Goal: Task Accomplishment & Management: Complete application form

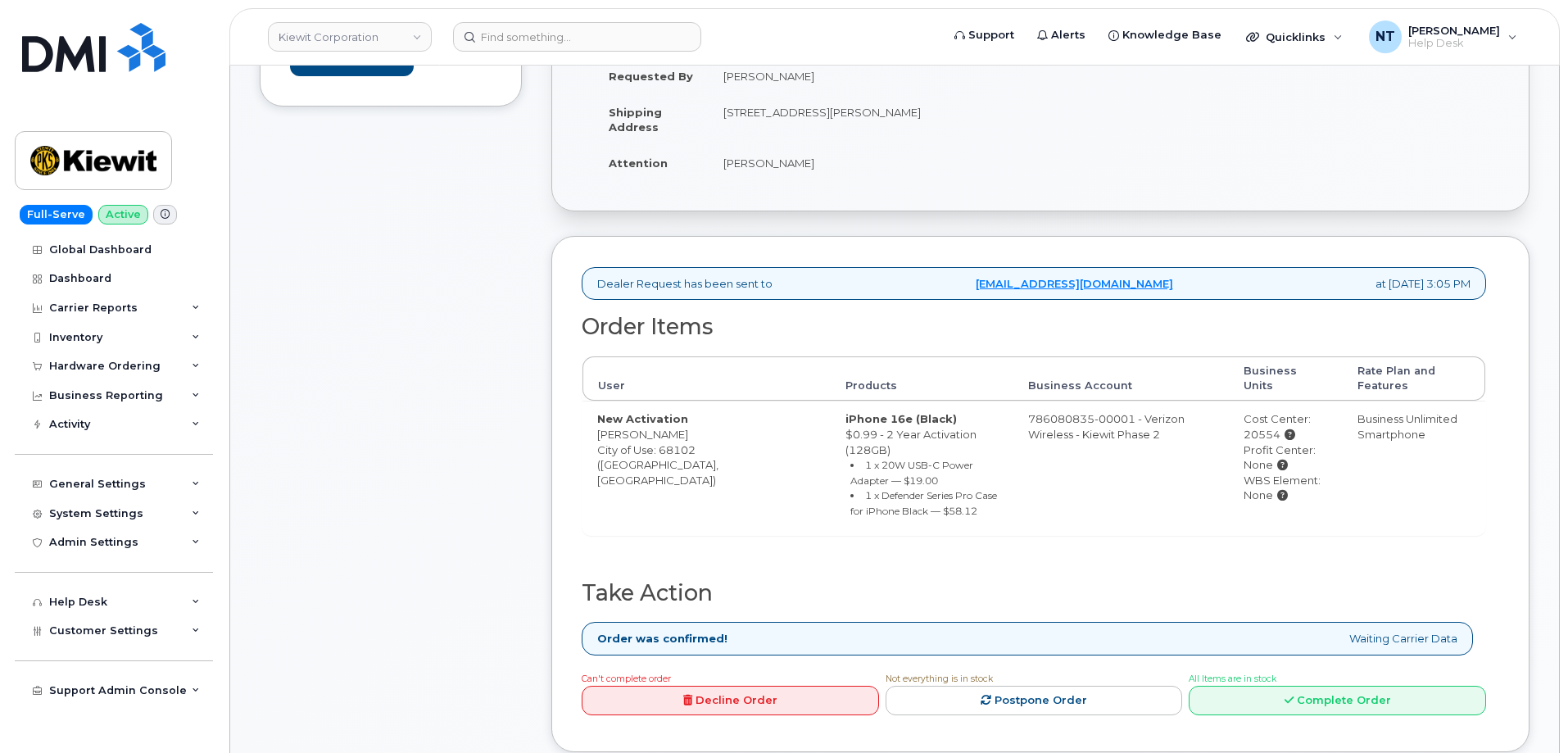
scroll to position [410, 0]
click at [1316, 684] on link "Complete Order" at bounding box center [1337, 699] width 298 height 30
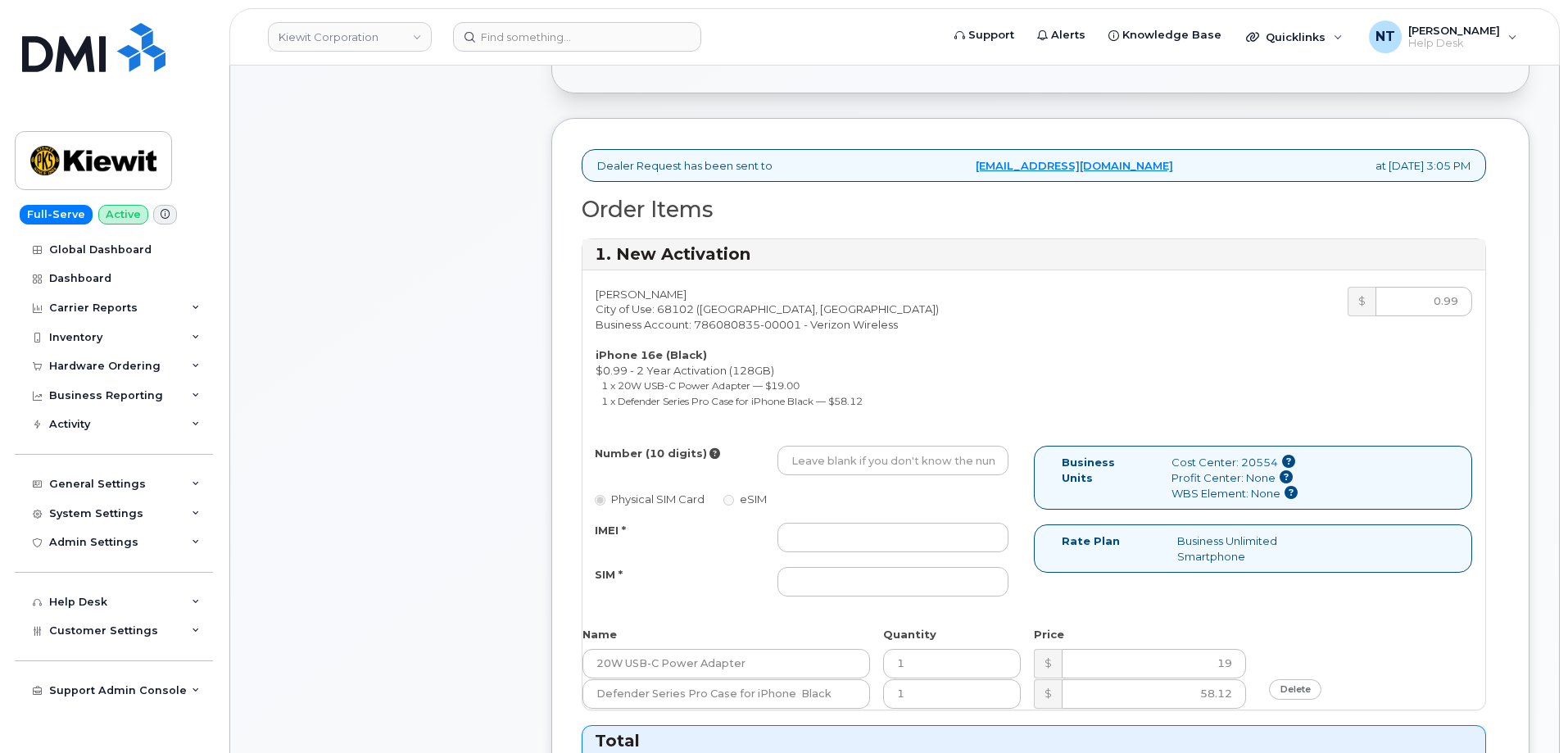
scroll to position [573, 0]
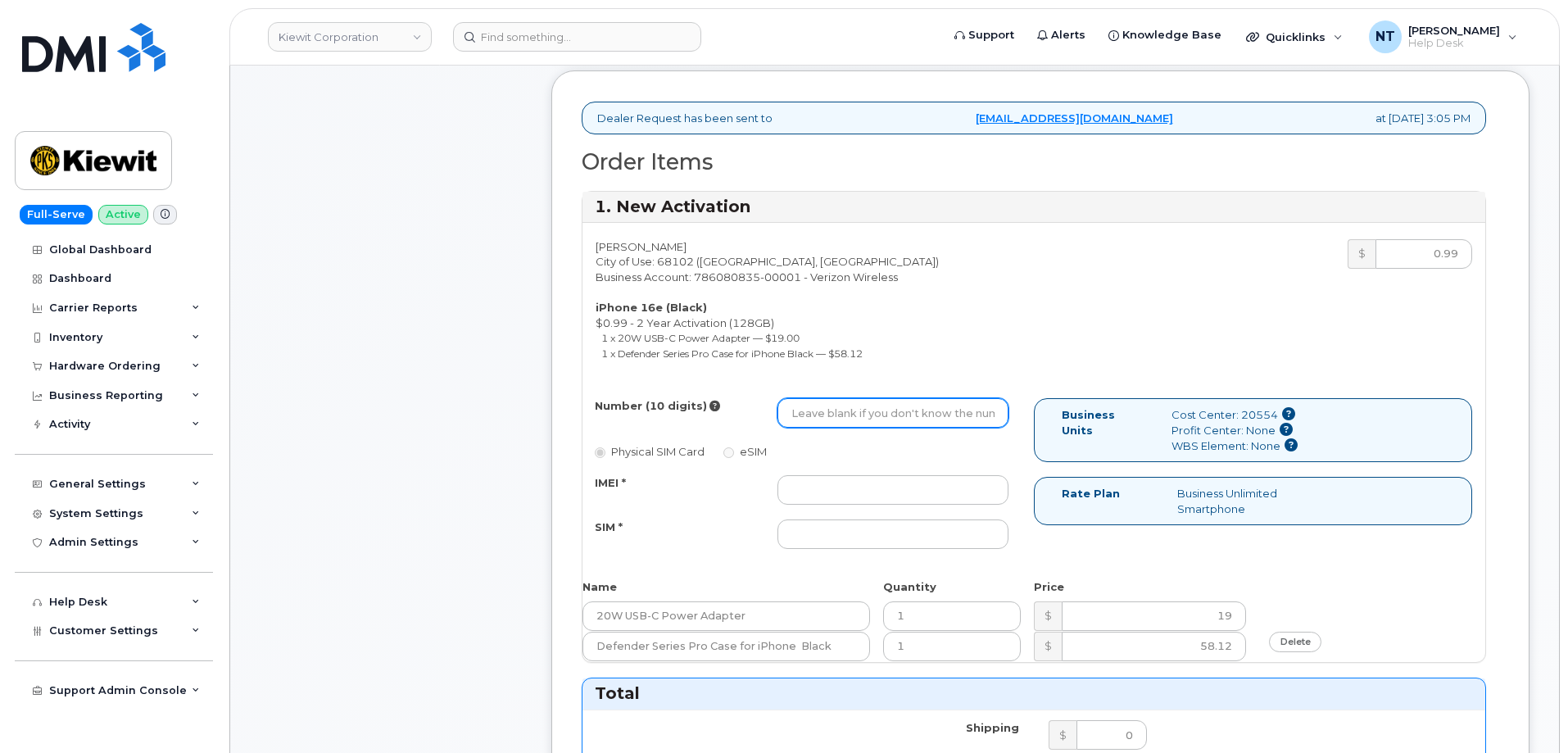
click at [860, 417] on input "Number (10 digits)" at bounding box center [893, 412] width 231 height 29
paste input "531-721-3311"
click at [847, 417] on input "531-721-3311" at bounding box center [893, 412] width 231 height 29
type input "5317213311"
click at [473, 353] on div "Comments Leave Comment" at bounding box center [391, 653] width 262 height 1815
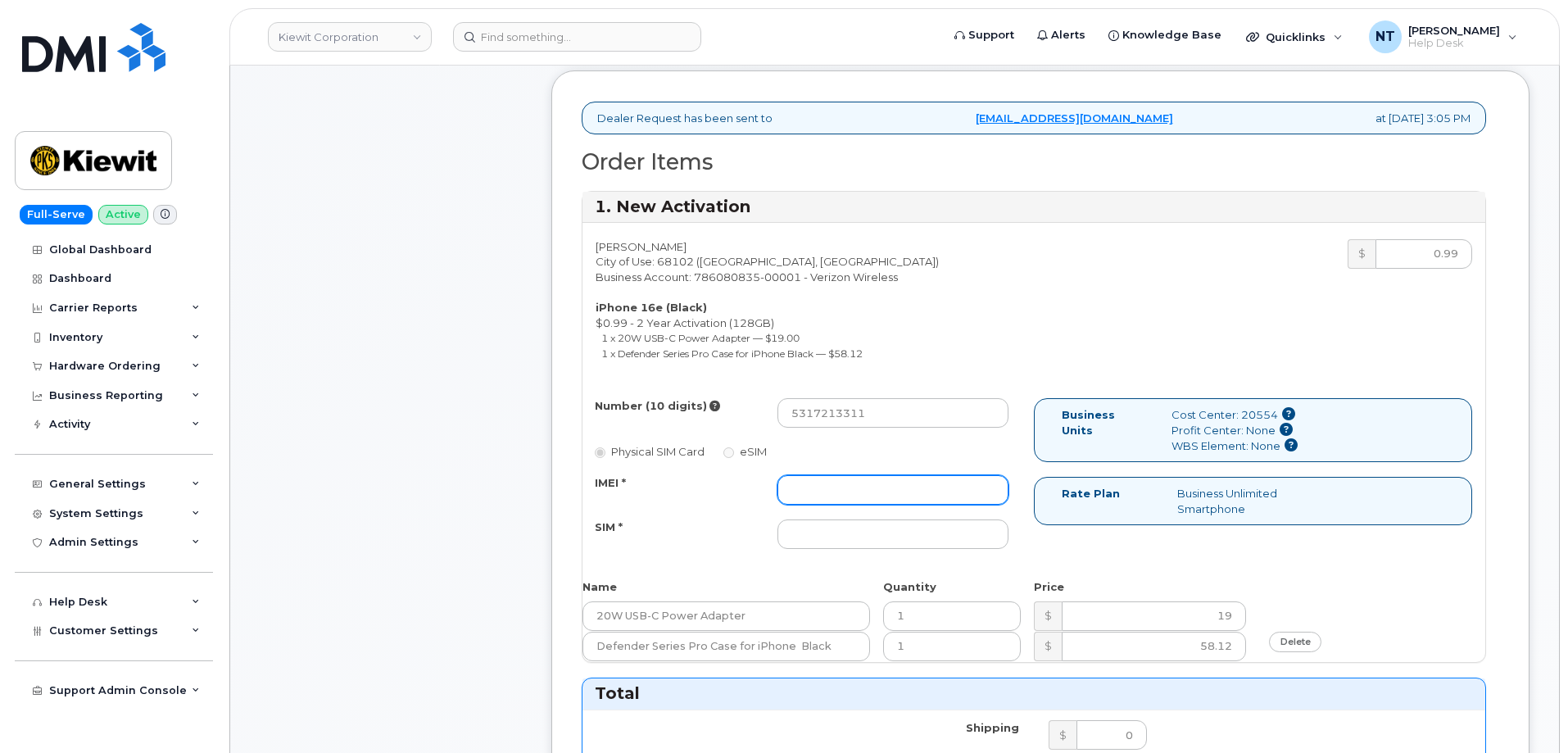
click at [819, 481] on input "IMEI *" at bounding box center [893, 490] width 231 height 29
paste input "353234881723215"
type input "353234881723215"
click at [859, 539] on input "SIM *" at bounding box center [893, 534] width 231 height 29
paste input "89043052010008889625010770525679"
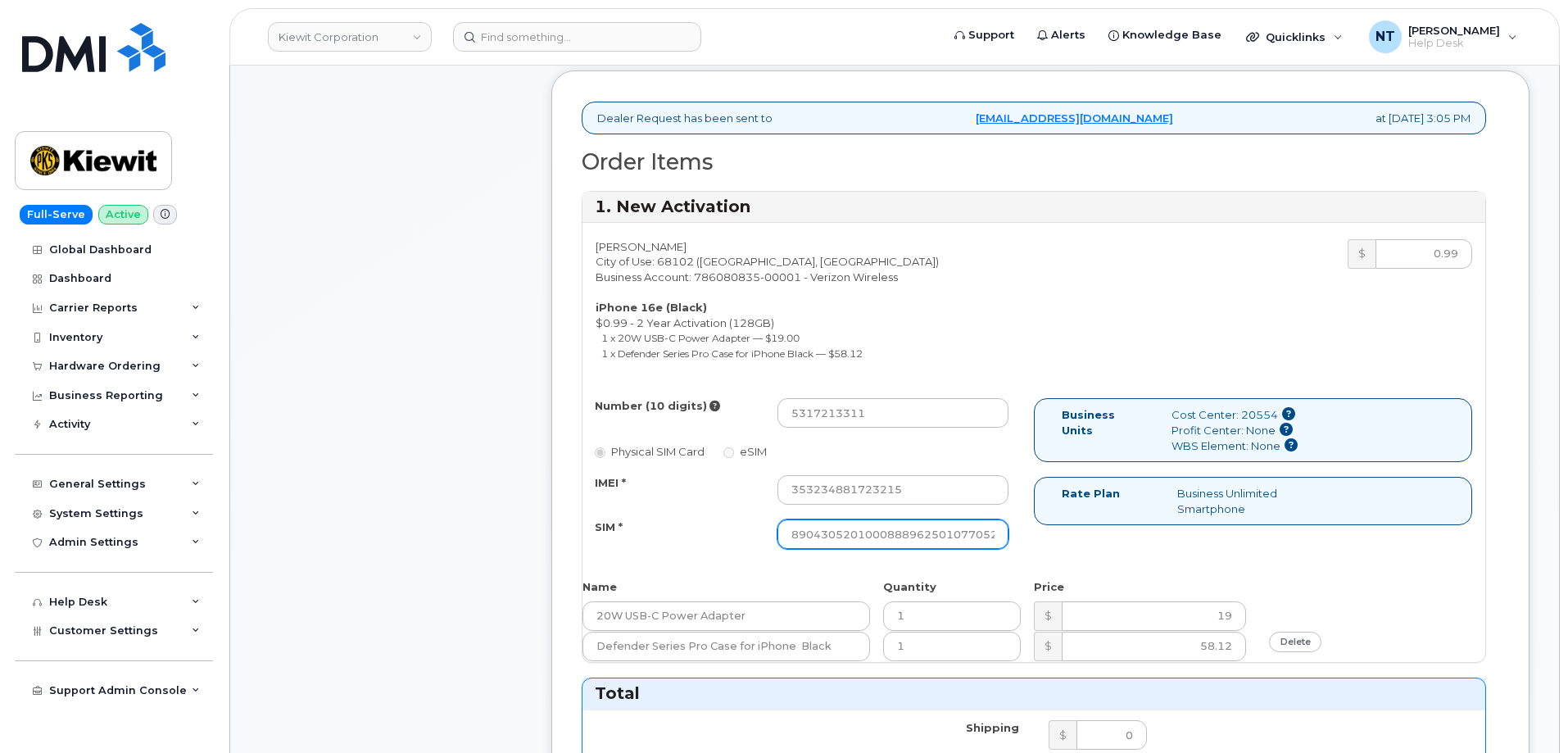
scroll to position [0, 31]
type input "89043052010008889625010770525679"
click at [407, 487] on div "Comments Leave Comment" at bounding box center [391, 653] width 262 height 1815
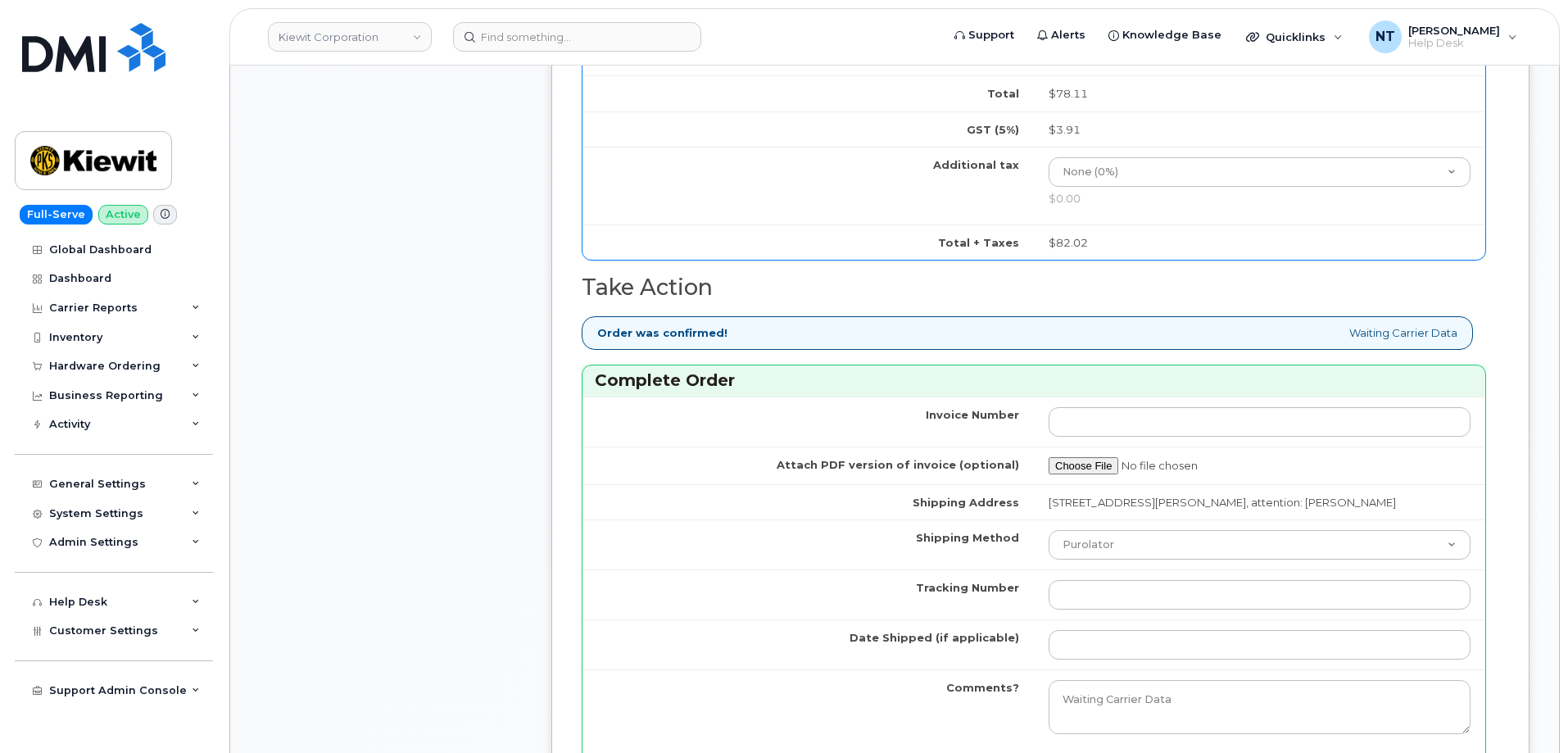
scroll to position [1311, 0]
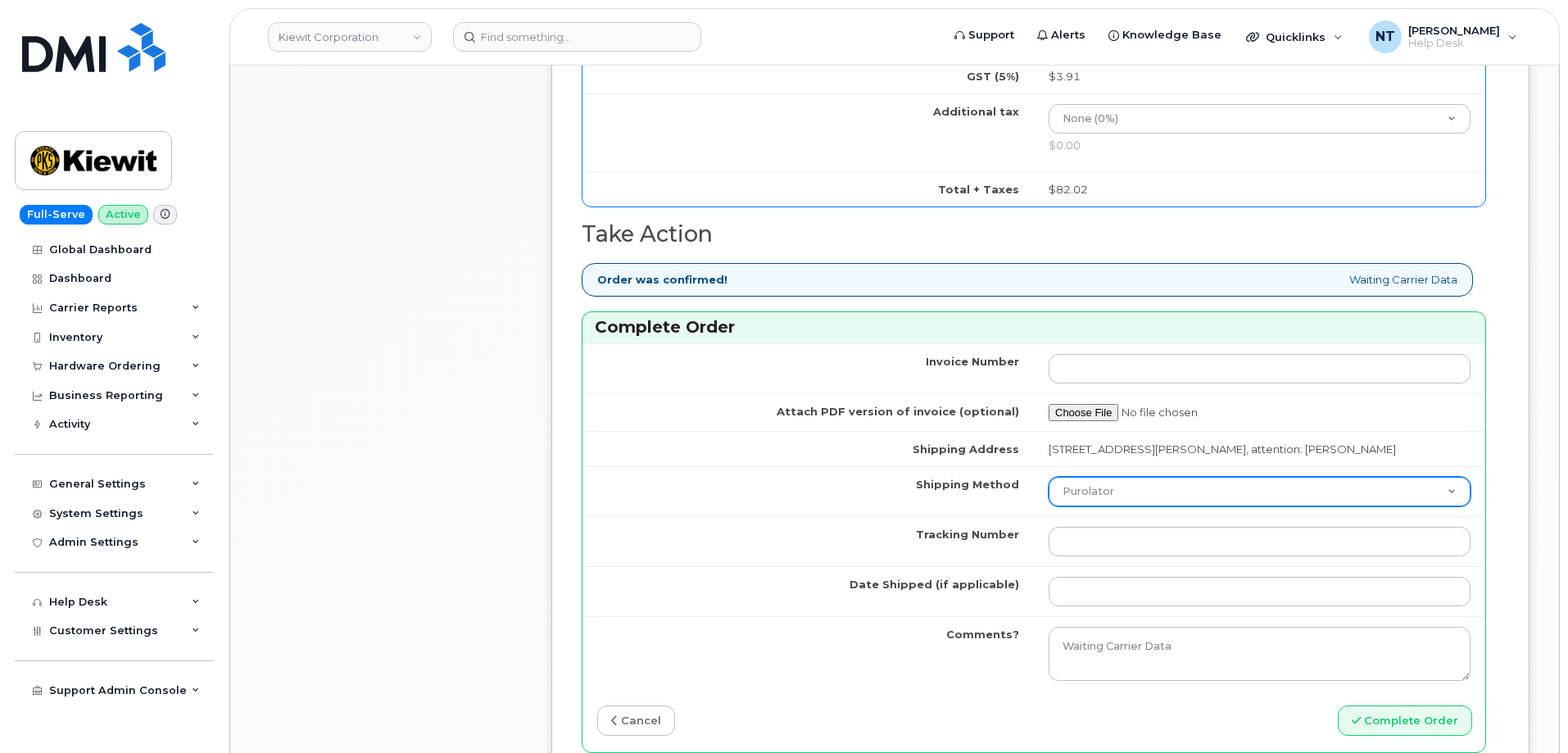
click at [1167, 506] on select "Purolator UPS FedEx Canada Post Courier Other Drop Off Pick Up" at bounding box center [1259, 491] width 422 height 29
select select "FedEx"
click at [1049, 491] on select "Purolator UPS FedEx Canada Post Courier Other Drop Off Pick Up" at bounding box center [1259, 491] width 422 height 29
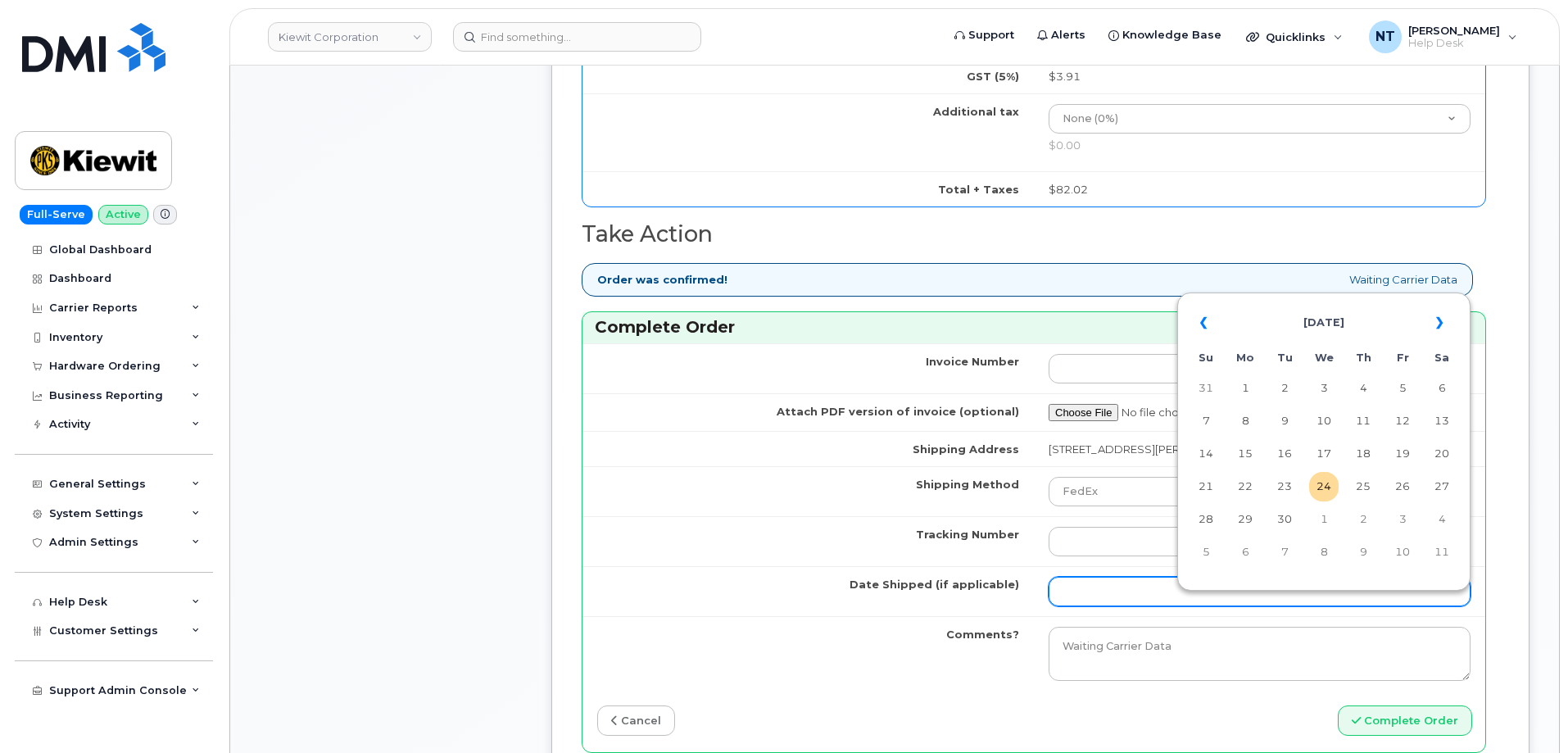
click at [1114, 596] on input "Date Shipped (if applicable)" at bounding box center [1259, 591] width 422 height 29
drag, startPoint x: 1321, startPoint y: 490, endPoint x: 1302, endPoint y: 507, distance: 25.5
click at [1321, 490] on td "24" at bounding box center [1323, 486] width 29 height 29
type input "[DATE]"
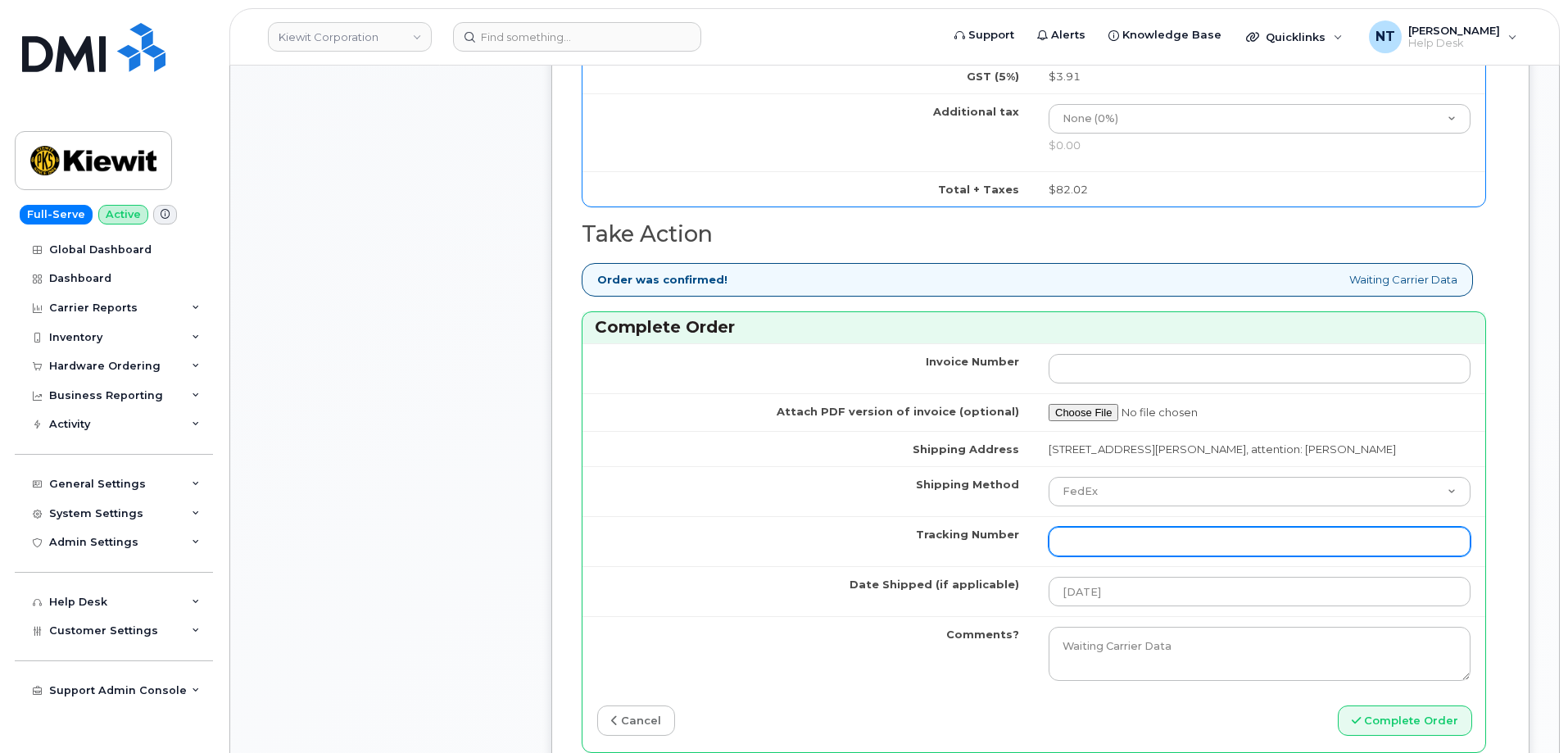
click at [1125, 550] on input "Tracking Number" at bounding box center [1259, 541] width 422 height 29
paste input "444401118870"
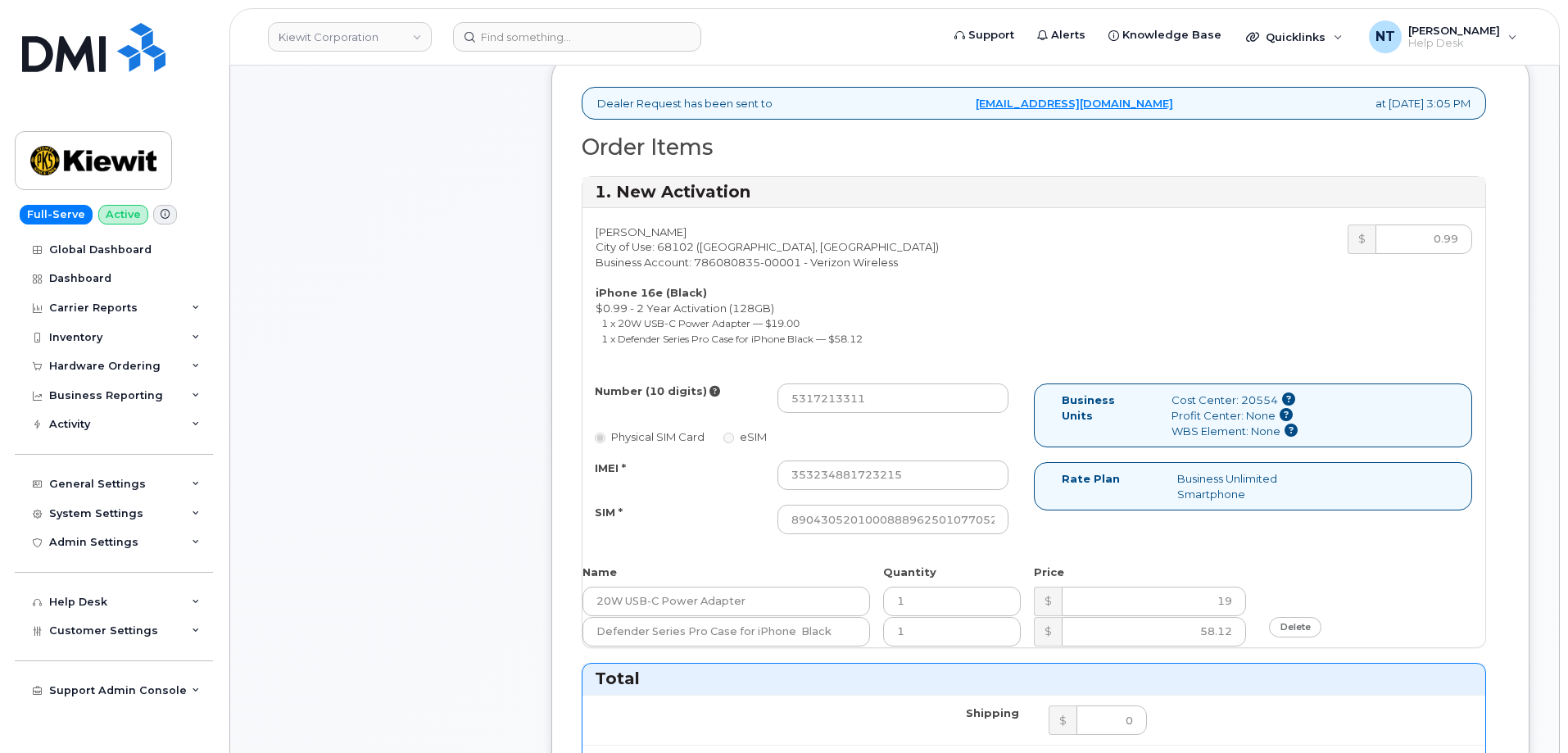
scroll to position [573, 0]
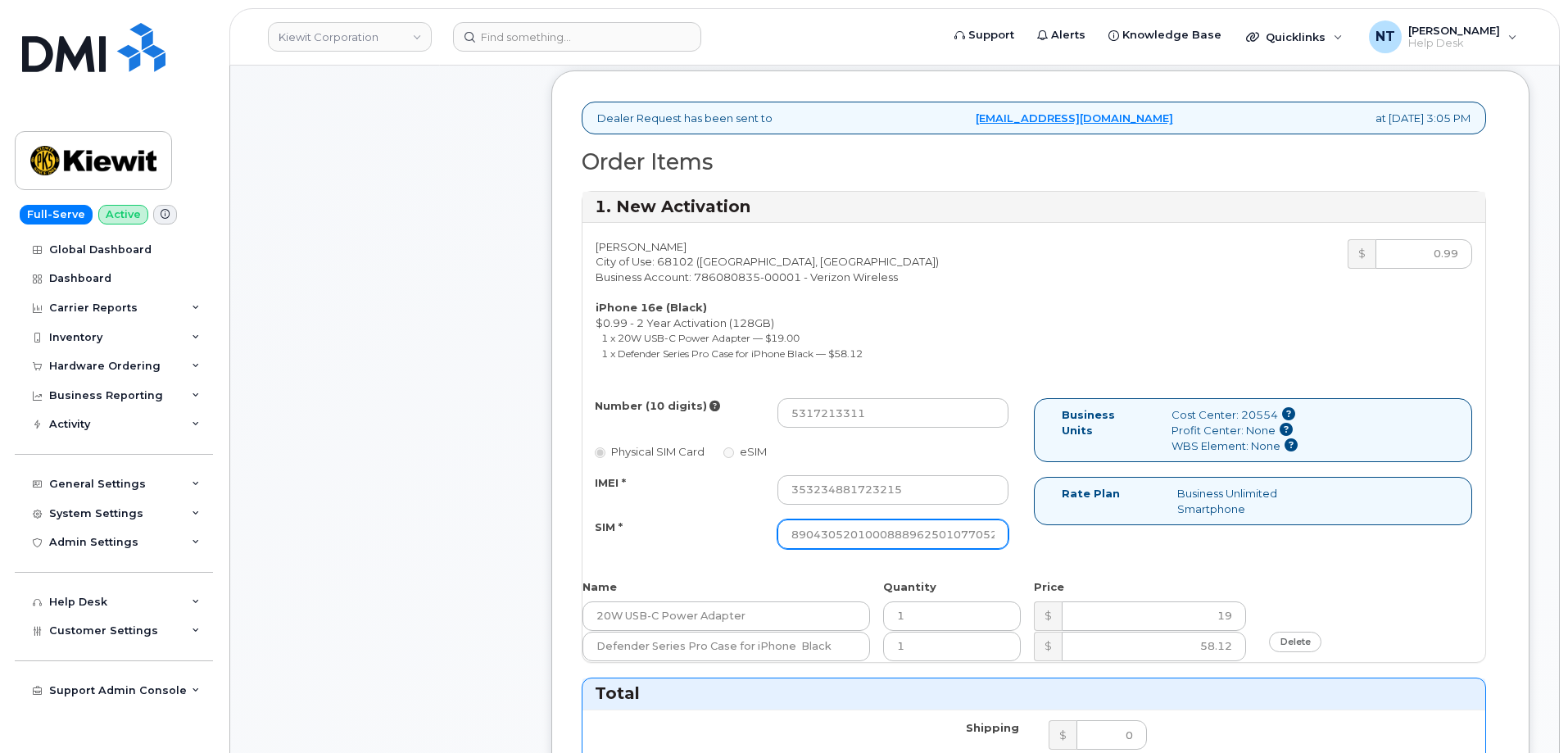
type input "444401118870"
drag, startPoint x: 919, startPoint y: 536, endPoint x: 1034, endPoint y: 548, distance: 115.6
click at [1034, 548] on div "Number (10 digits) 5317213311 Physical SIM Card eSIM IMEI * 353234881723215 SIM…" at bounding box center [1034, 481] width 902 height 166
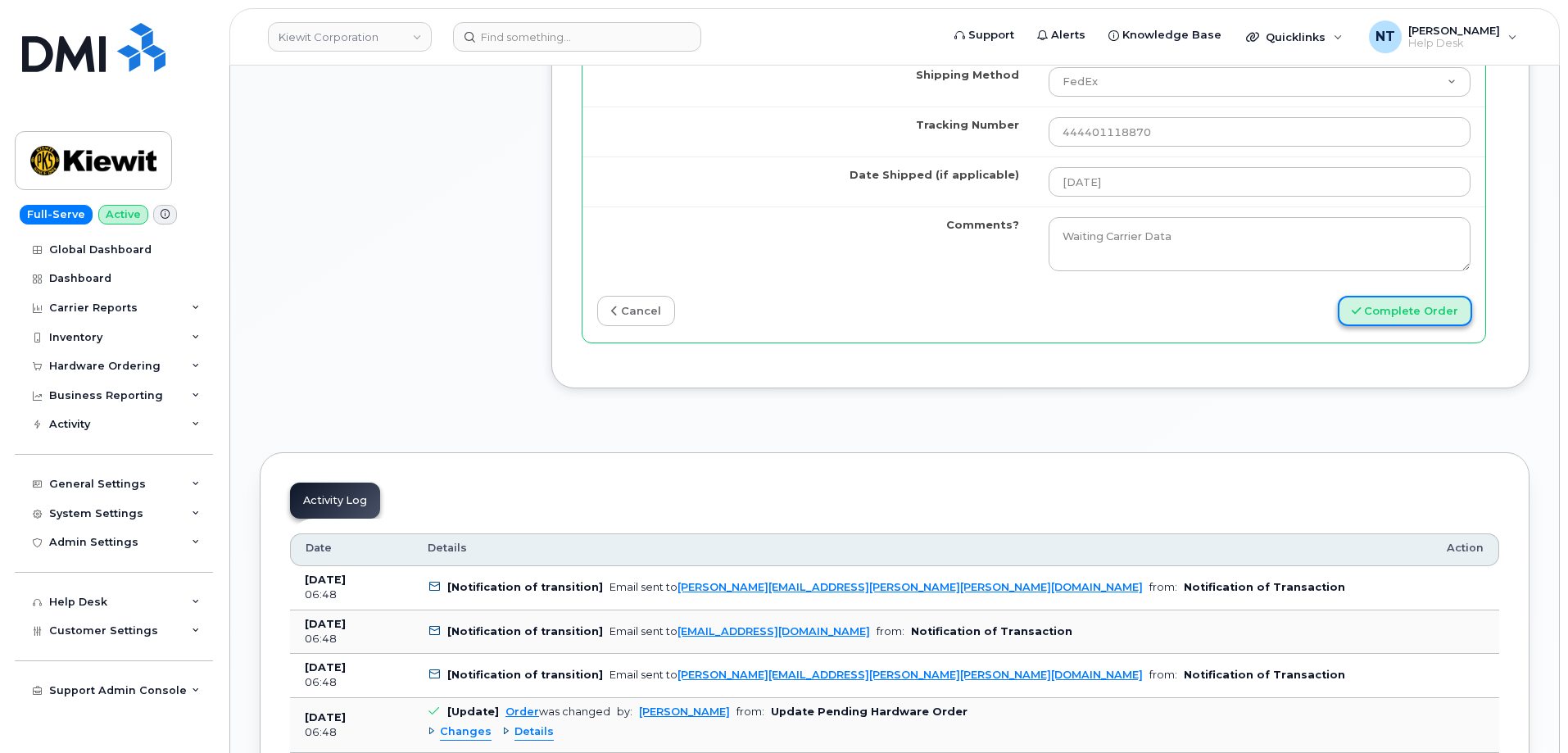
scroll to position [0, 0]
click at [1414, 326] on button "Complete Order" at bounding box center [1404, 311] width 135 height 30
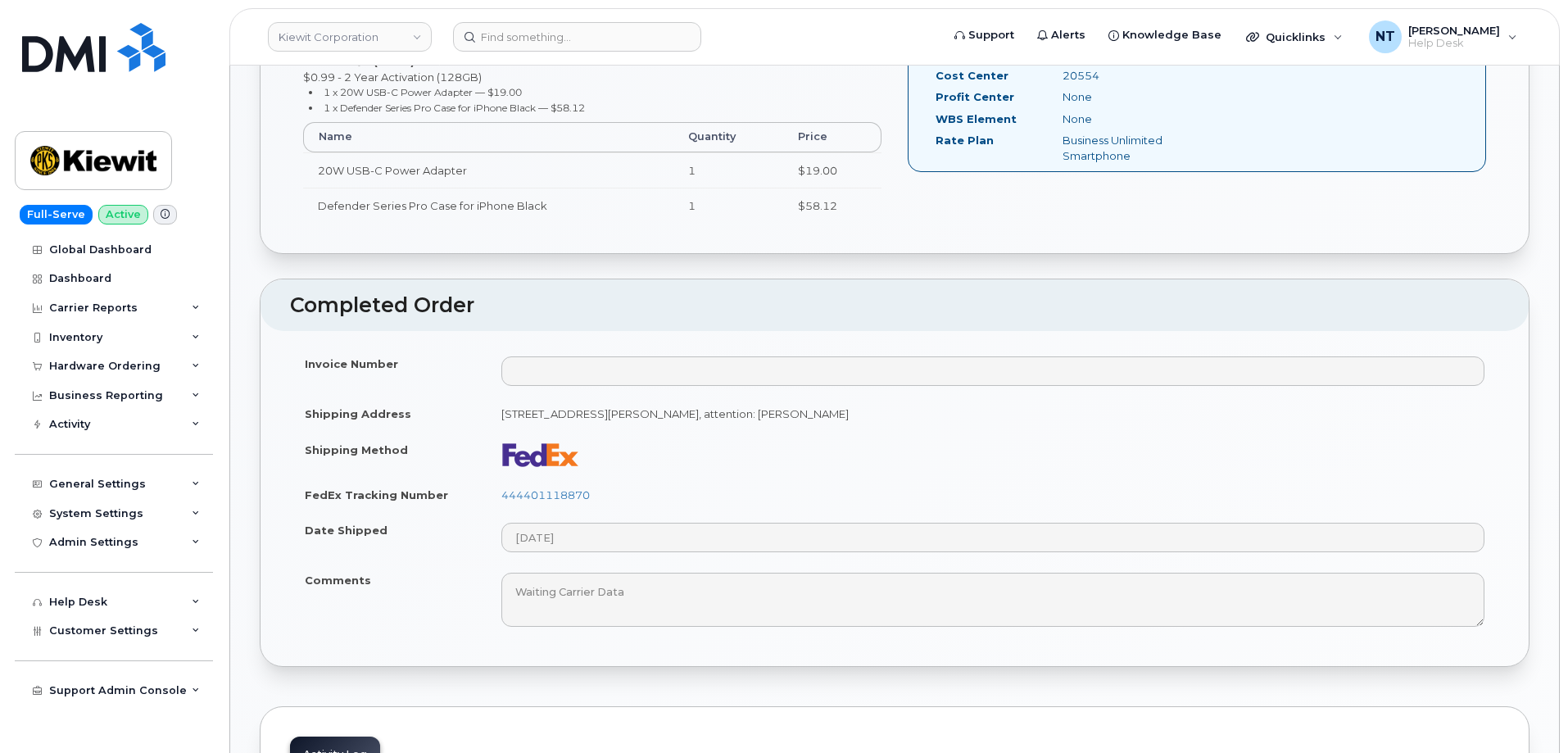
scroll to position [737, 0]
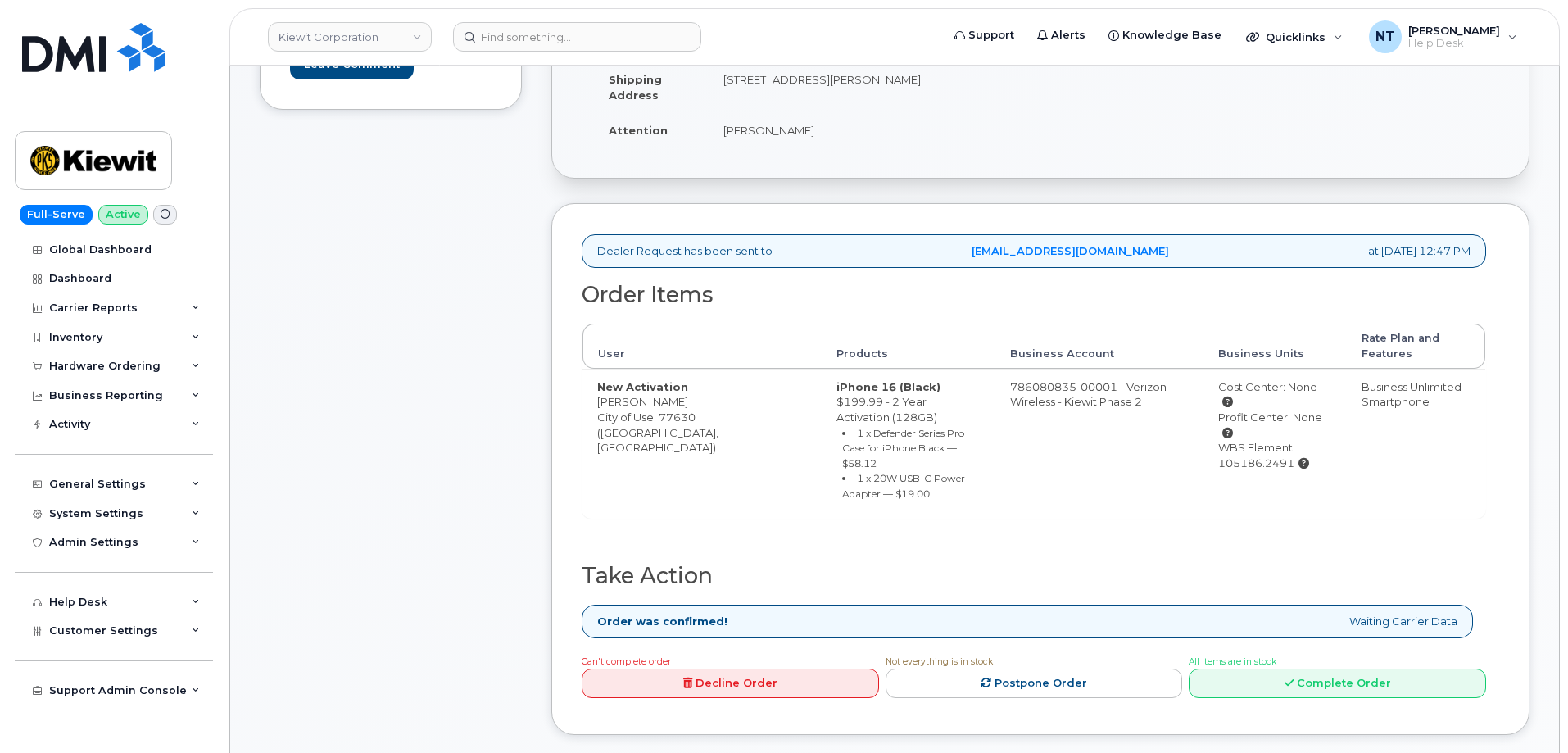
scroll to position [410, 0]
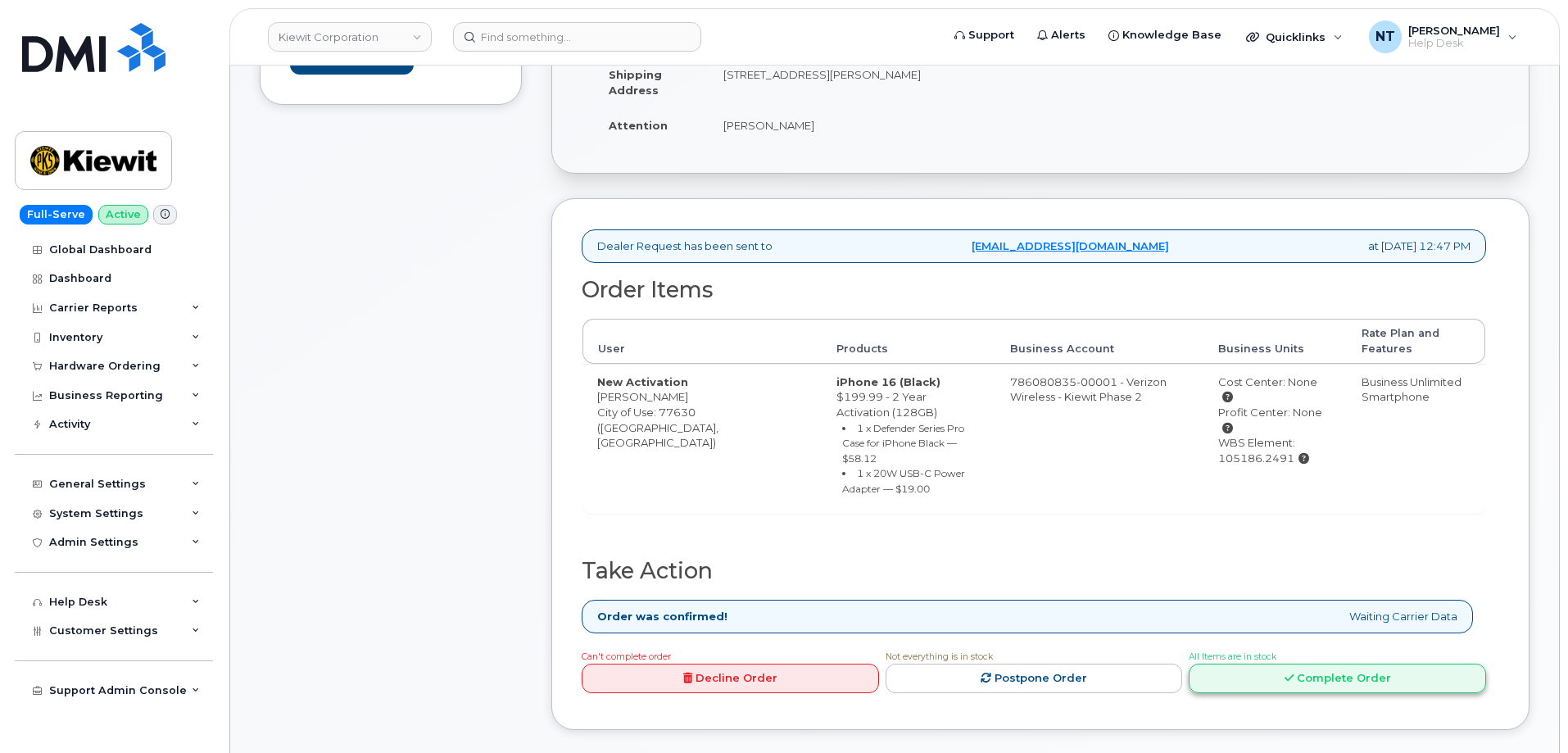
click at [1329, 665] on link "Complete Order" at bounding box center [1337, 679] width 298 height 30
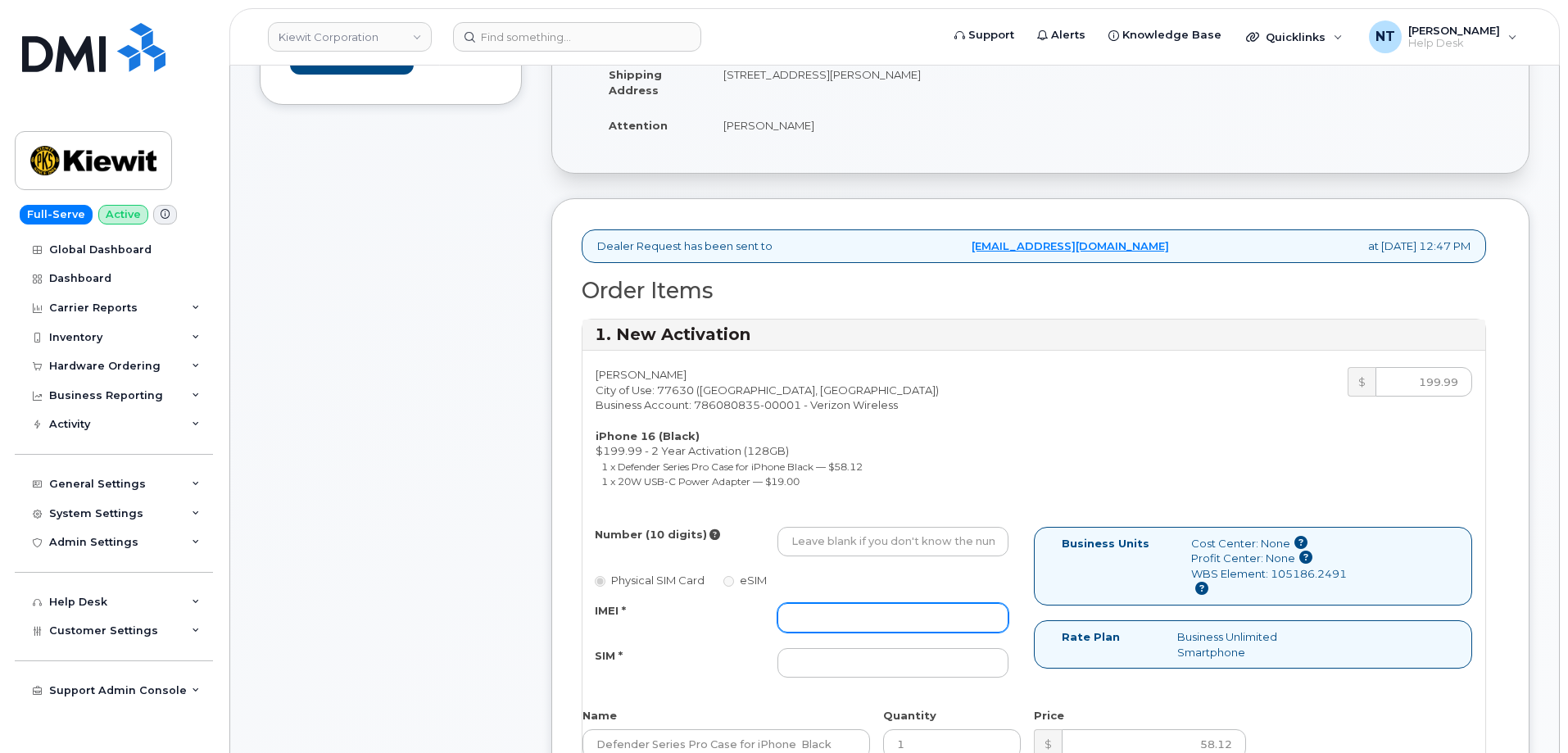
click at [846, 623] on input "IMEI *" at bounding box center [893, 617] width 231 height 29
paste input "356207327505922"
type input "356207327505922"
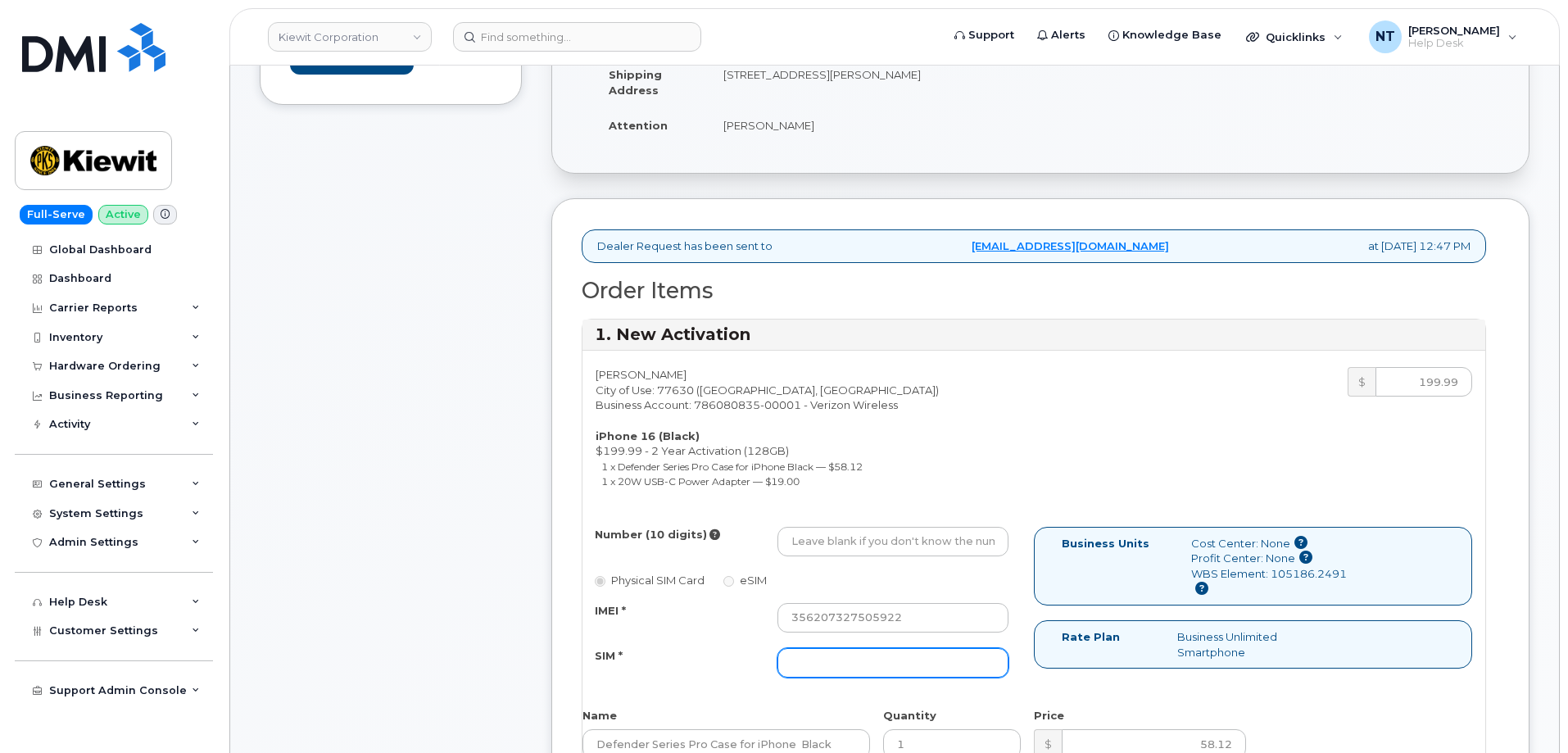
click at [918, 668] on input "SIM *" at bounding box center [893, 662] width 231 height 29
paste input "89049032007408885200215656822757"
type input "89049032007408885200215656822757"
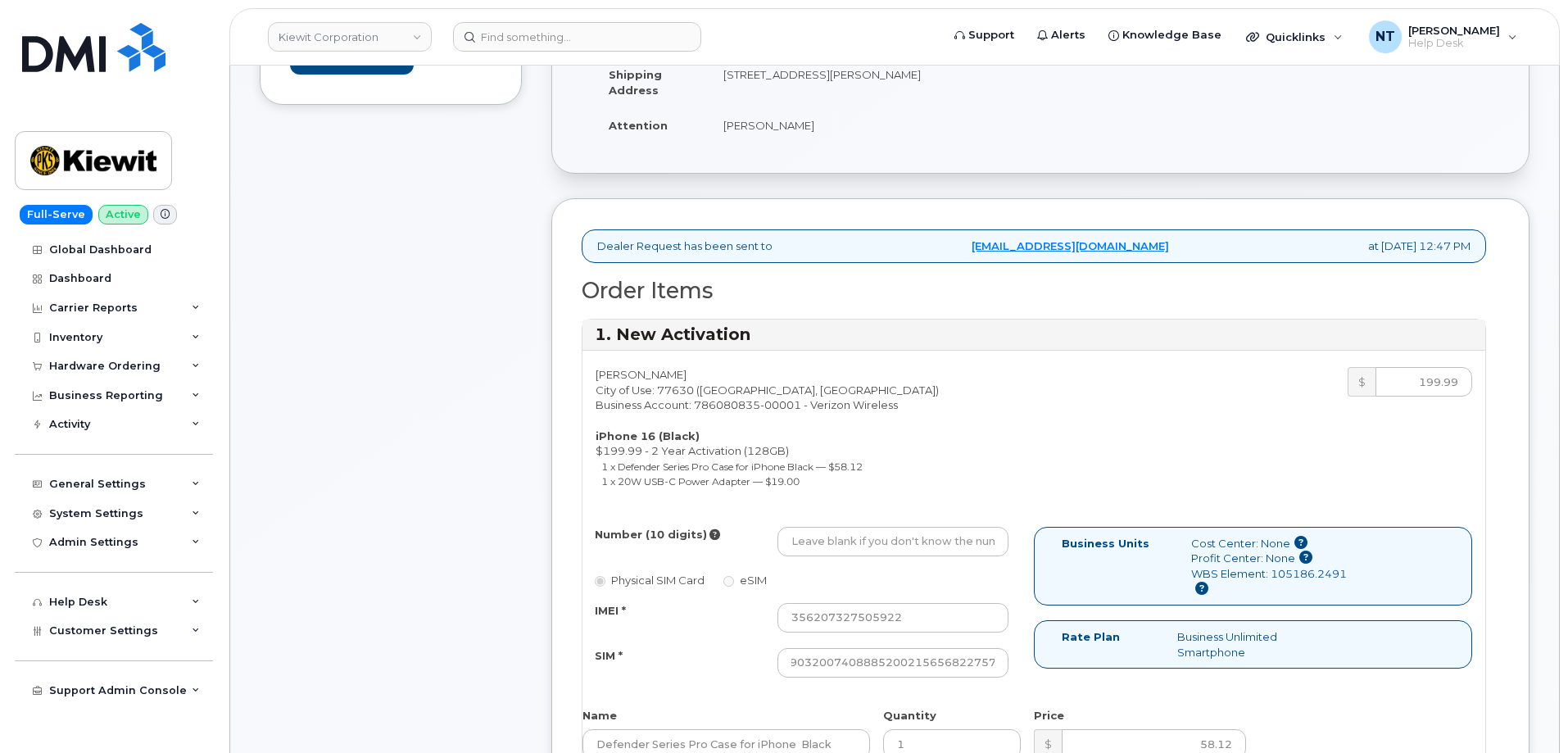
scroll to position [0, 0]
click at [841, 545] on input "Number (10 digits)" at bounding box center [893, 541] width 231 height 29
paste input "409-221-8139"
click at [843, 543] on input "409-221-8139" at bounding box center [893, 541] width 231 height 29
drag, startPoint x: 814, startPoint y: 544, endPoint x: 834, endPoint y: 545, distance: 20.0
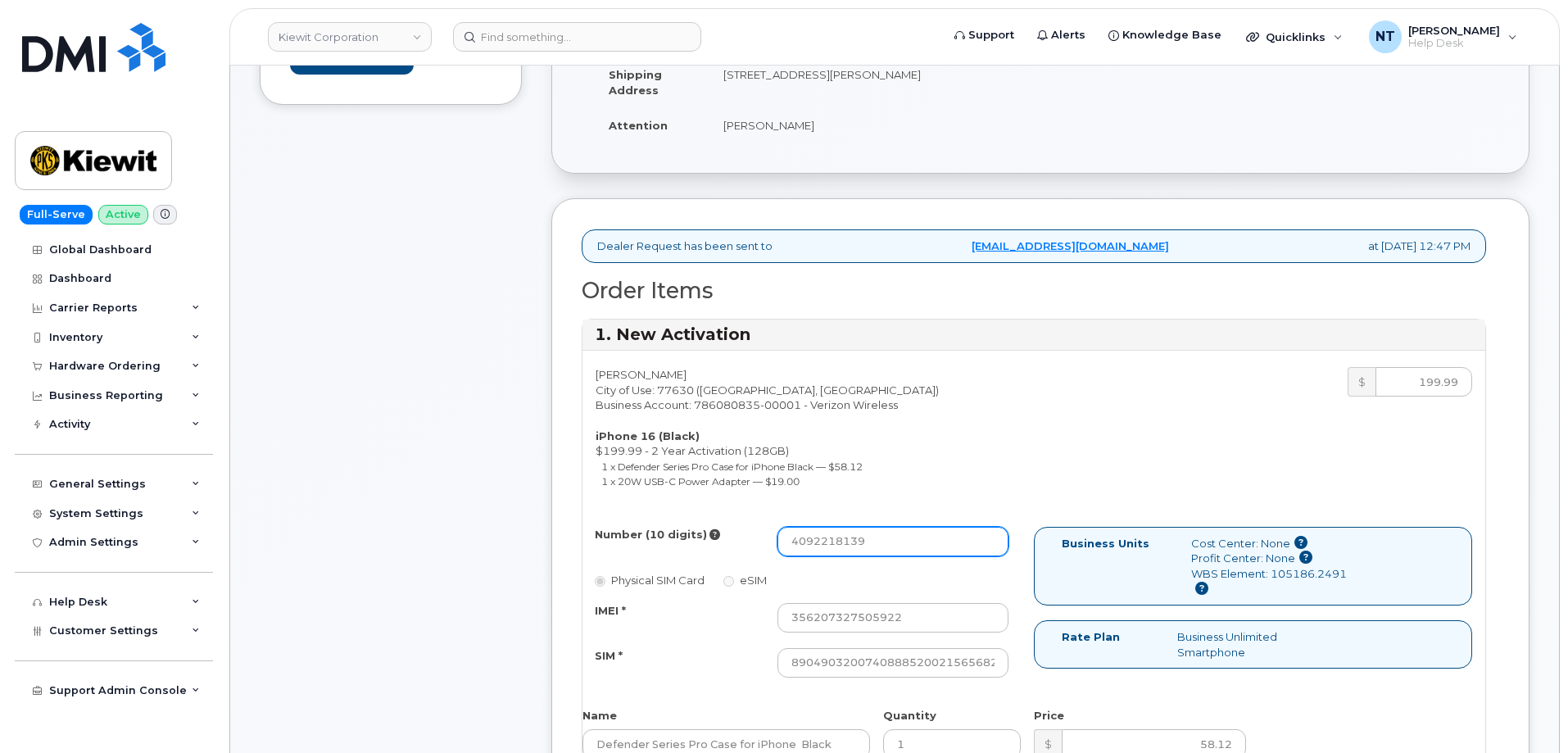
click at [834, 545] on input "4092218139" at bounding box center [893, 541] width 231 height 29
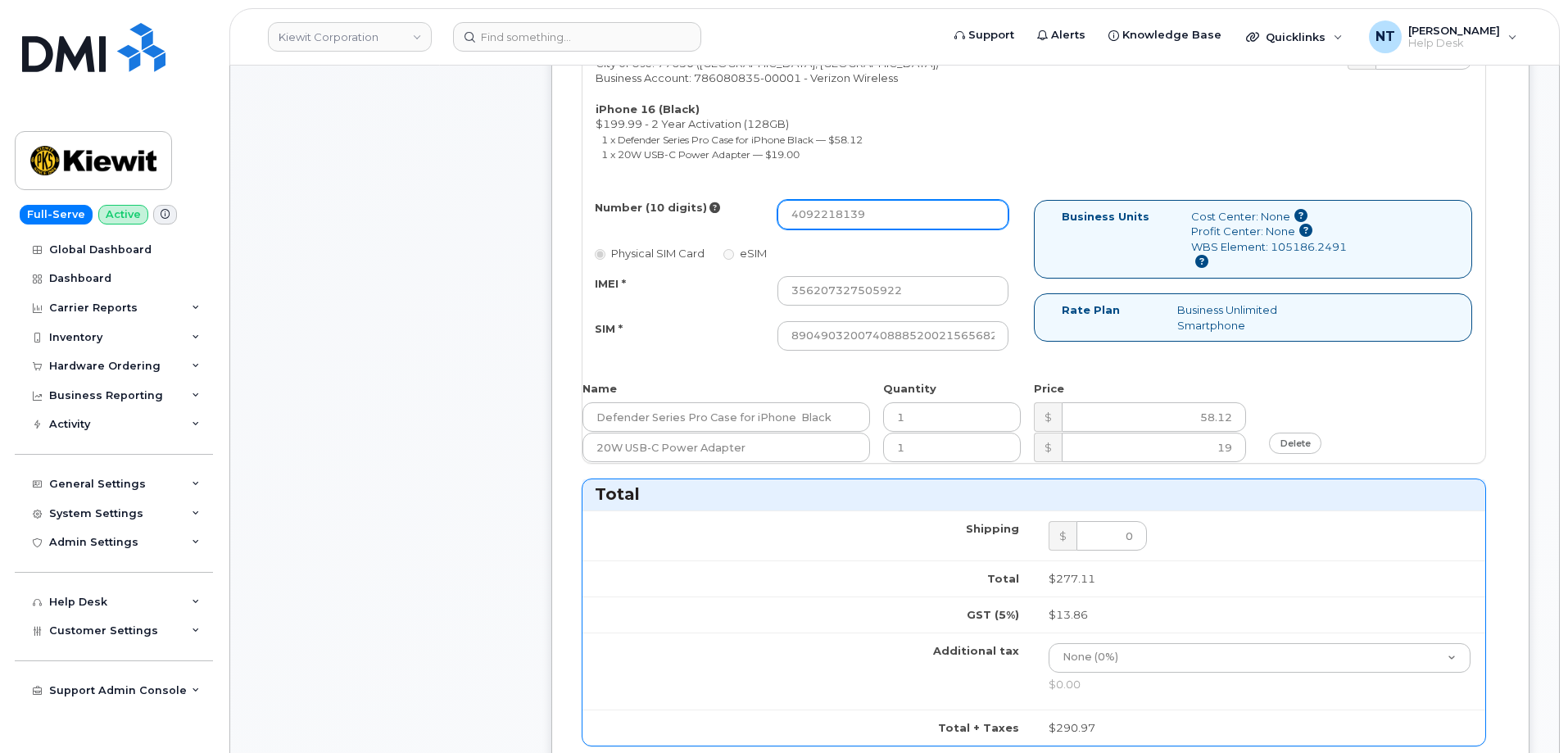
scroll to position [737, 0]
type input "4092218139"
drag, startPoint x: 1048, startPoint y: 343, endPoint x: 1096, endPoint y: 350, distance: 48.5
click at [1096, 350] on div "Number (10 digits) 4092218139 Physical SIM Card eSIM IMEI * 356207327505922 SIM…" at bounding box center [1034, 282] width 902 height 166
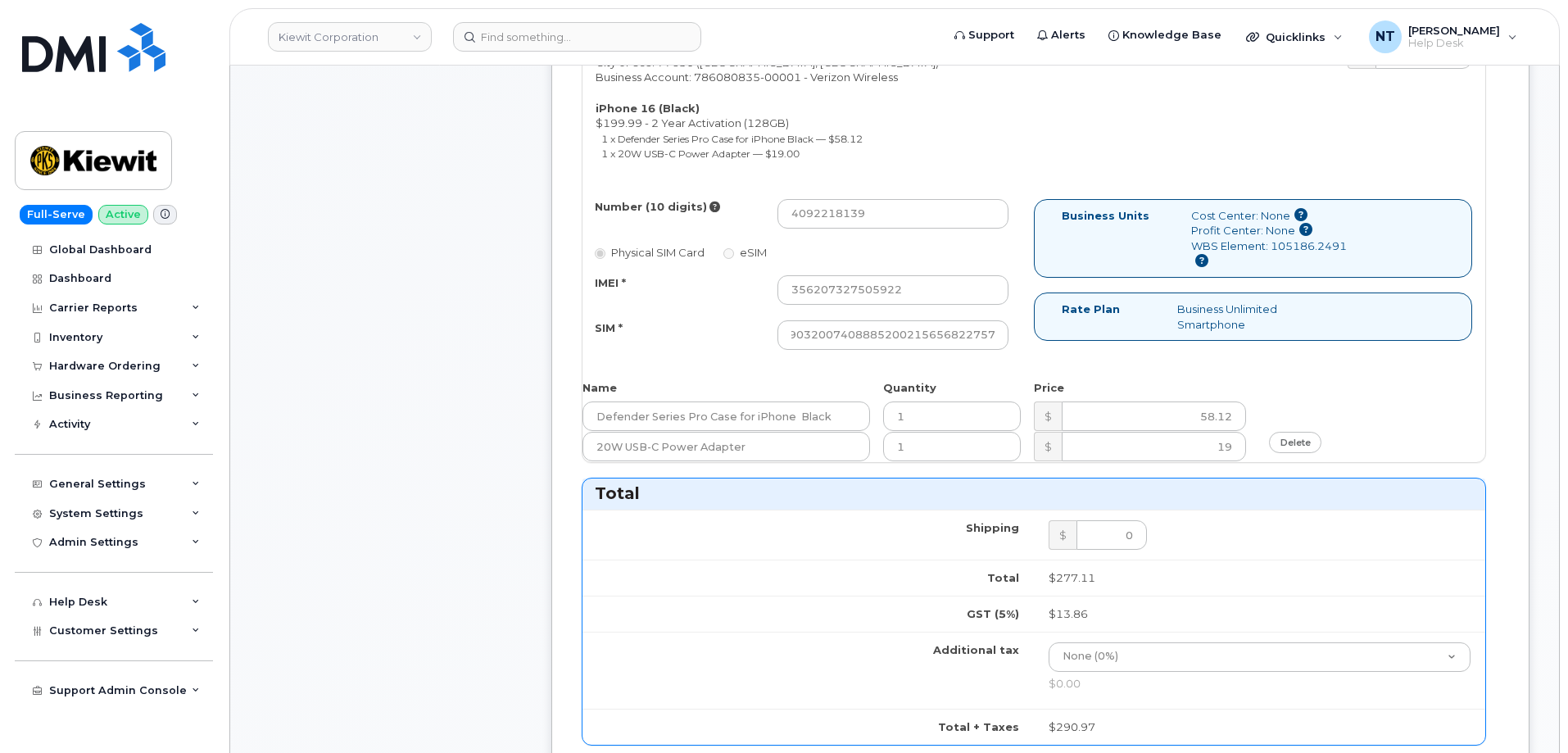
click at [396, 410] on div "Comments Leave Comment" at bounding box center [391, 471] width 262 height 1779
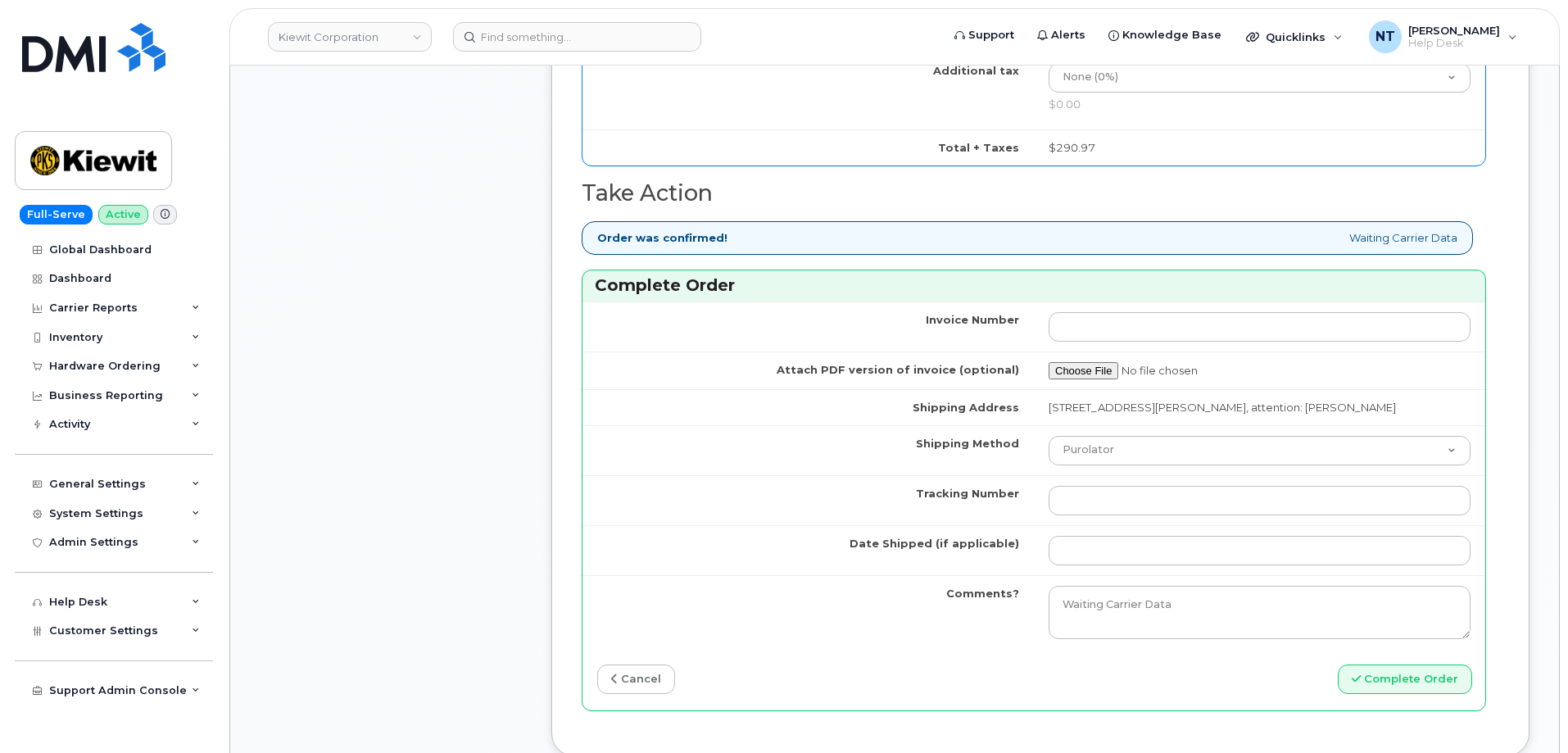
scroll to position [1393, 0]
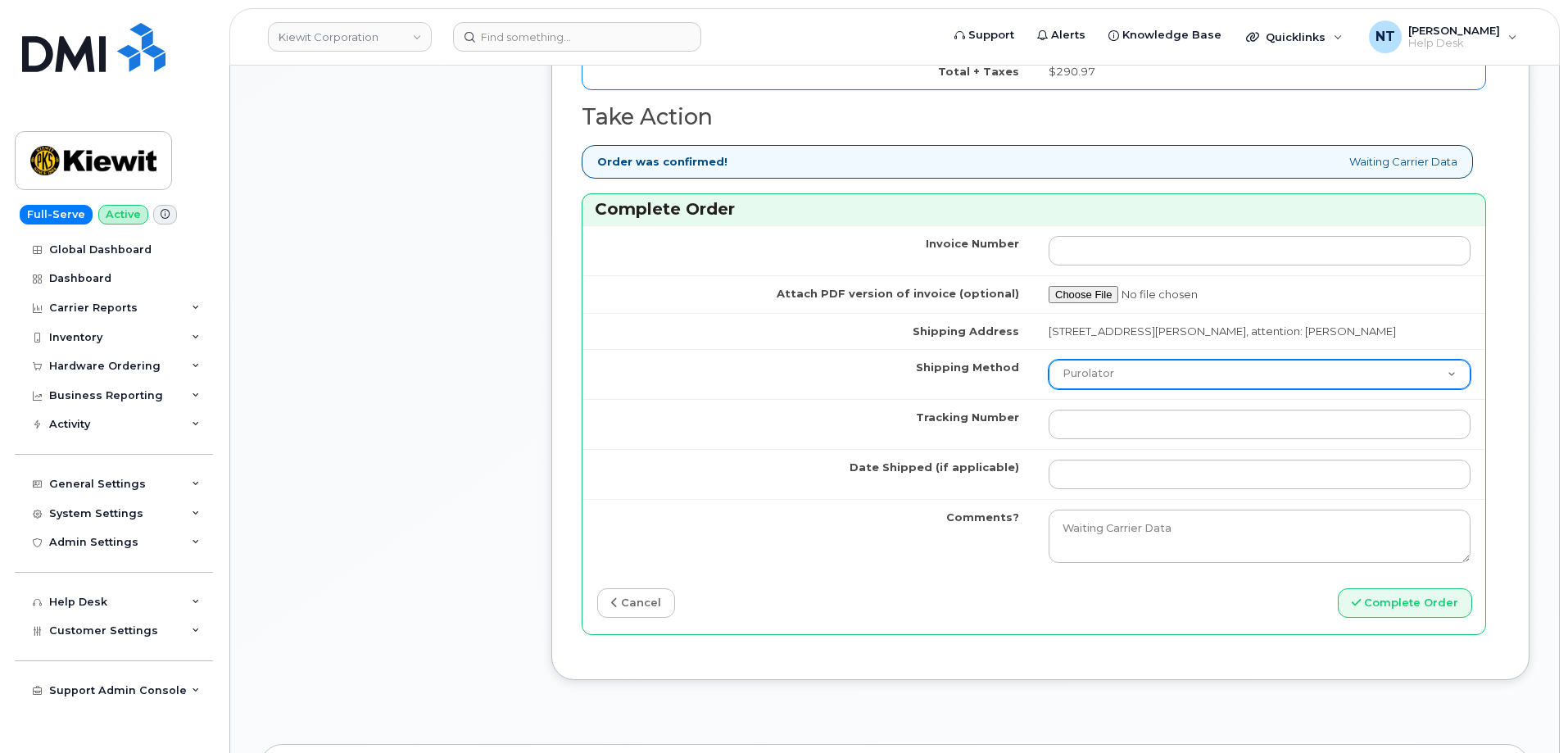
click at [1158, 366] on select "Purolator UPS FedEx Canada Post Courier Other Drop Off Pick Up" at bounding box center [1259, 373] width 422 height 29
select select "FedEx"
click at [1049, 359] on select "Purolator UPS FedEx Canada Post Courier Other Drop Off Pick Up" at bounding box center [1259, 373] width 422 height 29
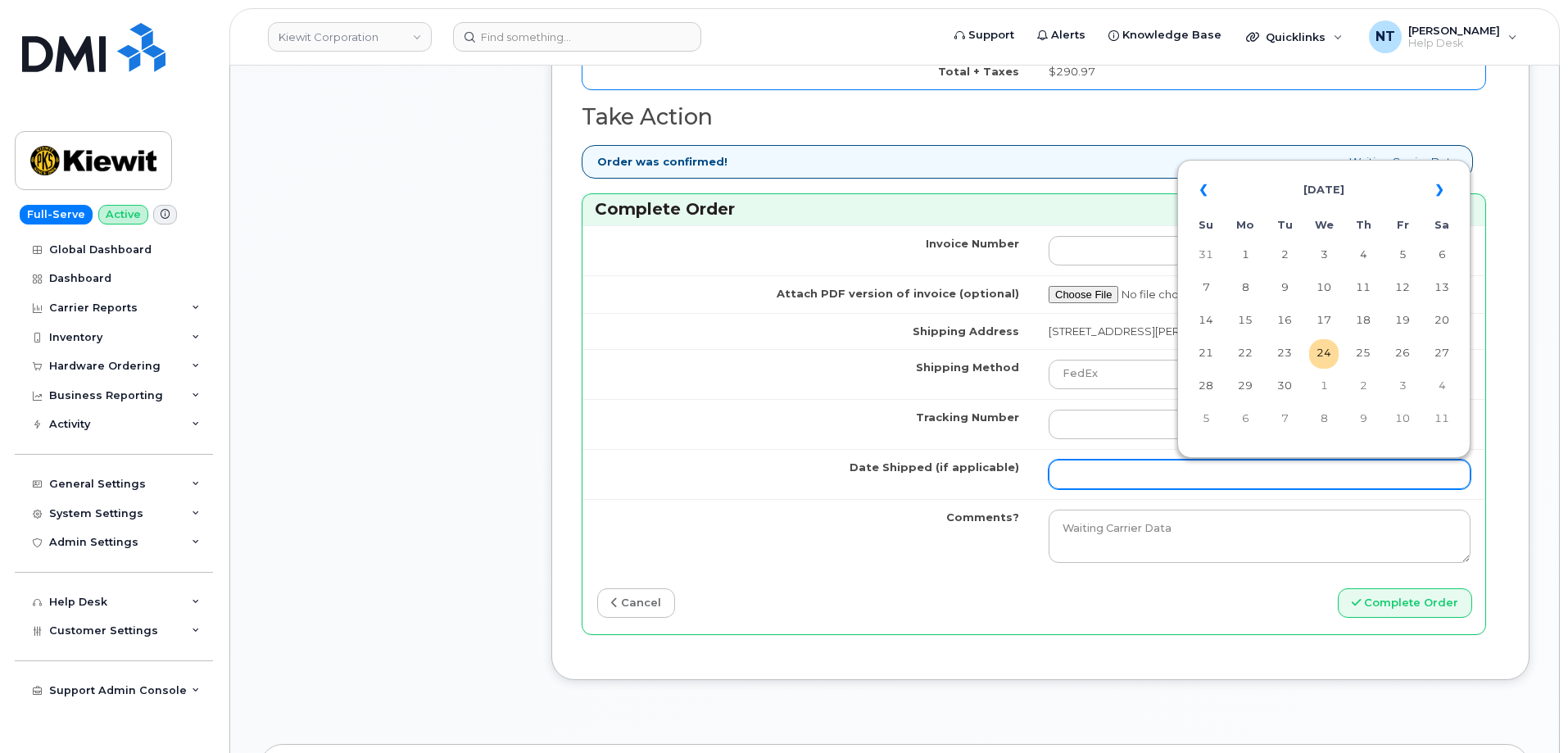
click at [1111, 463] on input "Date Shipped (if applicable)" at bounding box center [1259, 474] width 422 height 29
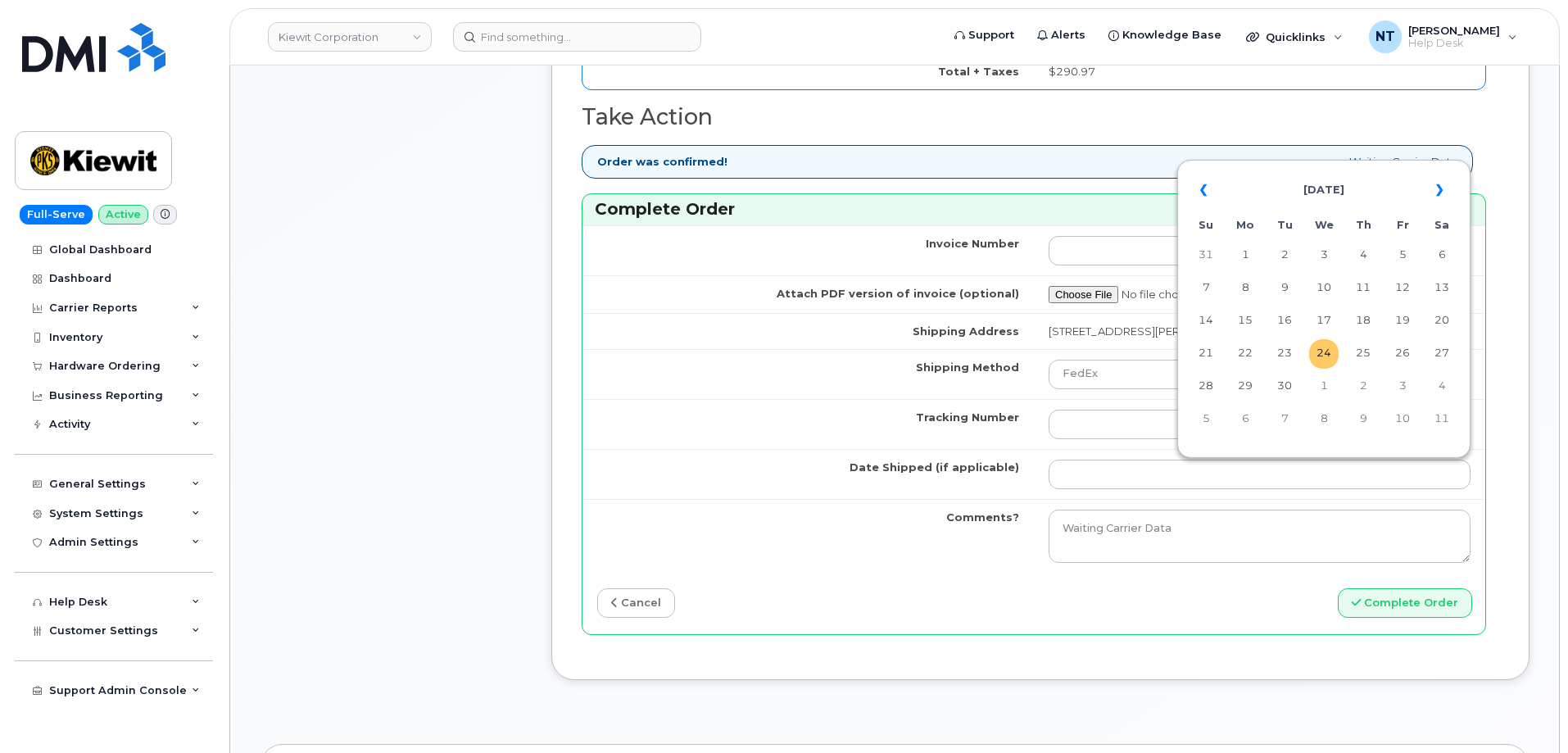
click at [1326, 360] on td "24" at bounding box center [1323, 353] width 29 height 29
type input "2025-09-24"
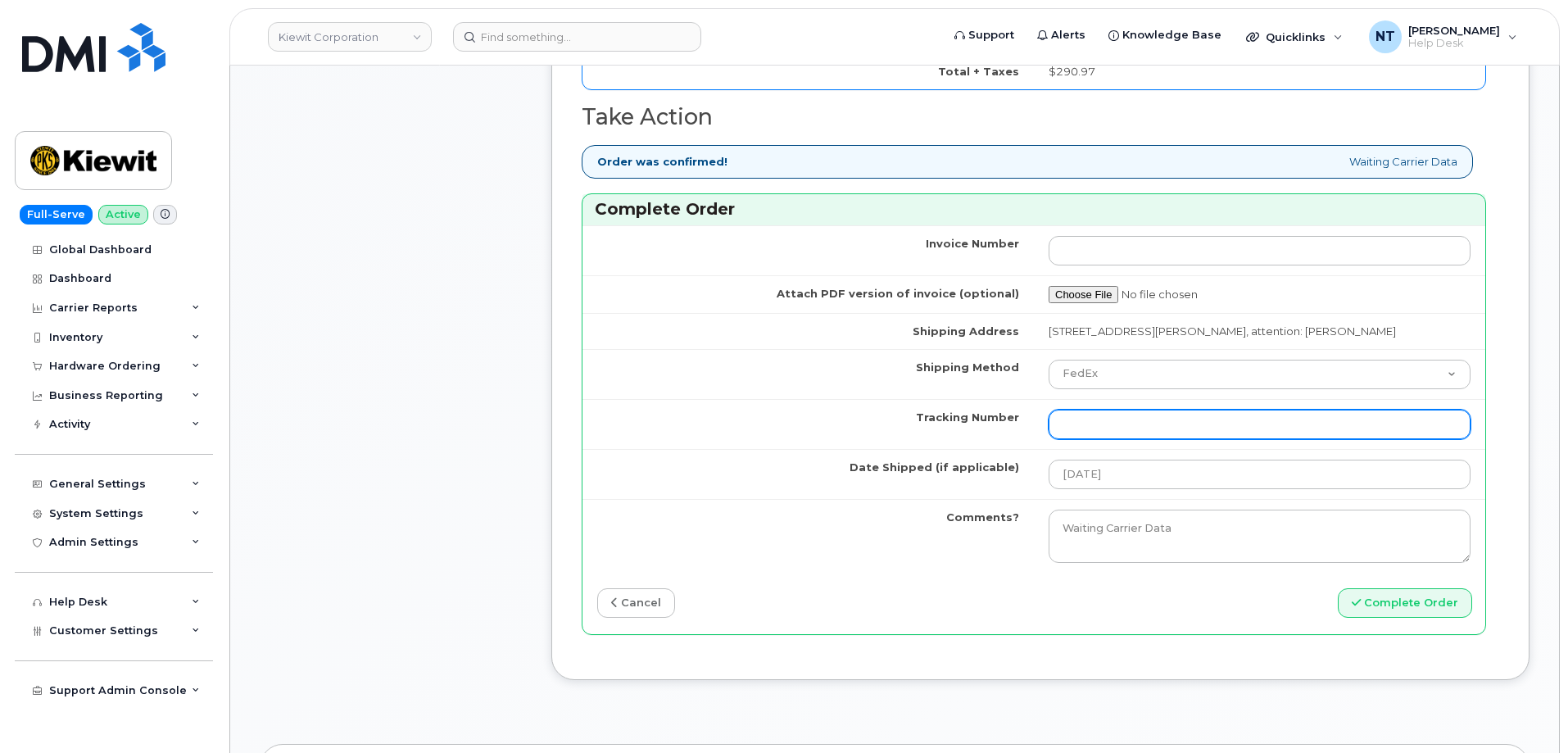
click at [1114, 433] on input "Tracking Number" at bounding box center [1259, 424] width 422 height 29
paste input "444401118881"
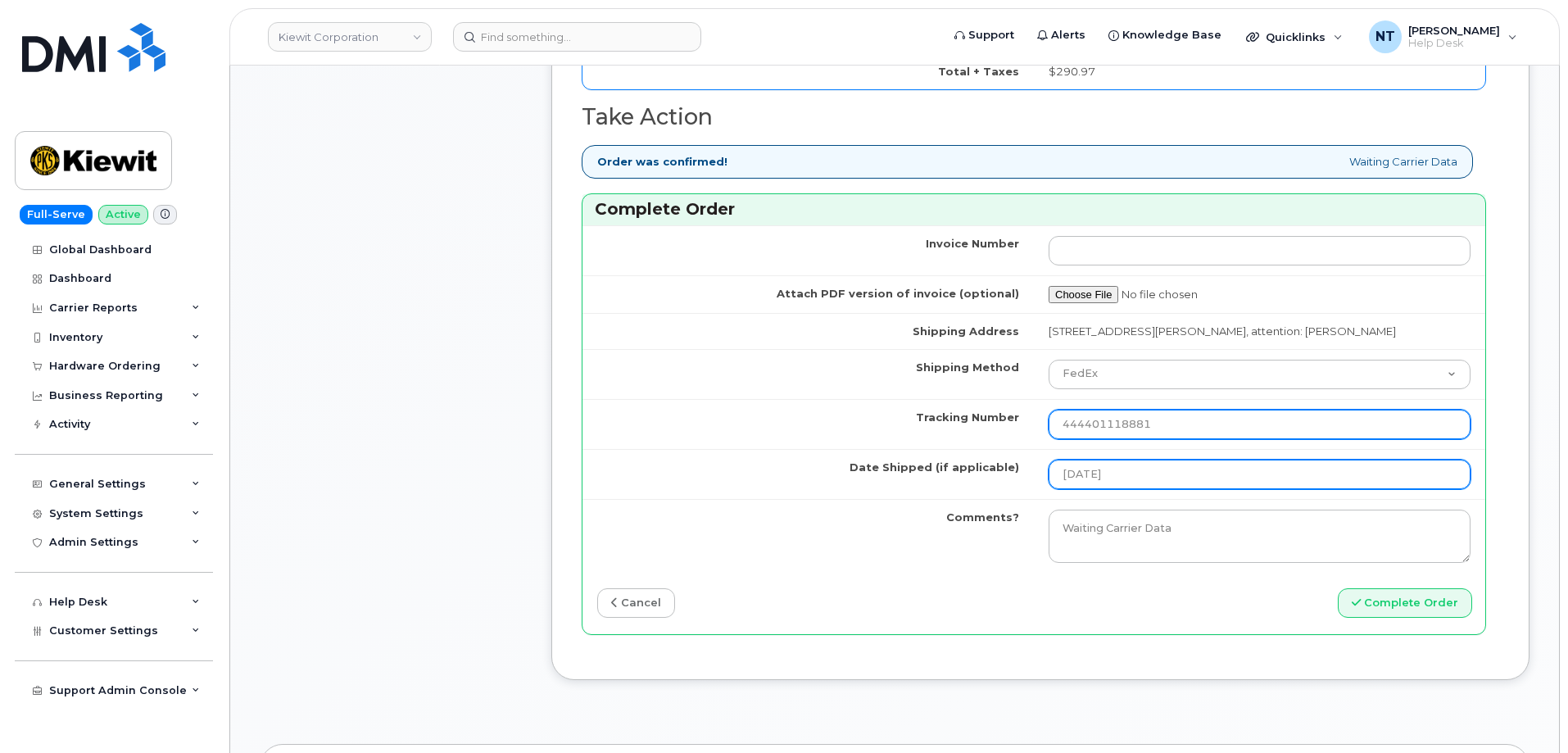
type input "444401118881"
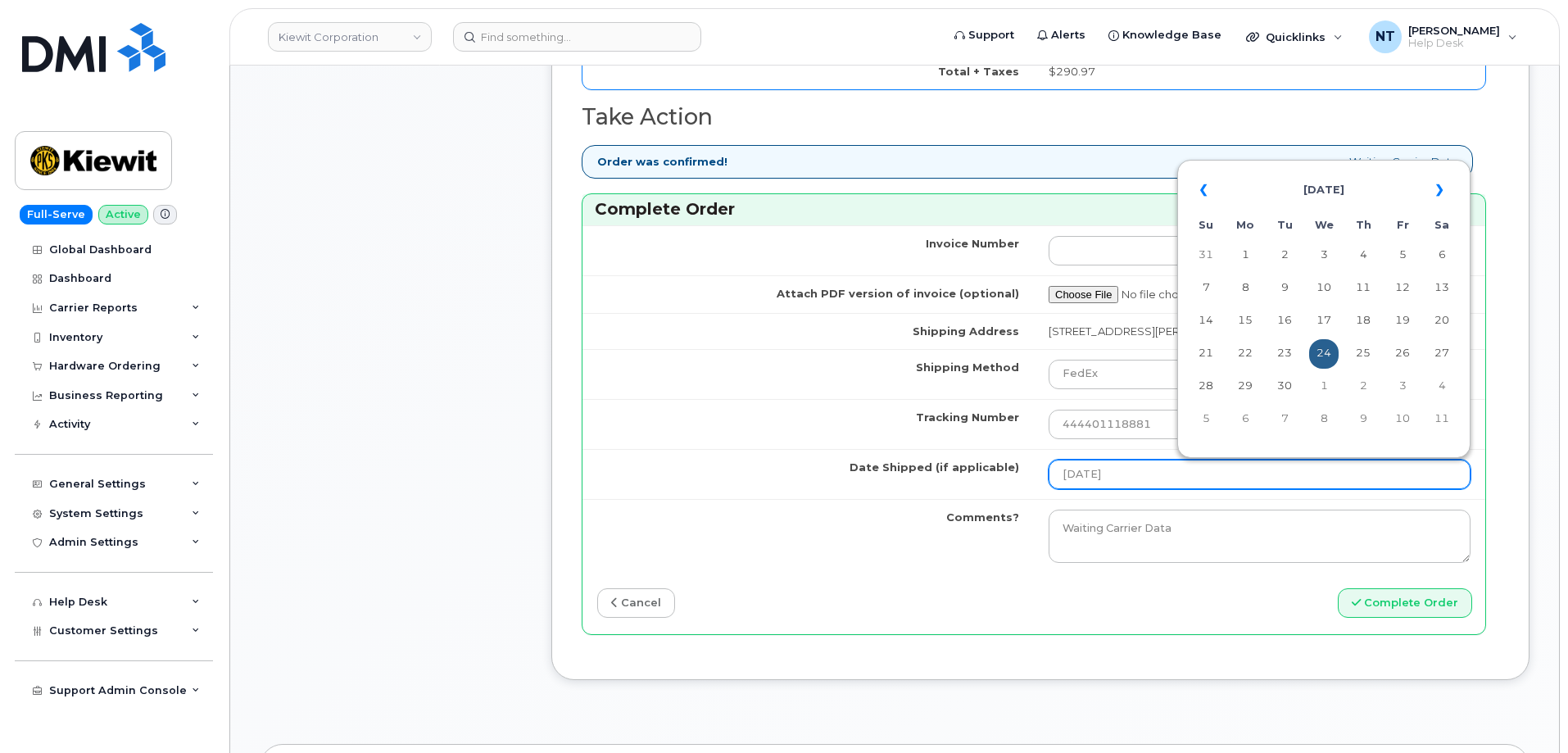
click at [1149, 478] on input "2025-09-24" at bounding box center [1259, 474] width 422 height 29
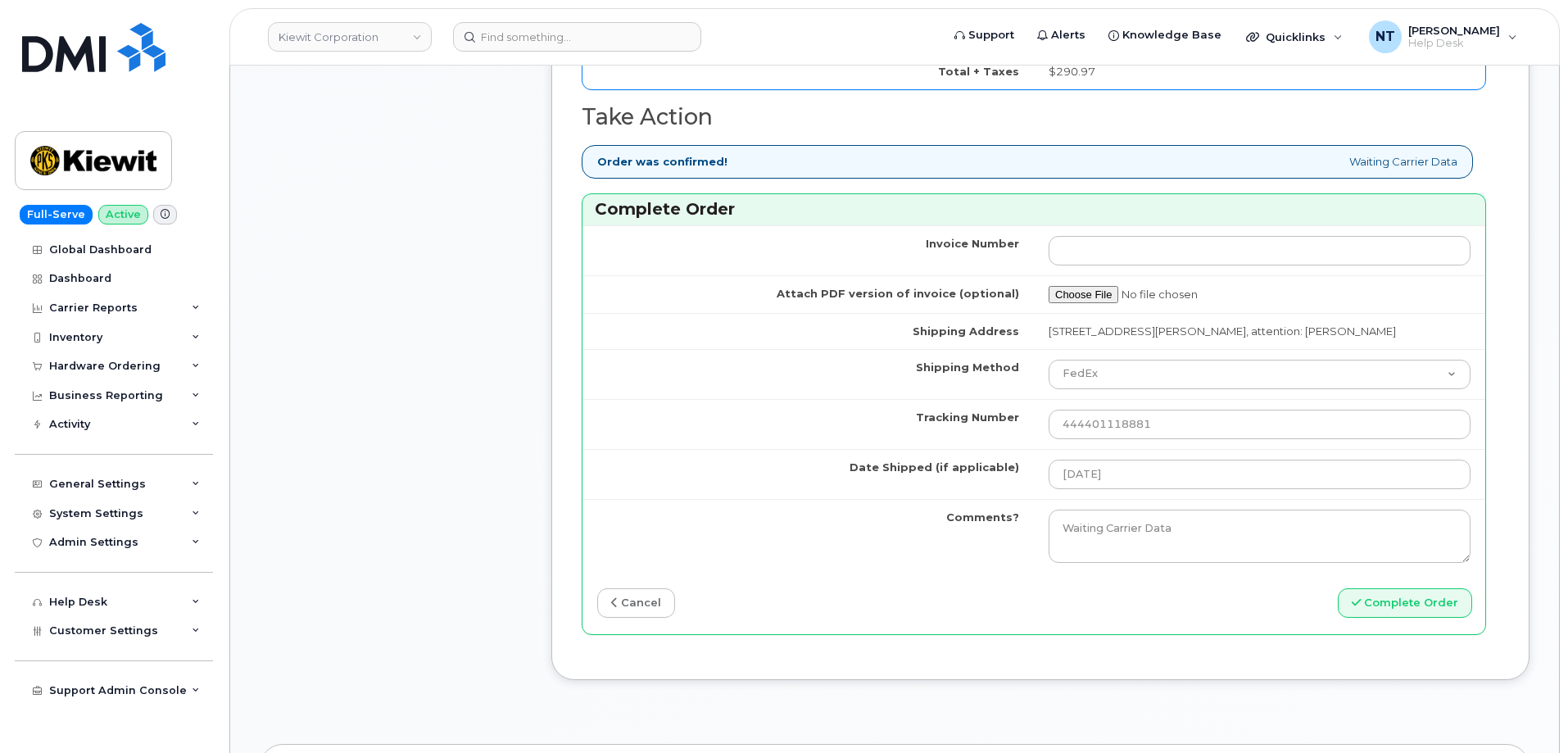
click at [659, 470] on td "Date Shipped (if applicable)" at bounding box center [808, 474] width 452 height 50
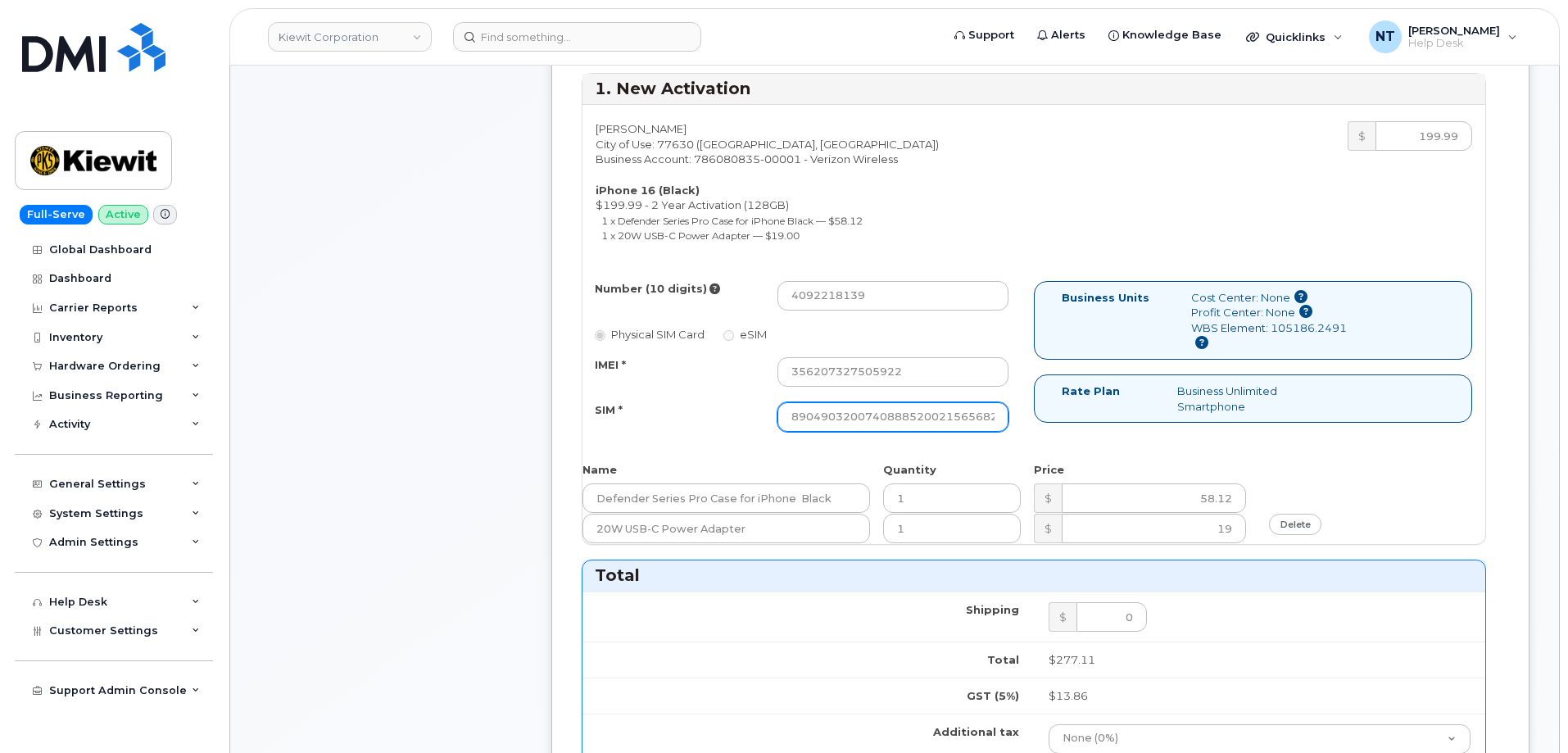
scroll to position [0, 32]
drag, startPoint x: 985, startPoint y: 420, endPoint x: 1020, endPoint y: 421, distance: 35.0
click at [1020, 421] on div "Number (10 digits) 4092218139 Physical SIM Card eSIM IMEI * 356207327505922 SIM…" at bounding box center [808, 364] width 452 height 166
click at [822, 296] on input "4092218139" at bounding box center [893, 295] width 231 height 29
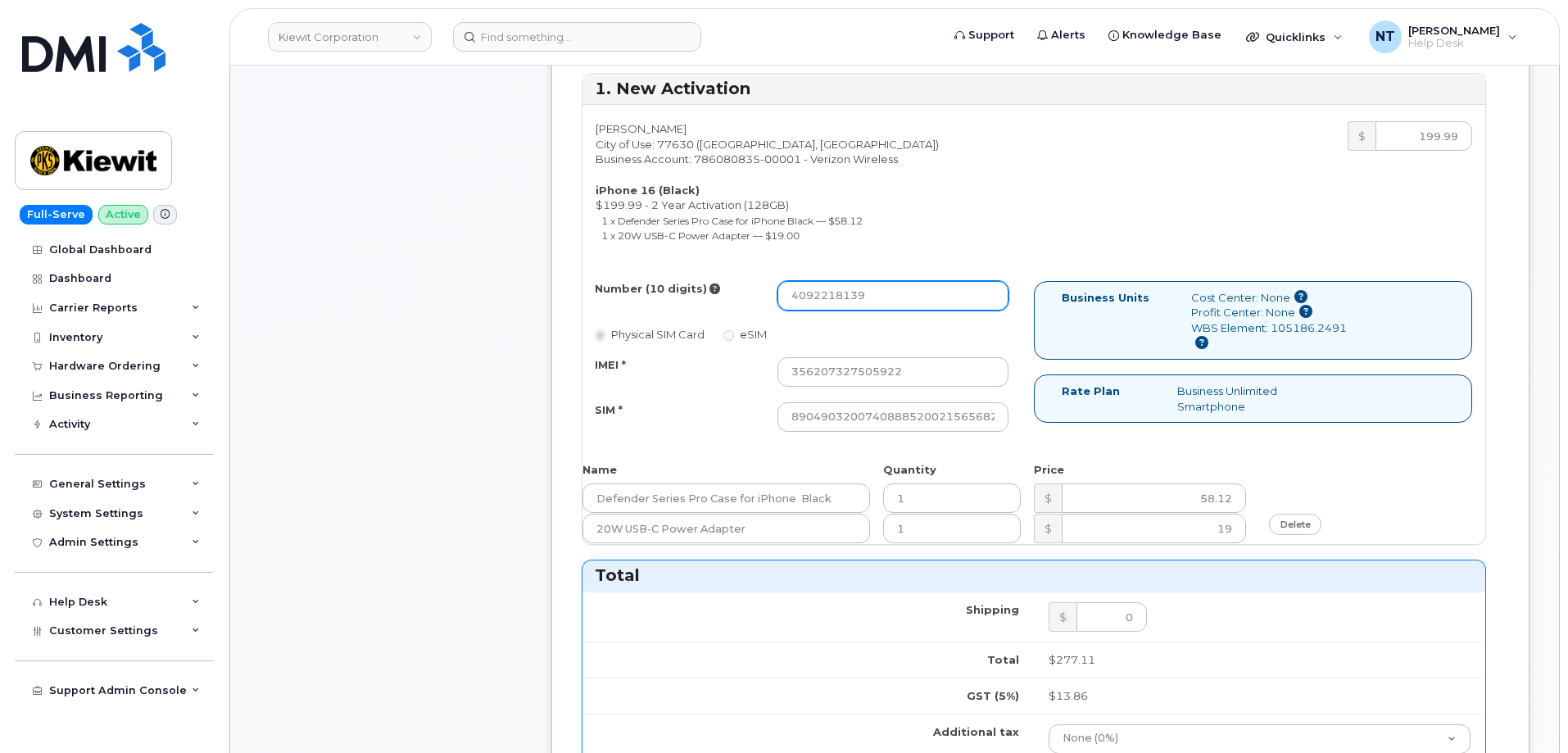
drag, startPoint x: 814, startPoint y: 295, endPoint x: 836, endPoint y: 299, distance: 22.4
click at [836, 299] on input "4092218139" at bounding box center [893, 295] width 231 height 29
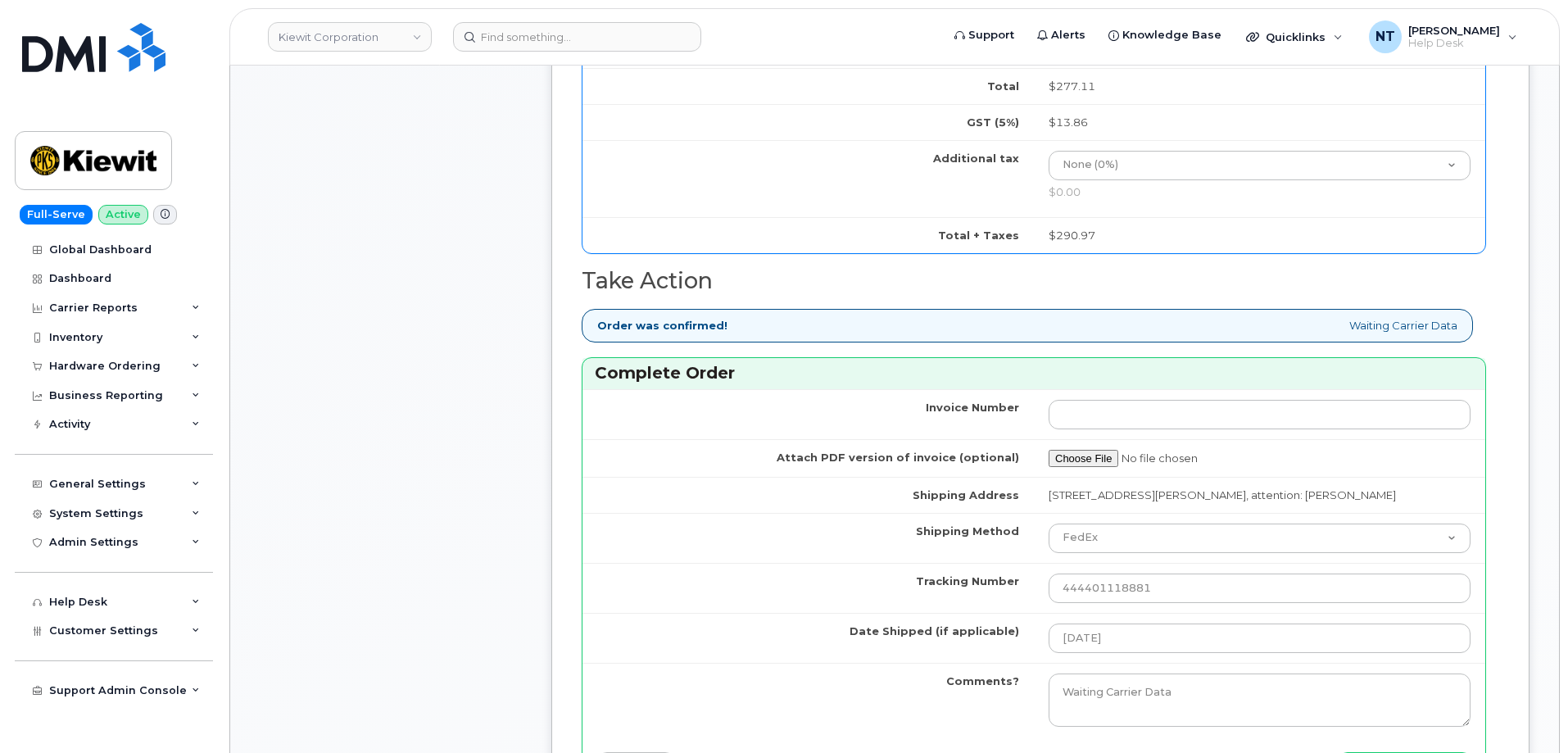
scroll to position [1475, 0]
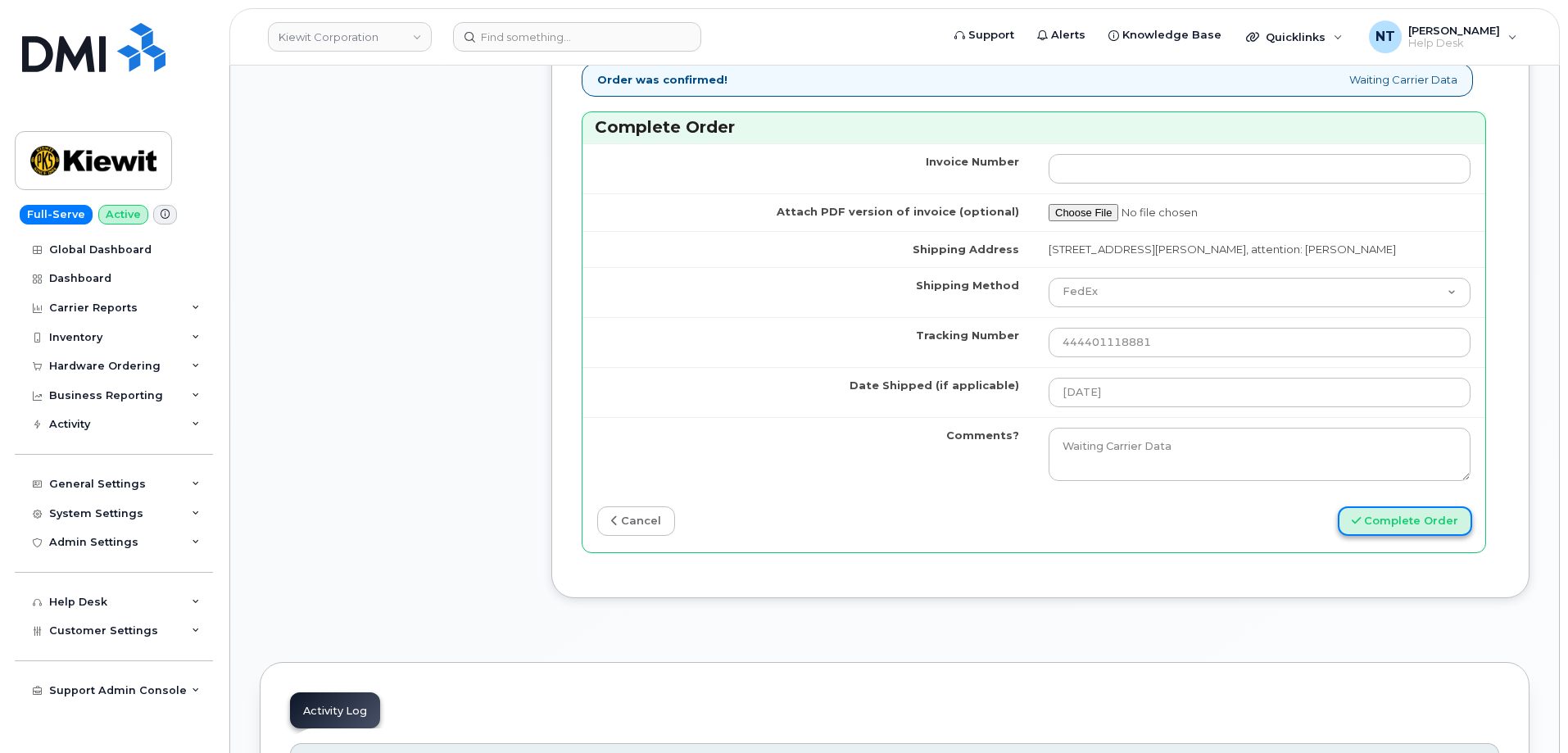
click at [1401, 518] on button "Complete Order" at bounding box center [1404, 521] width 135 height 30
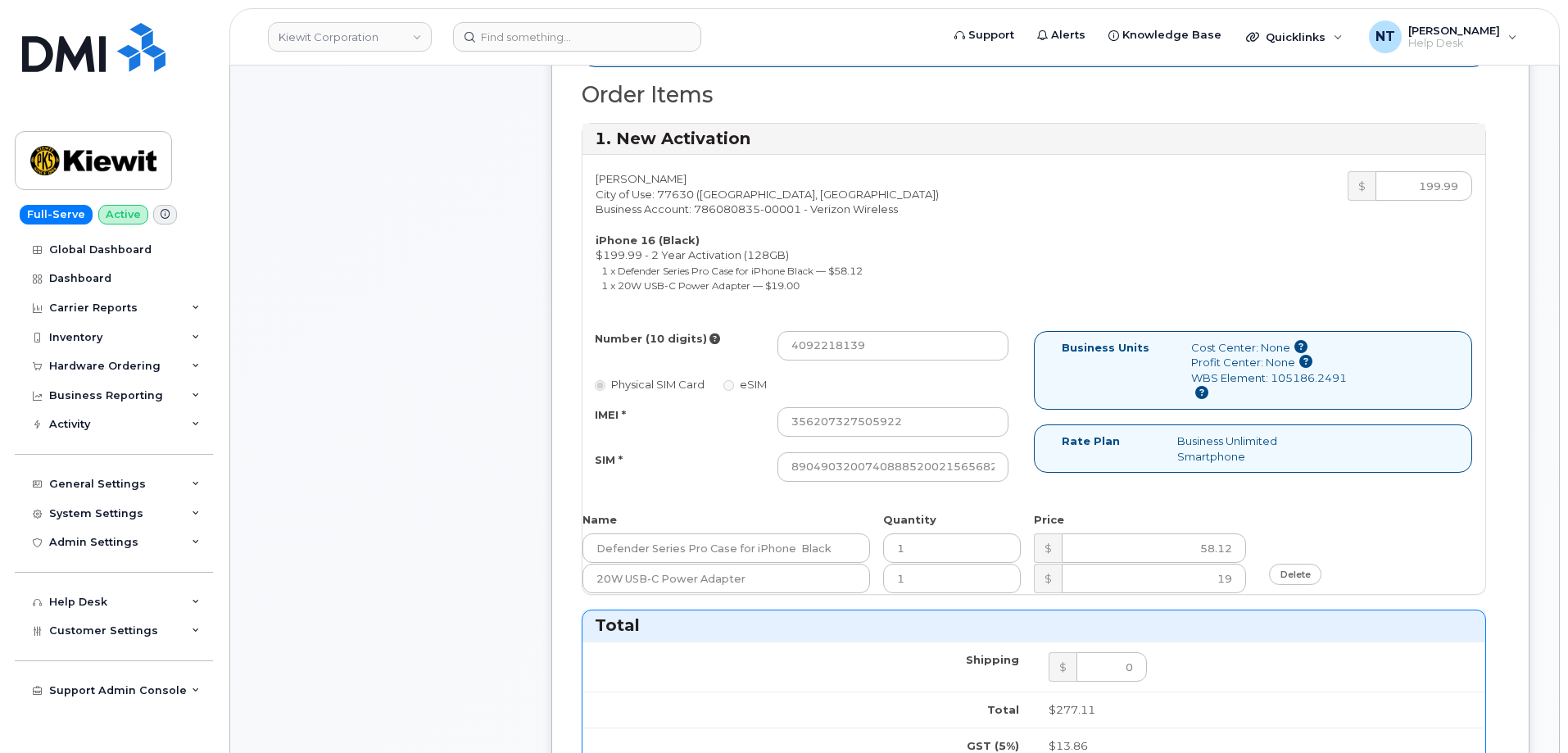
scroll to position [410, 0]
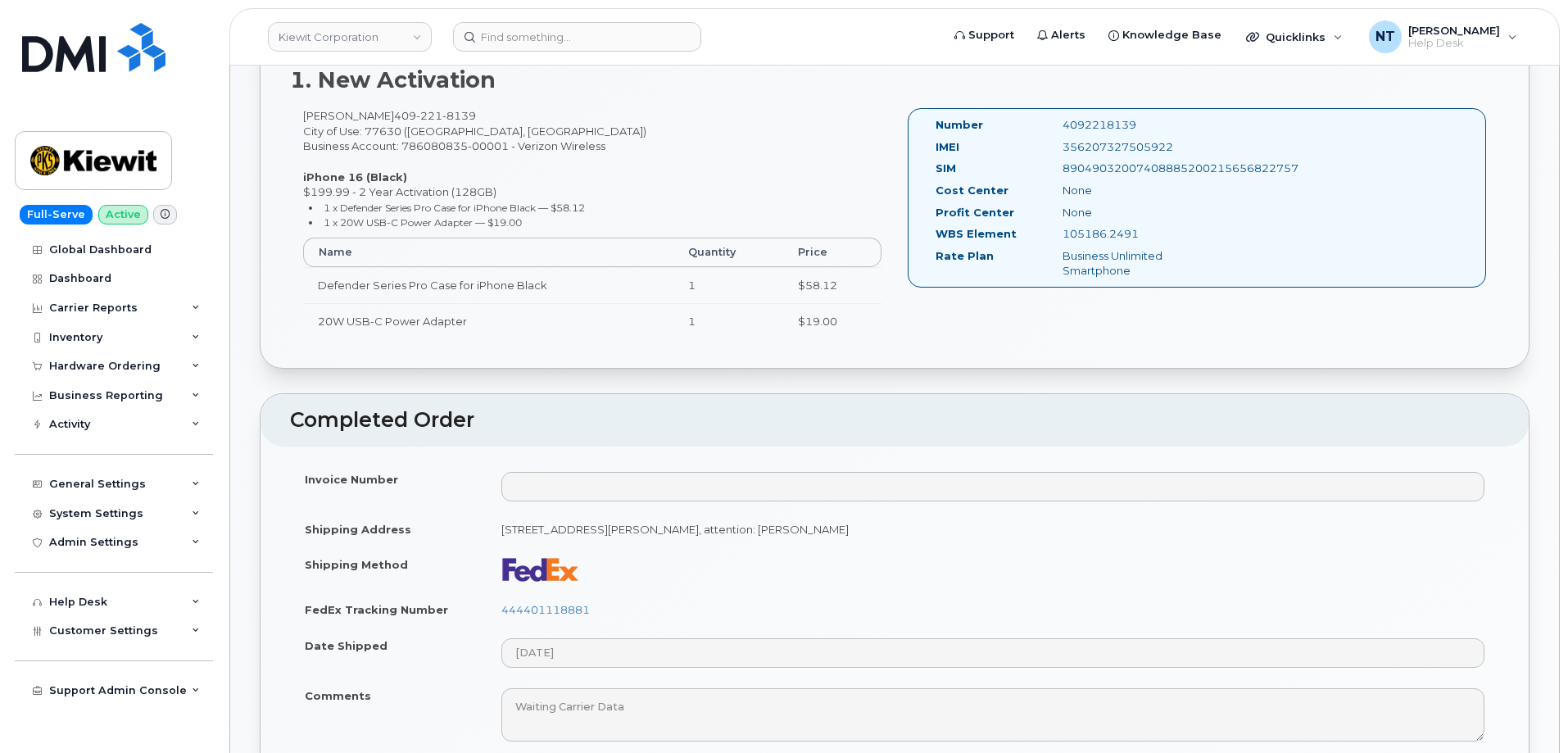
scroll to position [655, 0]
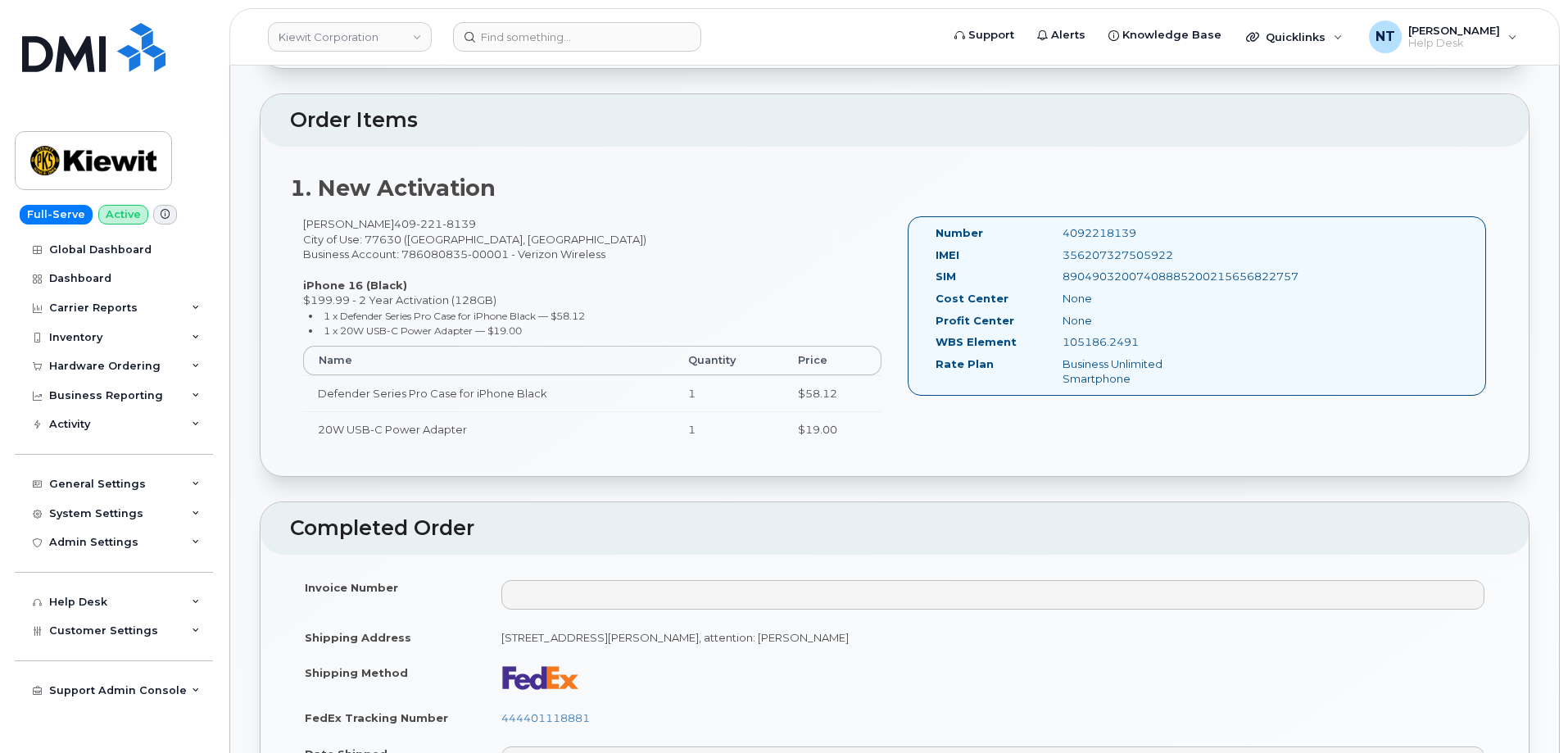
scroll to position [573, 0]
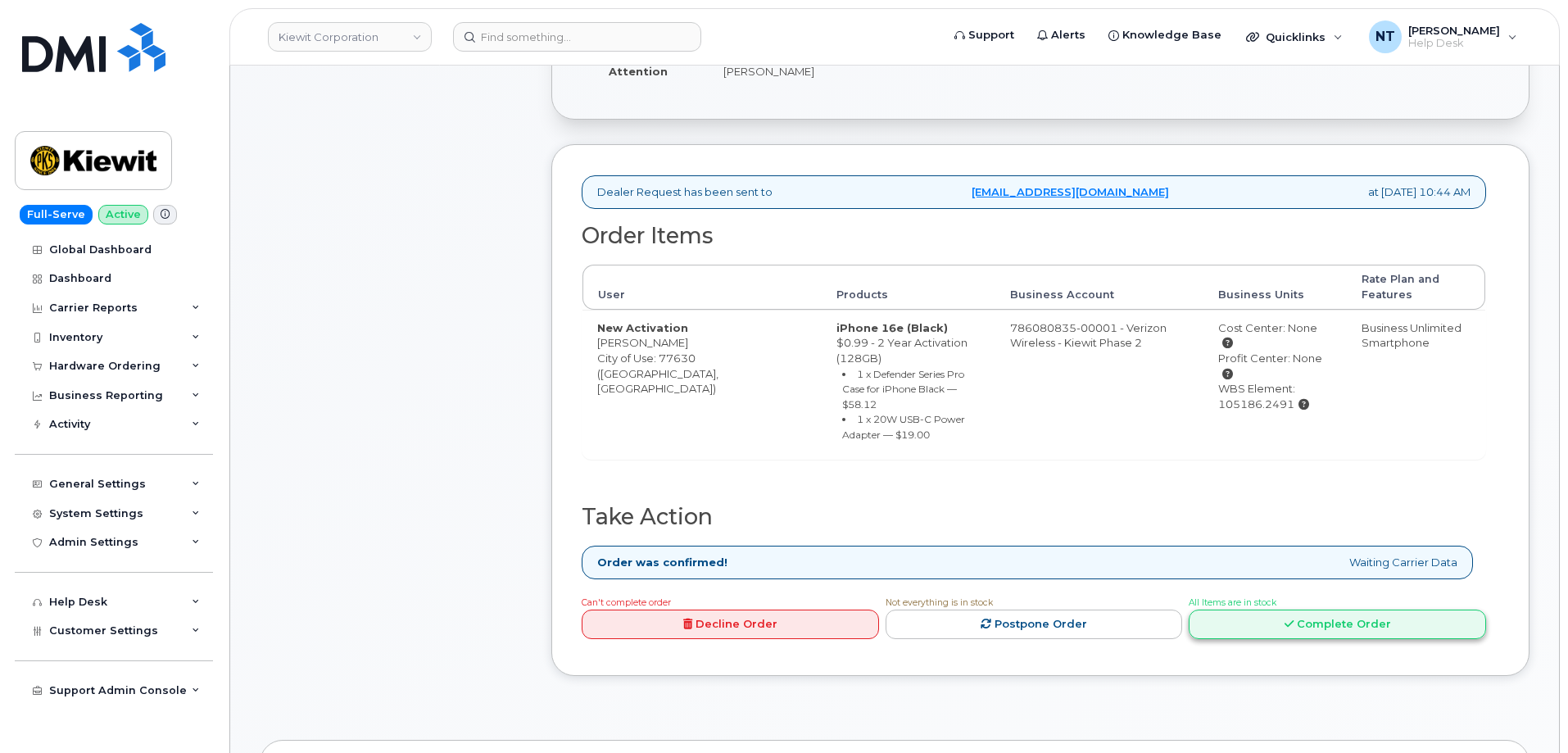
scroll to position [491, 0]
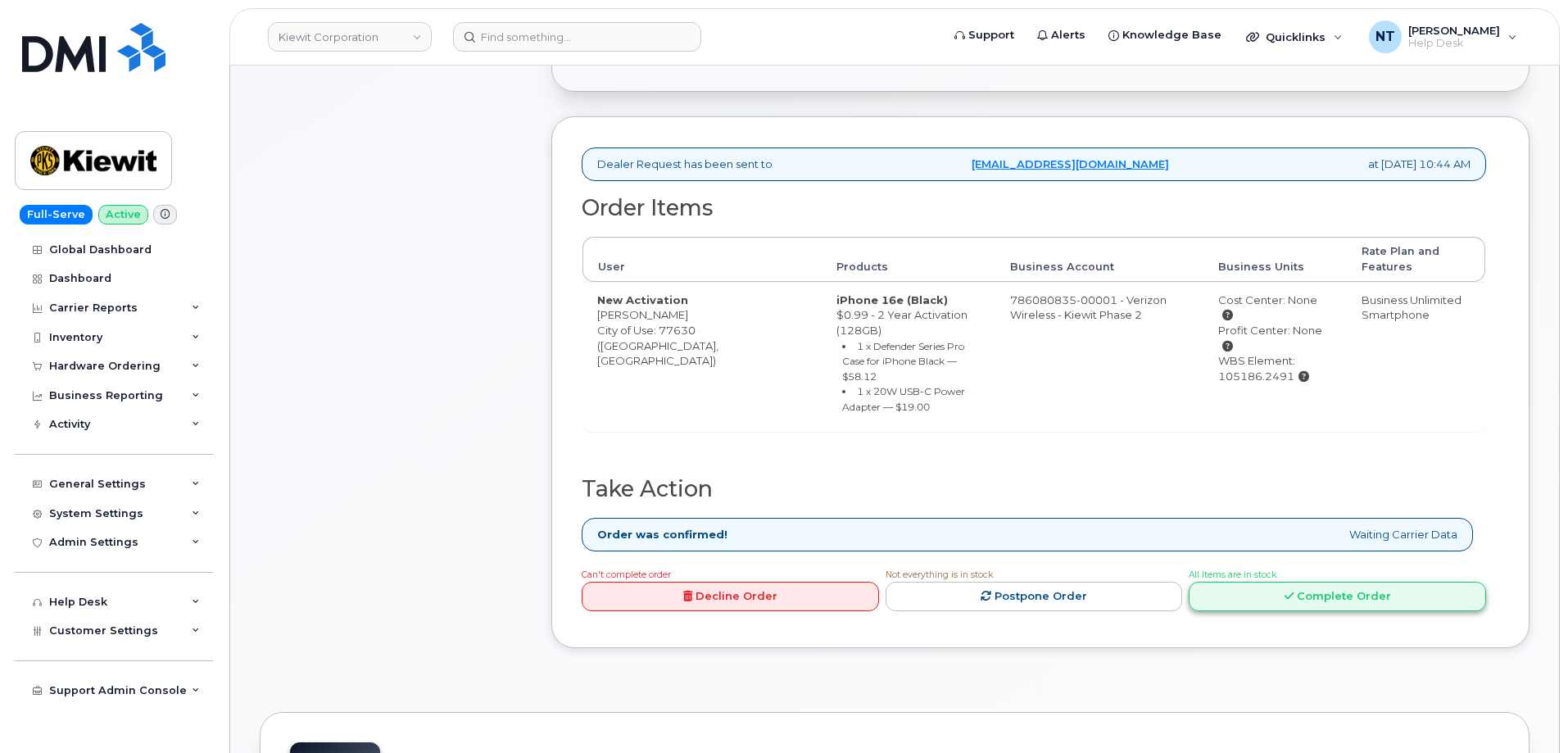
click at [1381, 582] on link "Complete Order" at bounding box center [1337, 597] width 298 height 30
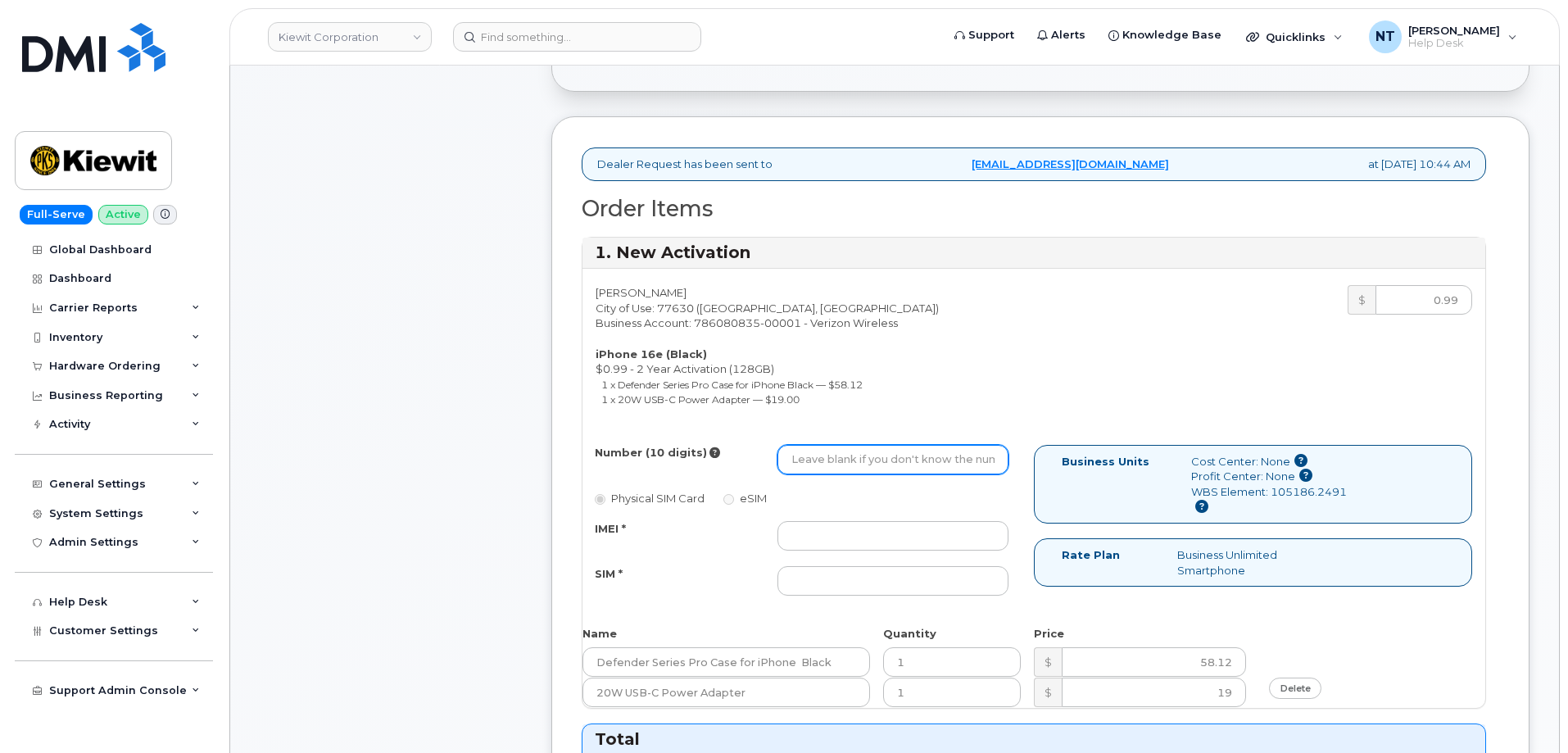
click at [881, 462] on input "Number (10 digits)" at bounding box center [893, 459] width 231 height 29
paste input "409-238-9276"
click at [843, 463] on input "409-238-9276" at bounding box center [893, 459] width 231 height 29
drag, startPoint x: 811, startPoint y: 462, endPoint x: 836, endPoint y: 466, distance: 25.3
click at [836, 466] on input "4092389276" at bounding box center [893, 459] width 231 height 29
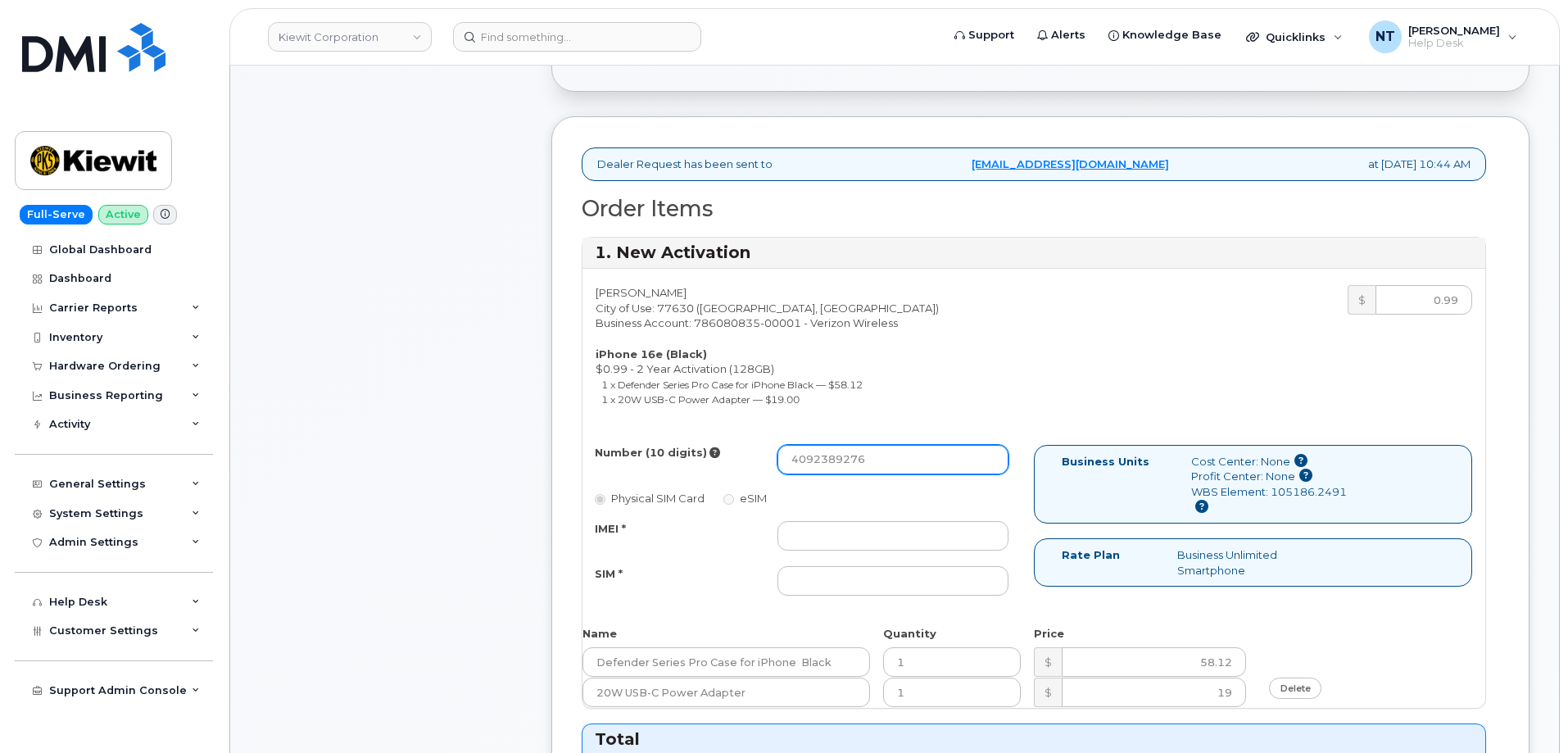
type input "4092389276"
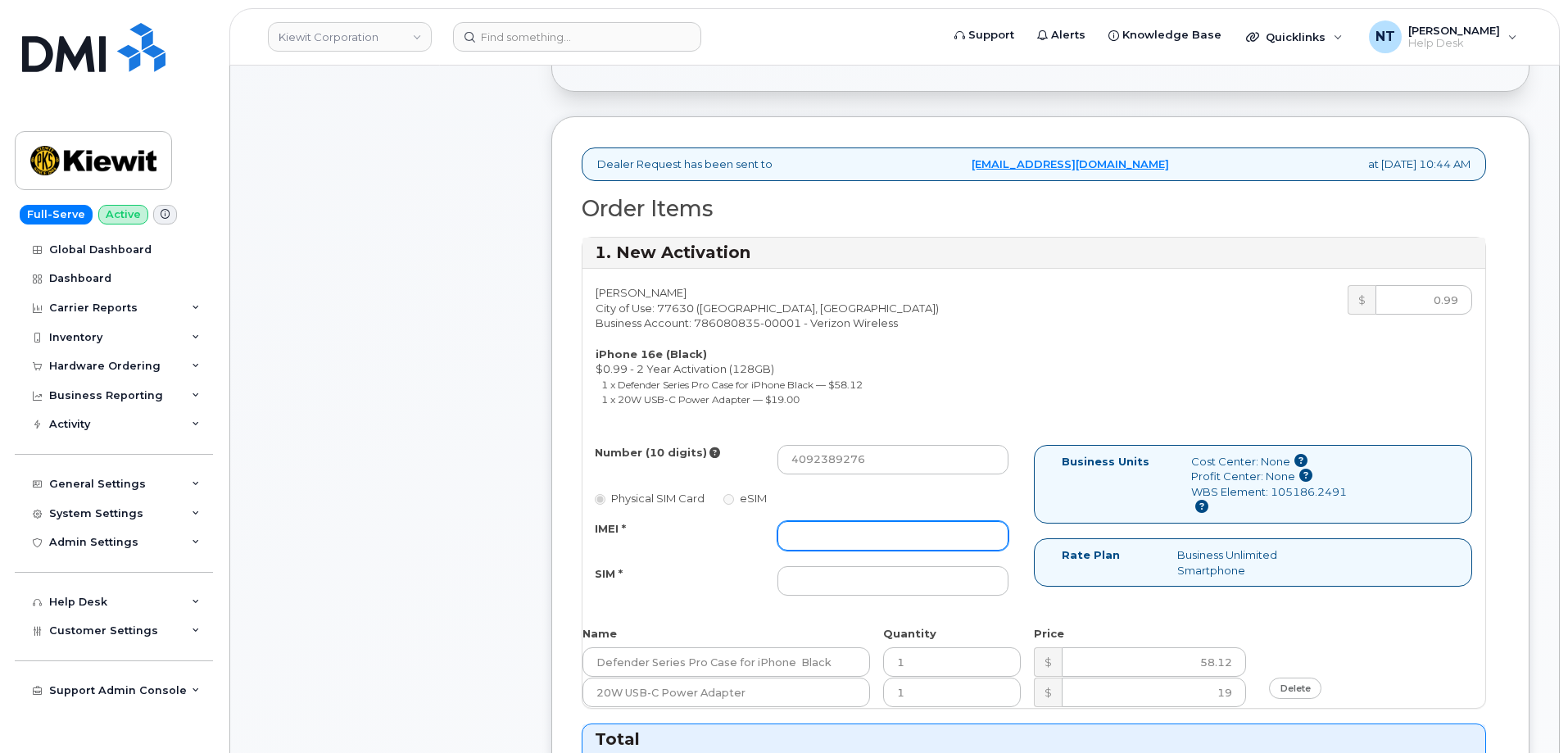
click at [863, 542] on input "IMEI *" at bounding box center [893, 535] width 231 height 29
paste input "353234881593568"
type input "353234881593568"
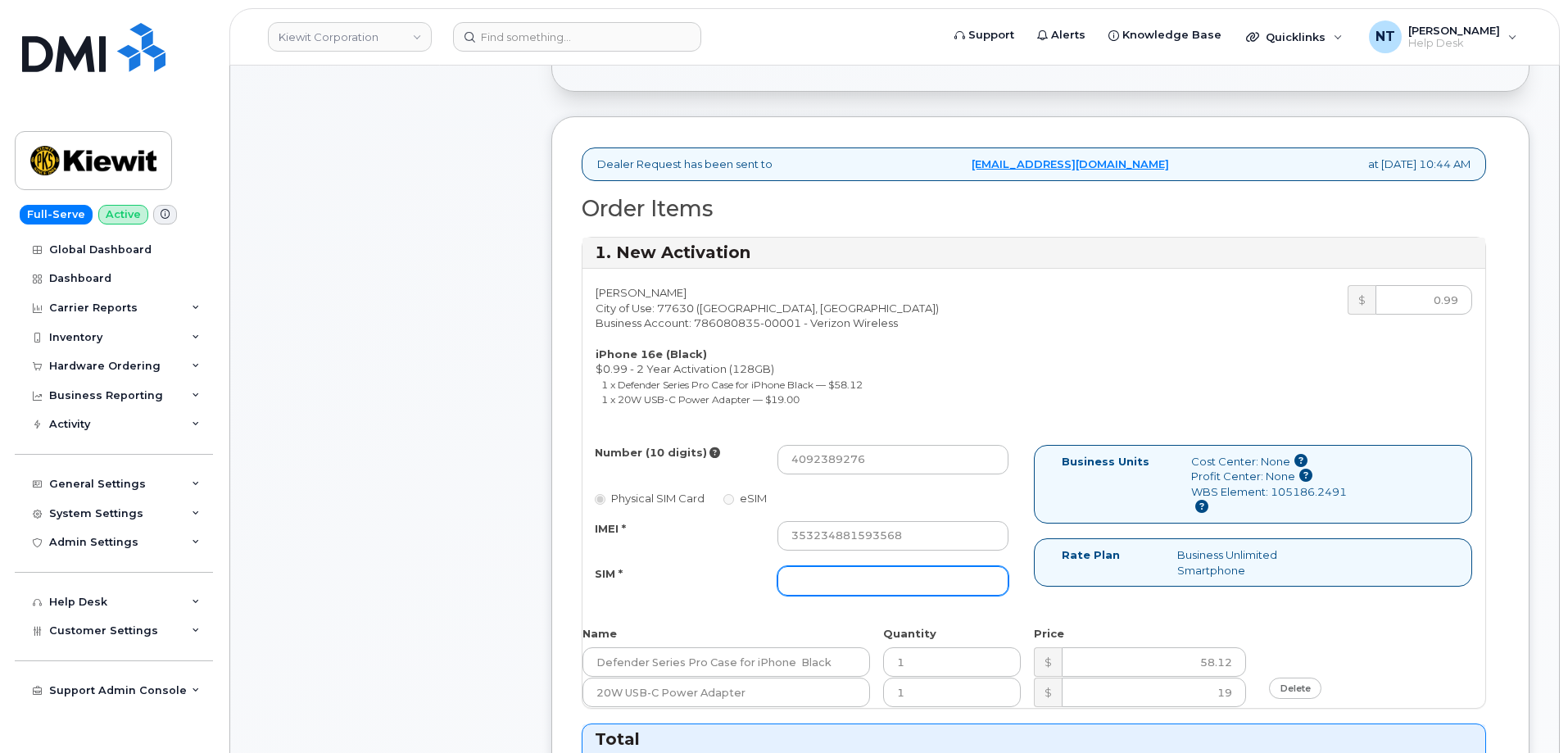
click at [867, 584] on input "SIM *" at bounding box center [893, 580] width 231 height 29
paste input "89043052010008889625015537515116"
type input "89043052010008889625015537515116"
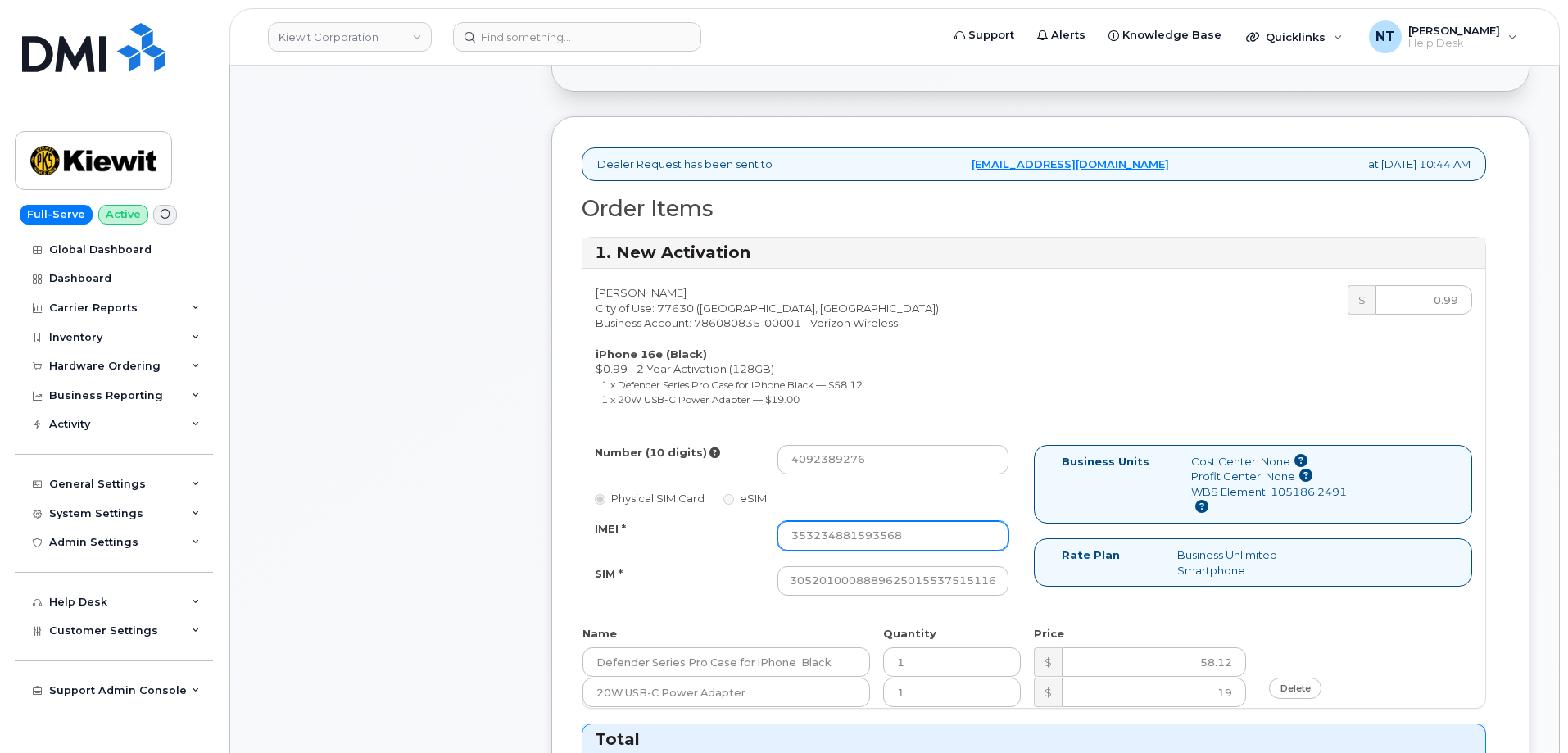
scroll to position [0, 0]
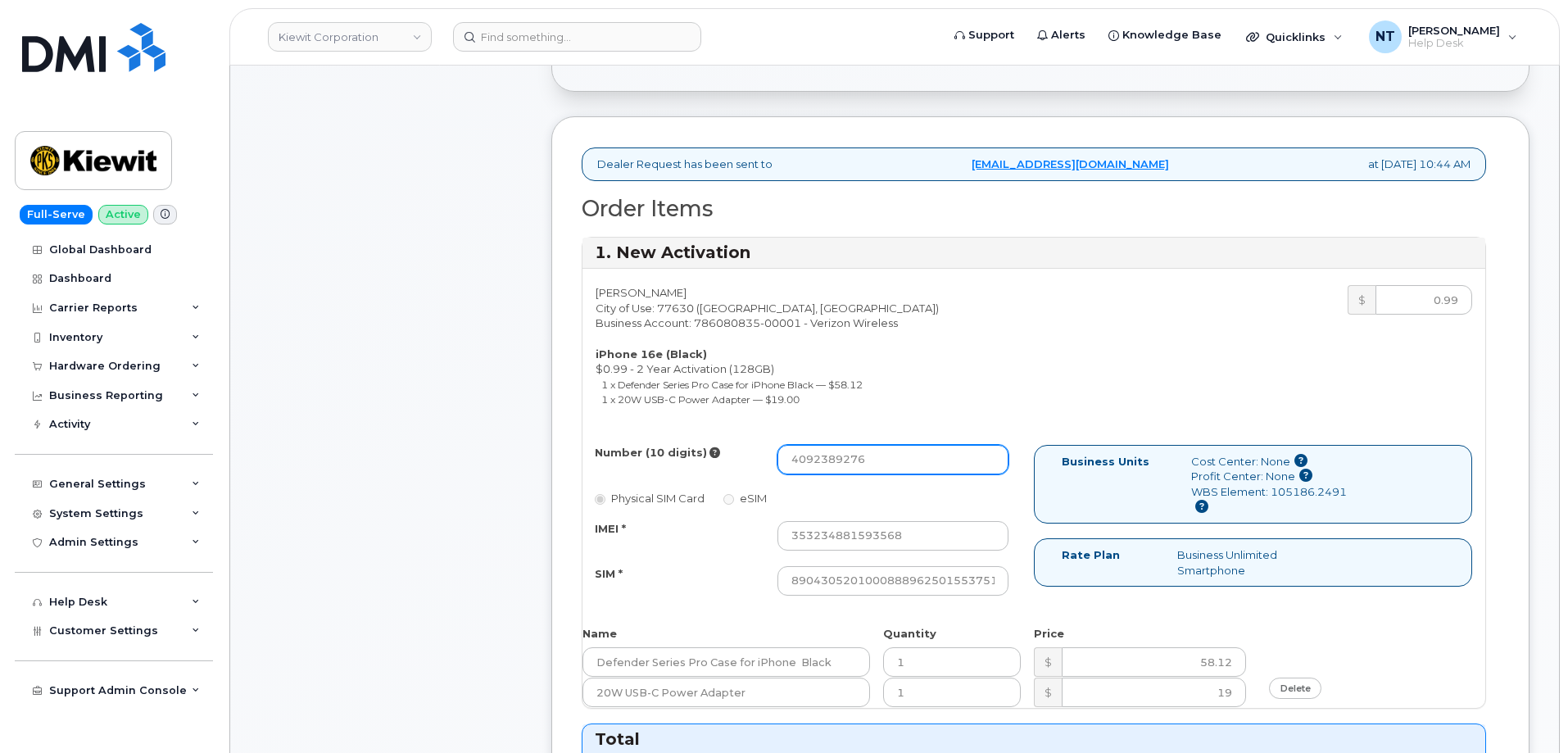
click at [892, 461] on input "4092389276" at bounding box center [893, 459] width 231 height 29
drag, startPoint x: 814, startPoint y: 461, endPoint x: 837, endPoint y: 464, distance: 23.2
click at [837, 464] on input "4092389276" at bounding box center [893, 459] width 231 height 29
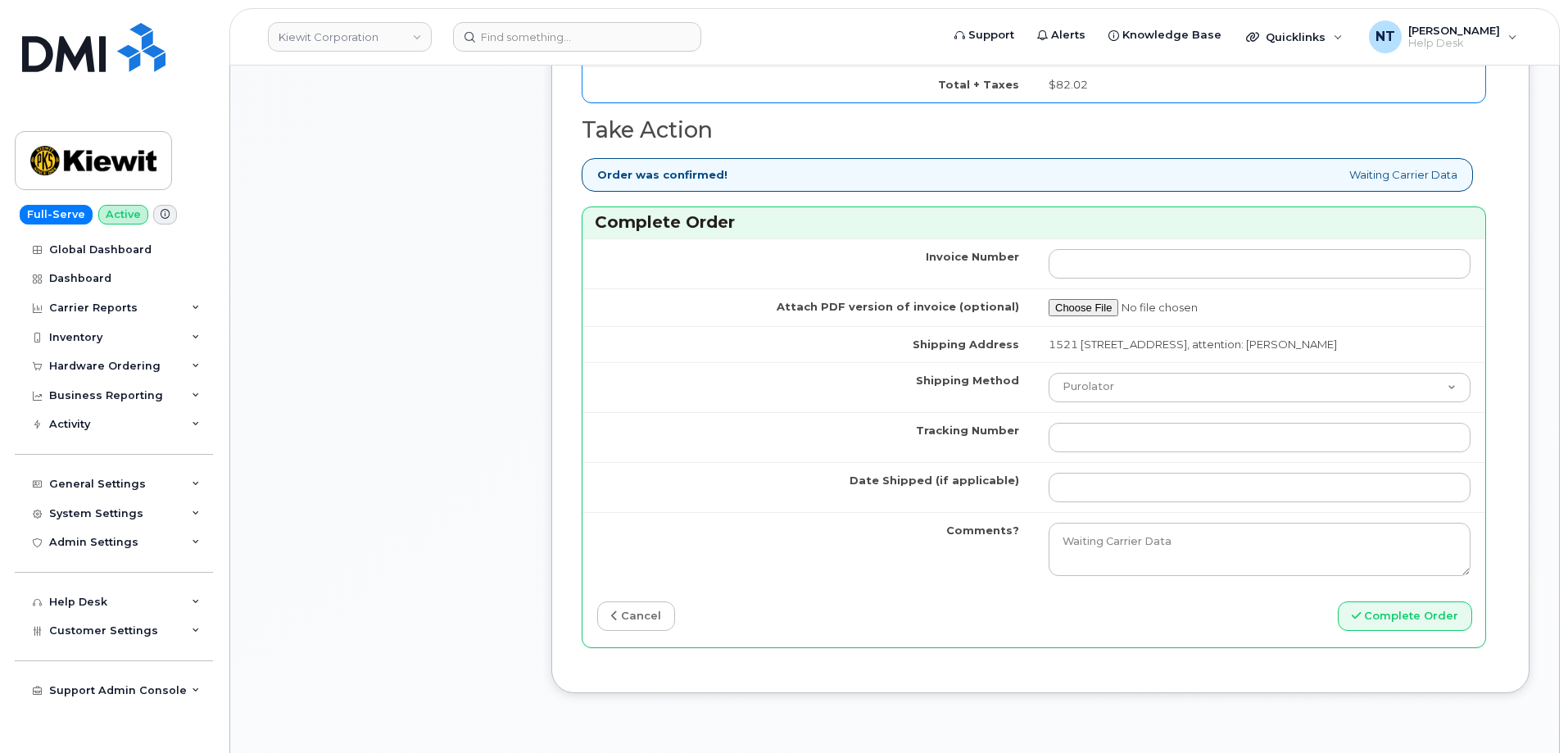
scroll to position [1393, 0]
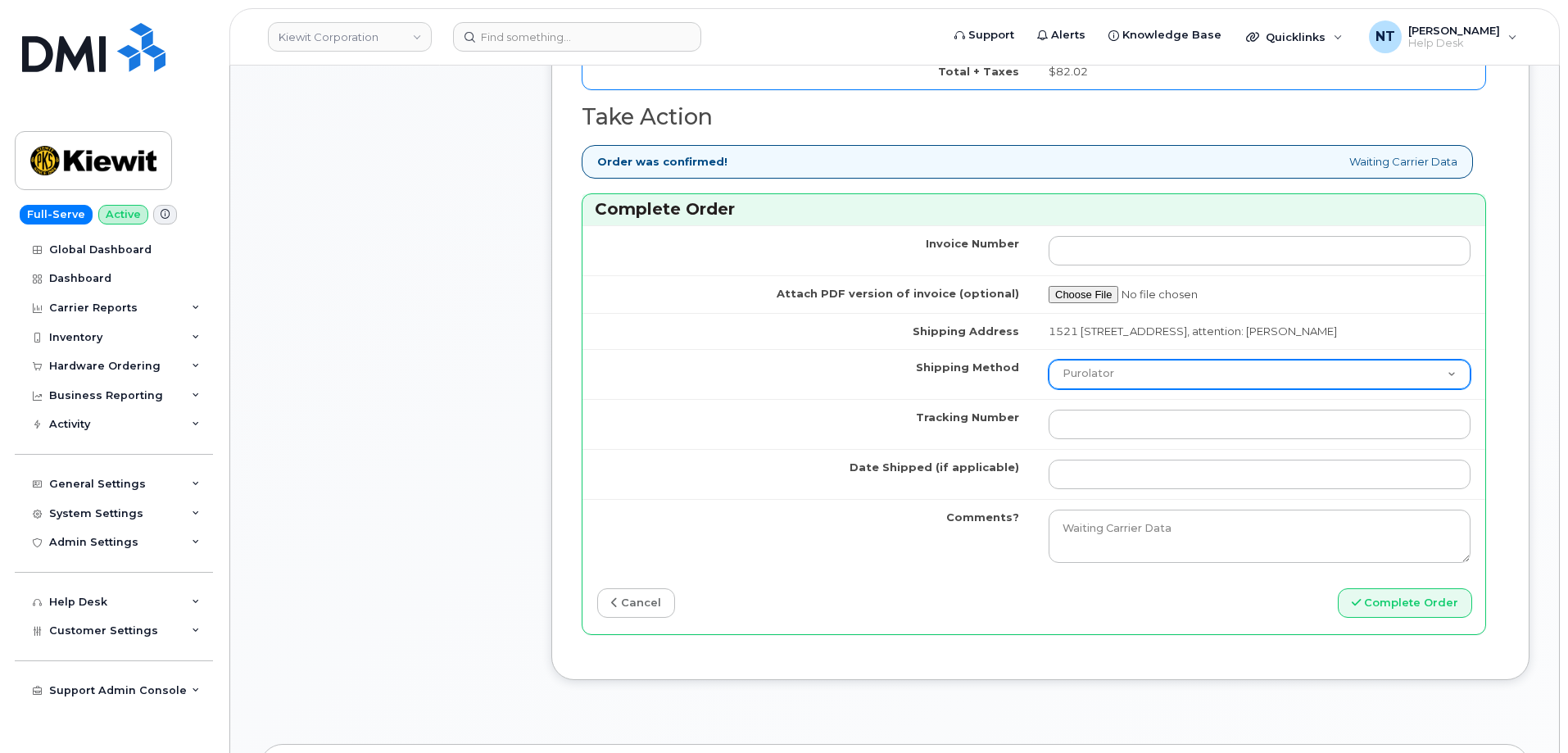
click at [1207, 389] on select "Purolator UPS FedEx Canada Post Courier Other Drop Off Pick Up" at bounding box center [1259, 373] width 422 height 29
select select "FedEx"
click at [1049, 374] on select "Purolator UPS FedEx Canada Post Courier Other Drop Off Pick Up" at bounding box center [1259, 373] width 422 height 29
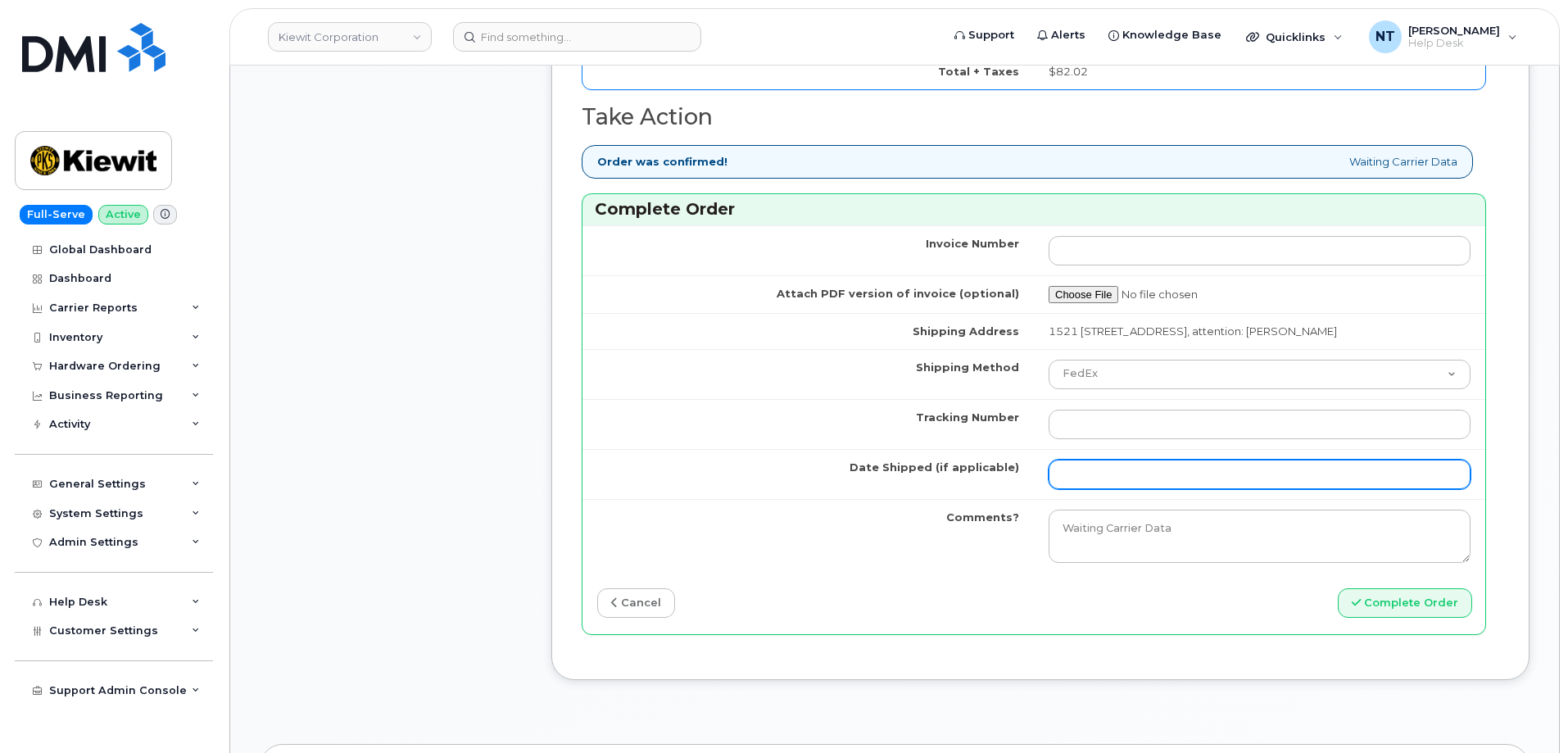
click at [1094, 489] on input "Date Shipped (if applicable)" at bounding box center [1259, 474] width 422 height 29
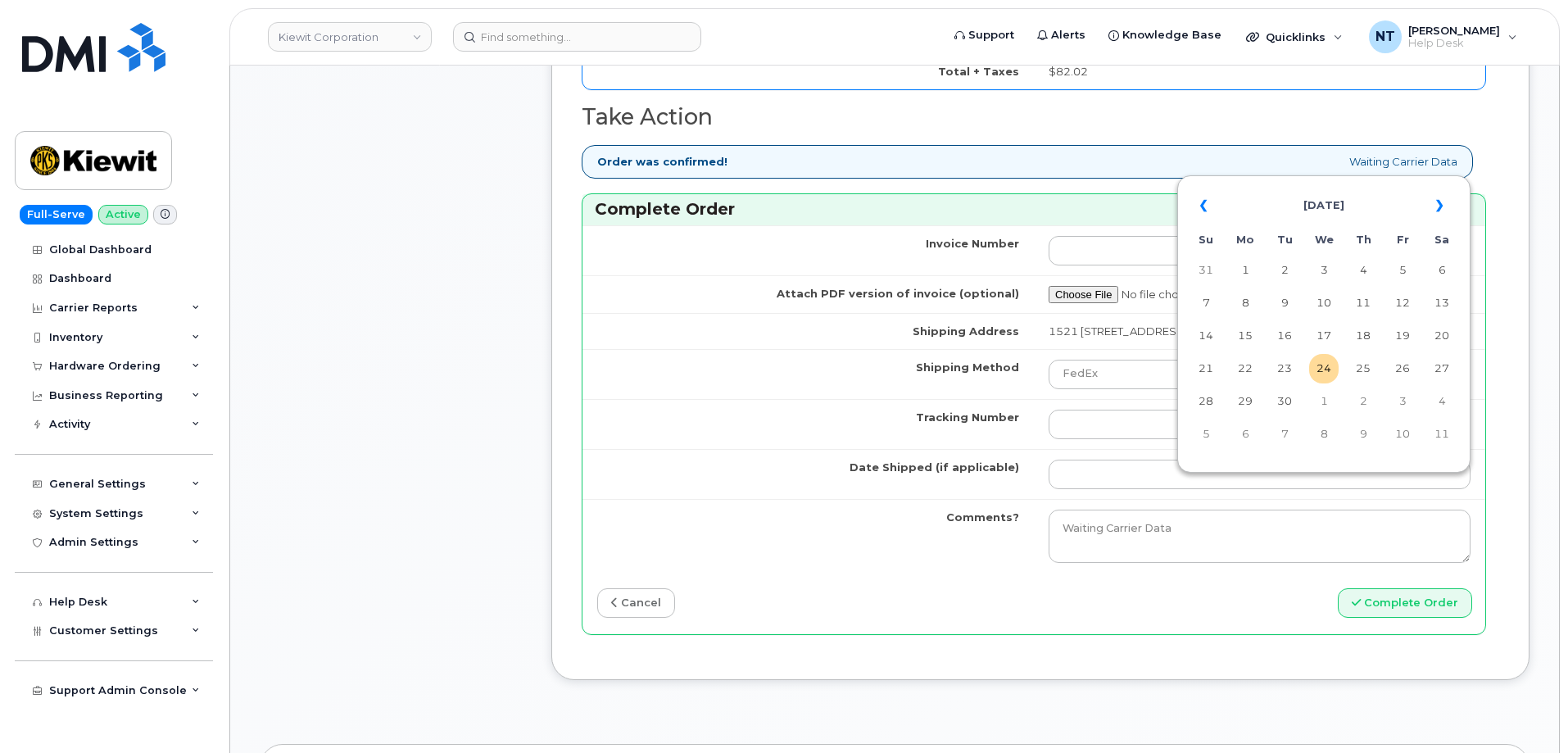
click at [1330, 372] on td "24" at bounding box center [1323, 368] width 29 height 29
type input "2025-09-24"
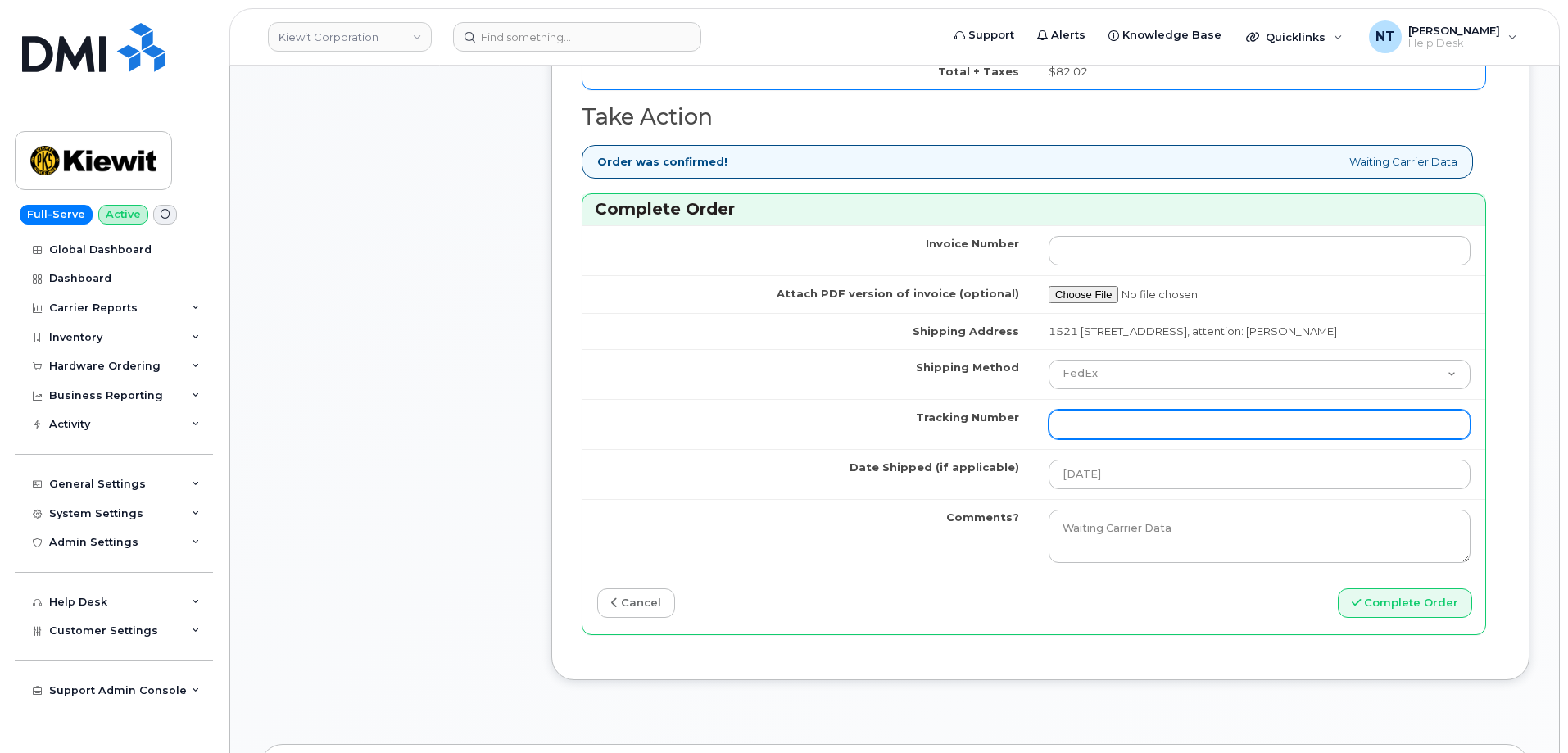
click at [1153, 426] on input "Tracking Number" at bounding box center [1259, 424] width 422 height 29
paste input "444401118907"
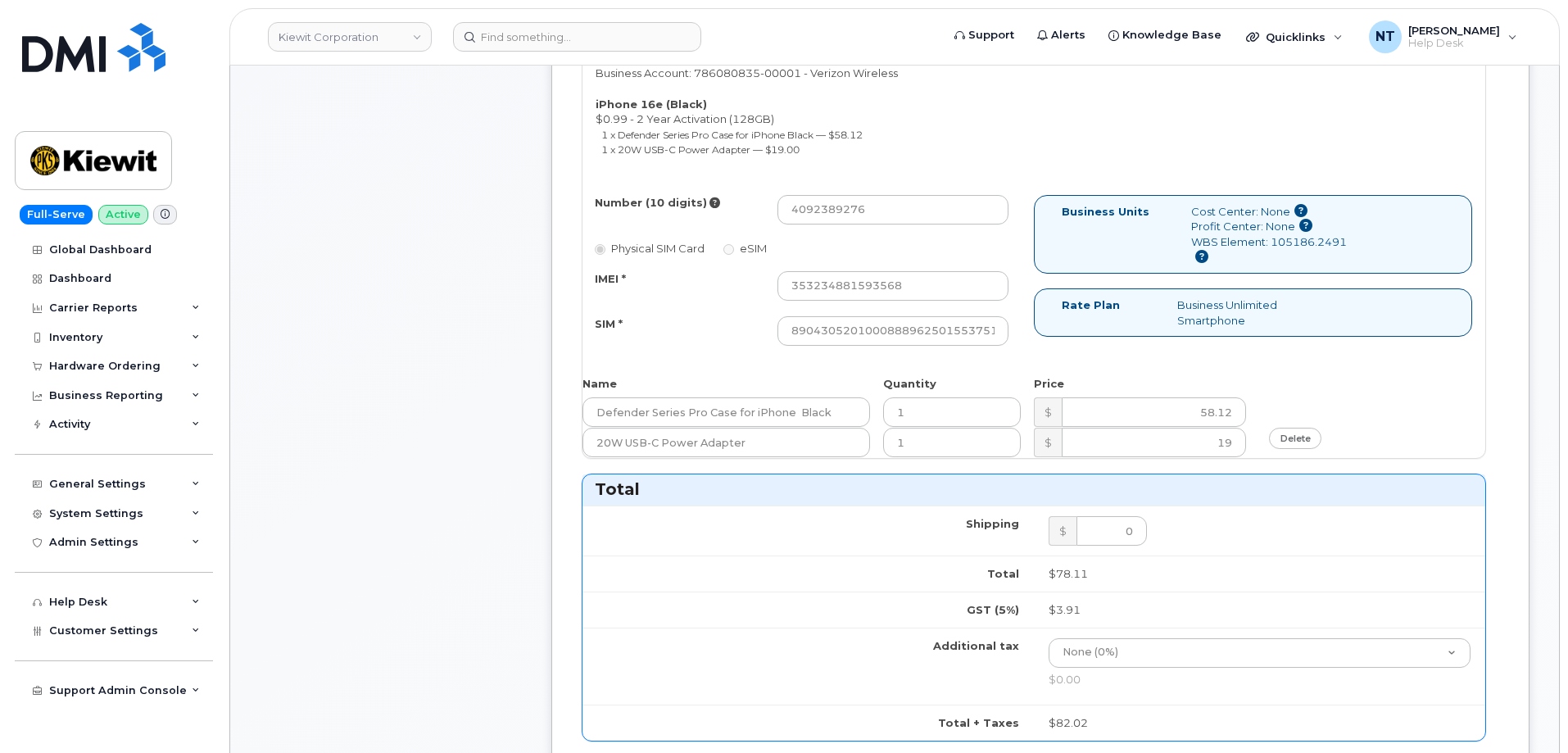
scroll to position [737, 0]
type input "444401118907"
drag, startPoint x: 951, startPoint y: 335, endPoint x: 1064, endPoint y: 335, distance: 113.0
click at [1064, 335] on div "Number (10 digits) 4092389276 Physical SIM Card eSIM IMEI * 353234881593568 SIM…" at bounding box center [1034, 282] width 902 height 166
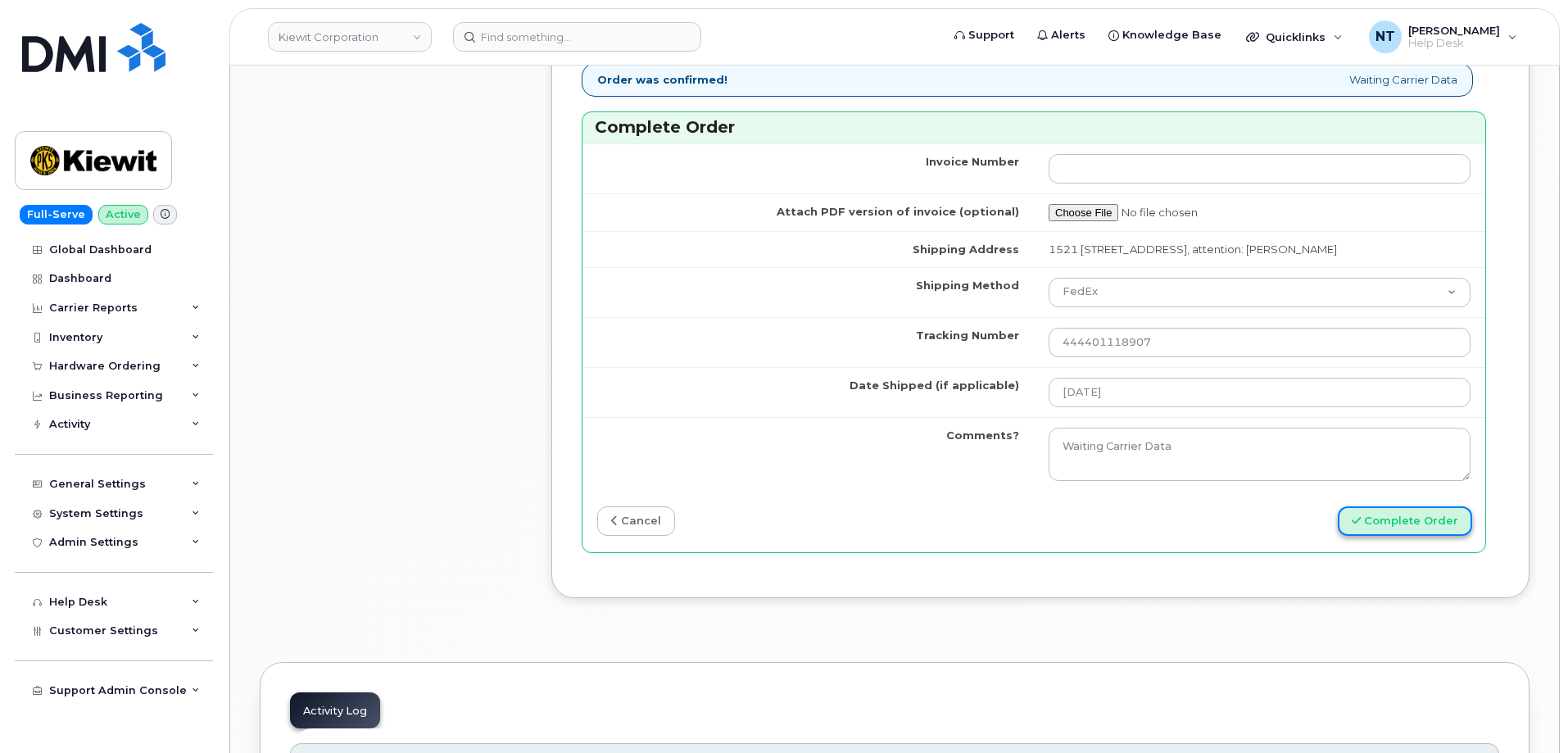
scroll to position [0, 0]
click at [1416, 536] on button "Complete Order" at bounding box center [1404, 521] width 135 height 30
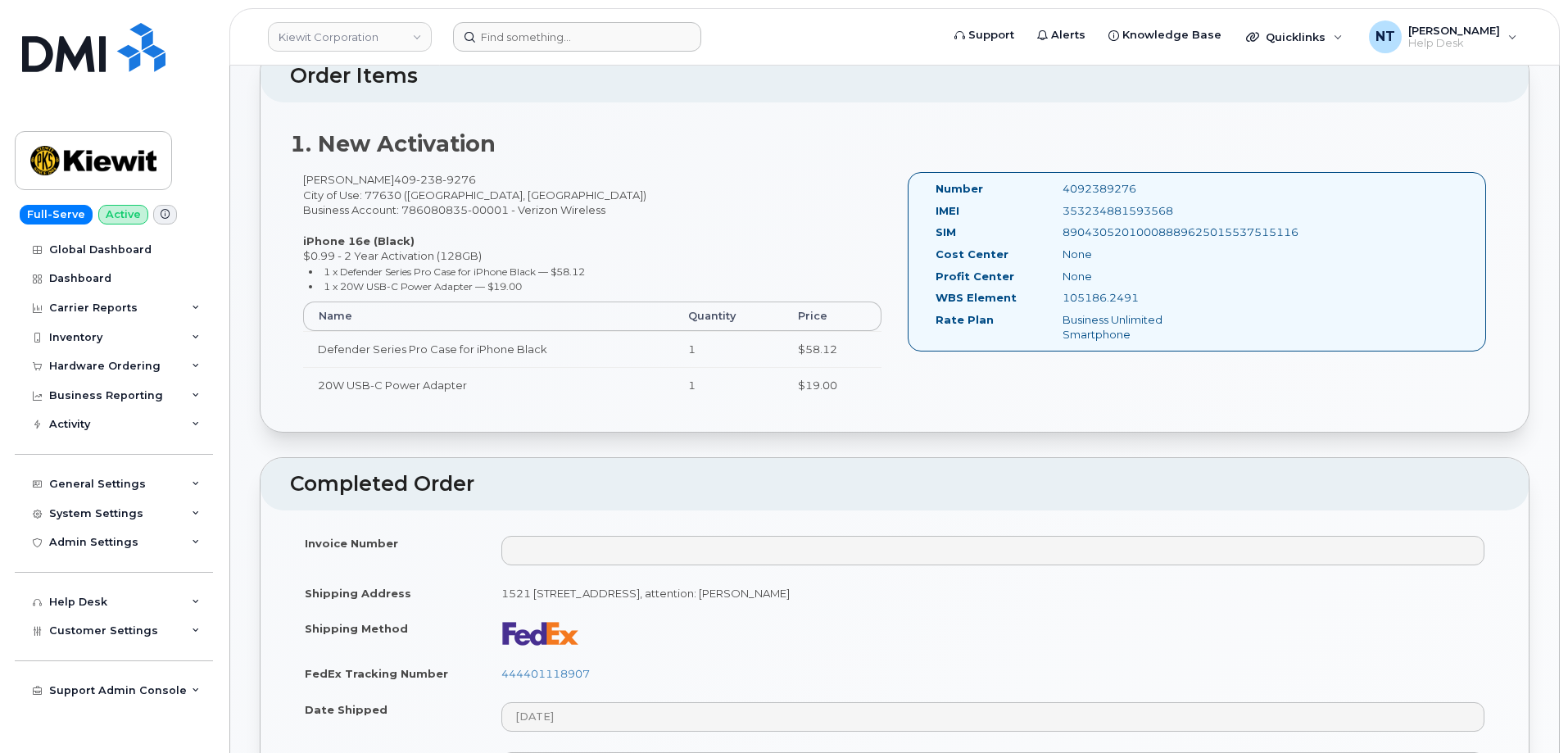
scroll to position [491, 0]
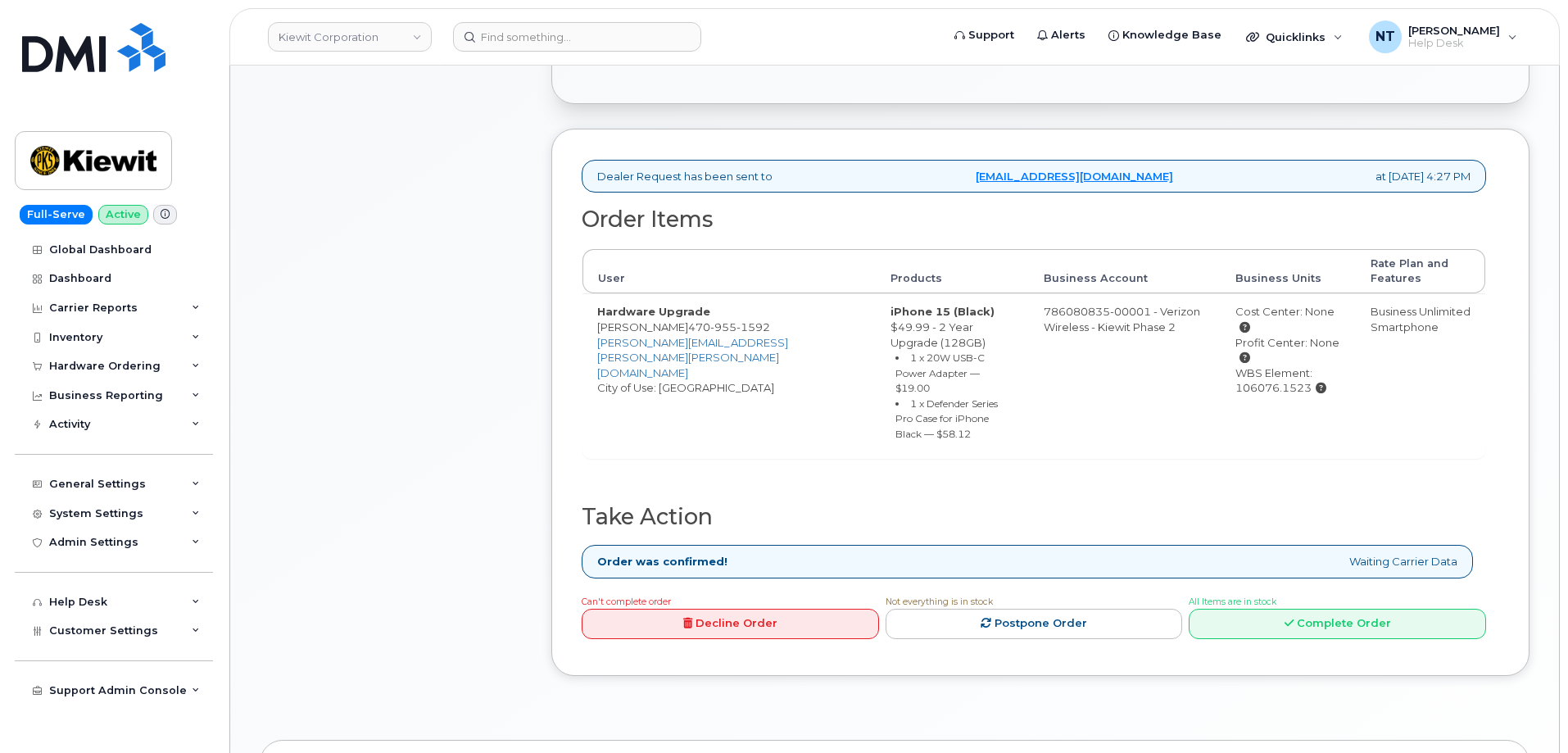
scroll to position [575, 0]
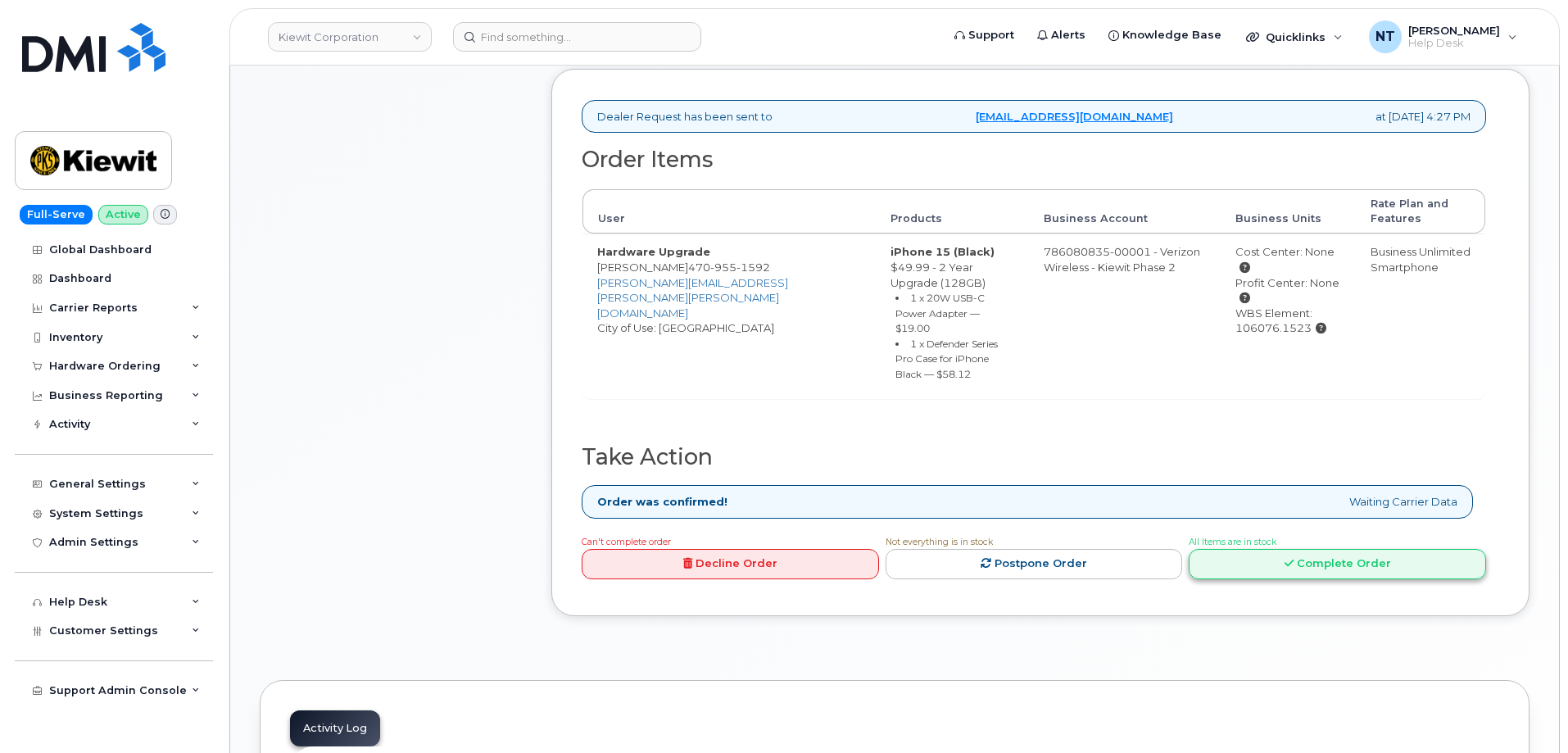
click at [1278, 549] on link "Complete Order" at bounding box center [1337, 564] width 298 height 30
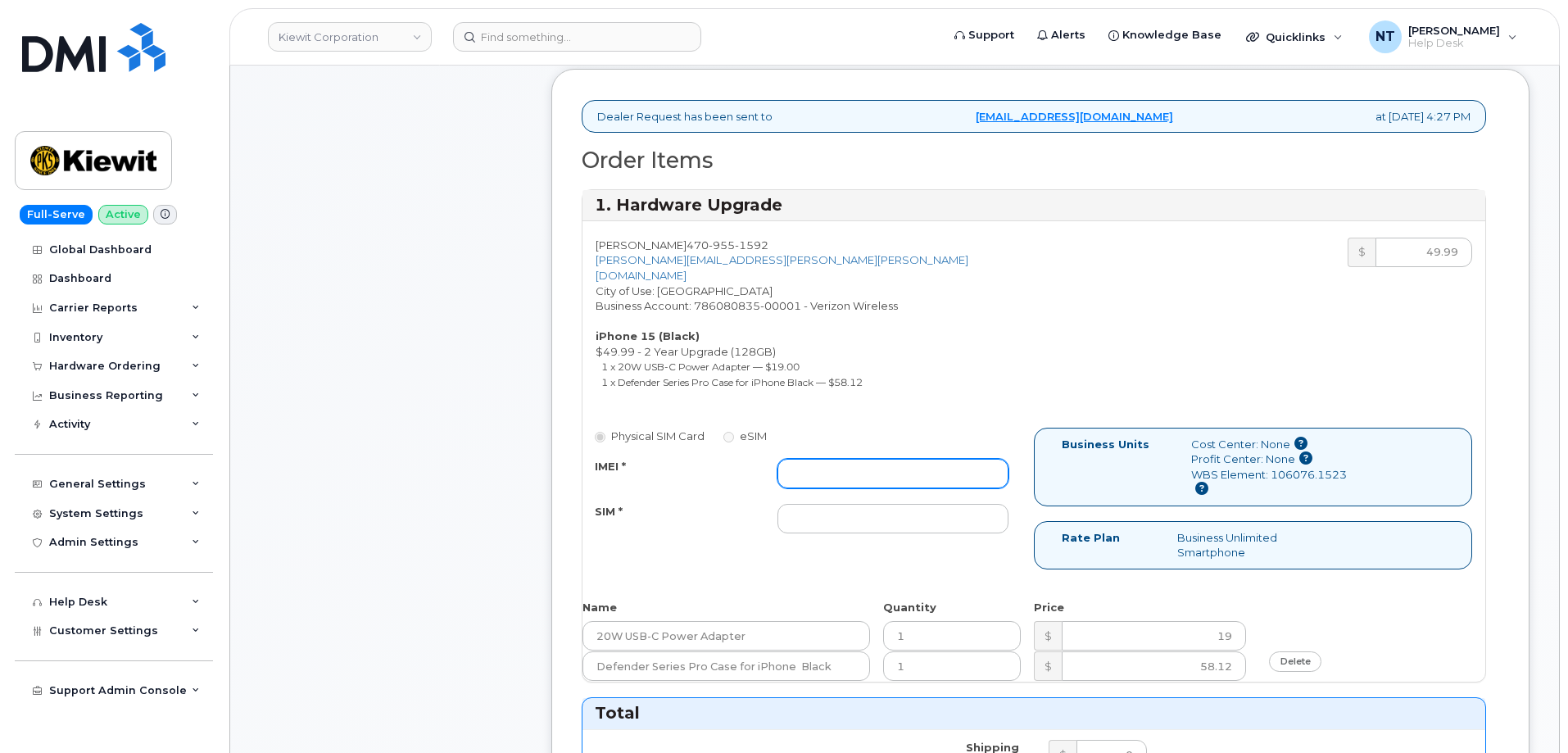
click at [850, 459] on input "IMEI *" at bounding box center [893, 473] width 231 height 29
paste input "358892506534161"
type input "358892506534161"
click at [851, 504] on input "SIM *" at bounding box center [893, 518] width 231 height 29
paste input "89049032007208888800208545337581"
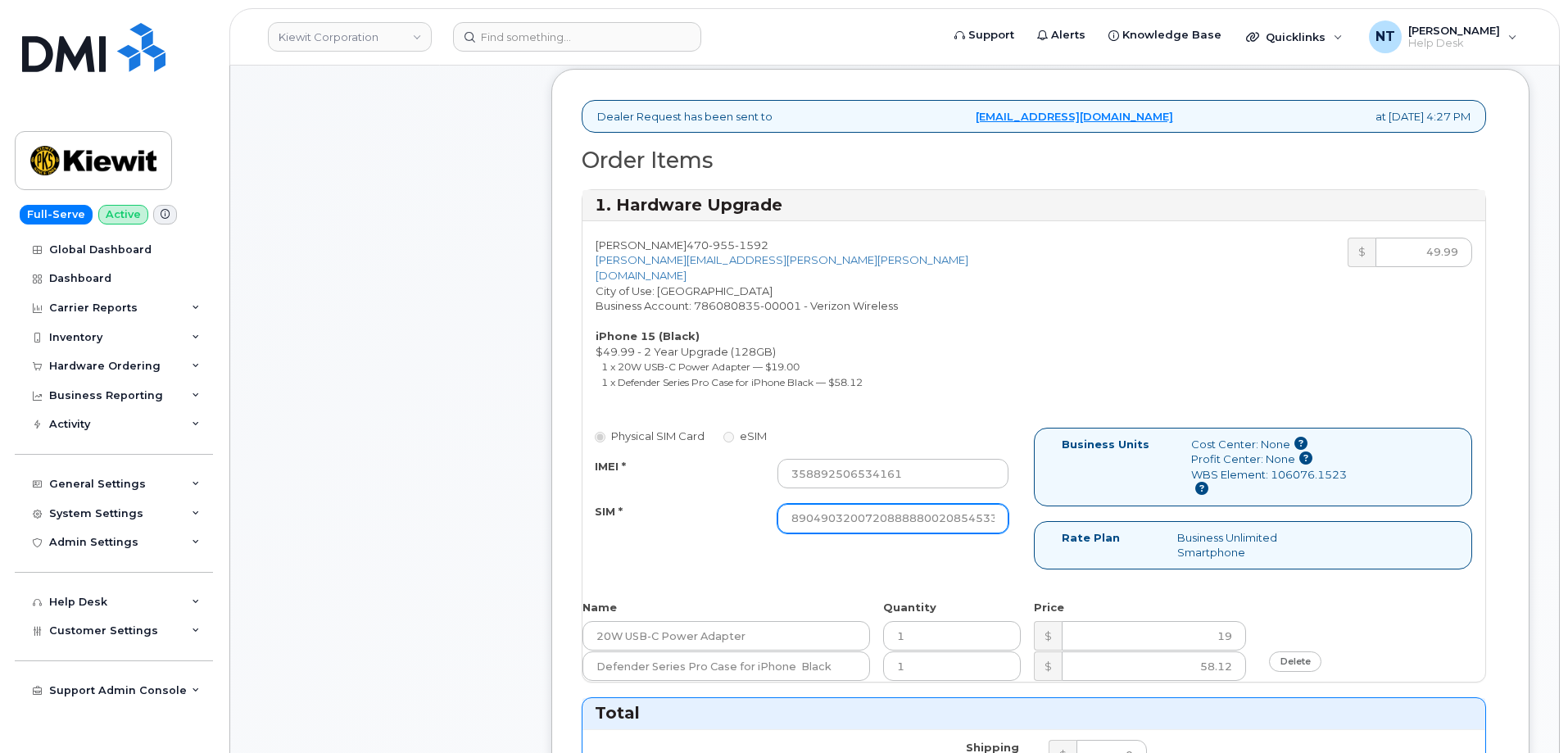
scroll to position [0, 31]
type input "89049032007208888800208545337581"
click at [476, 483] on div "Comments Leave Comment" at bounding box center [391, 661] width 262 height 1836
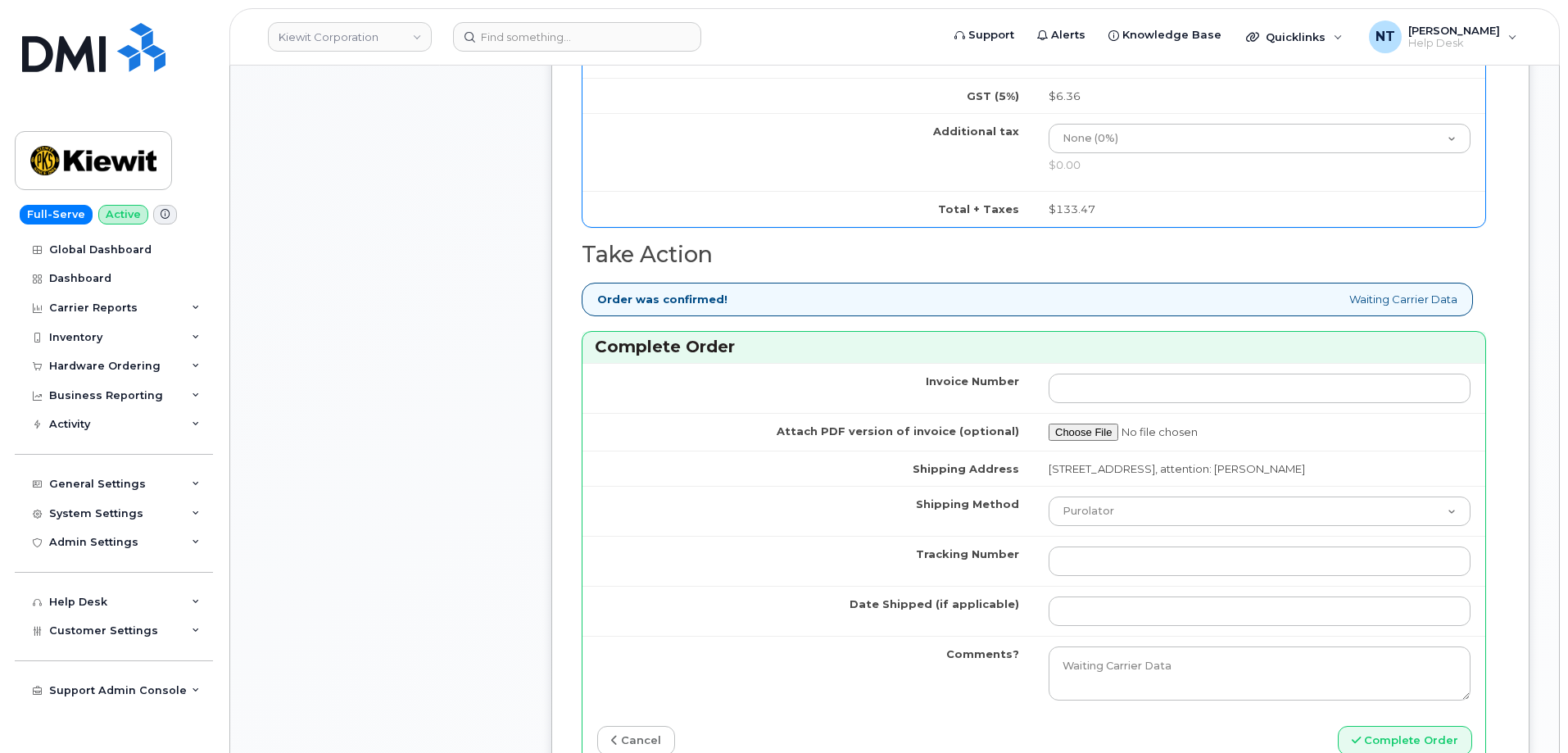
scroll to position [1477, 0]
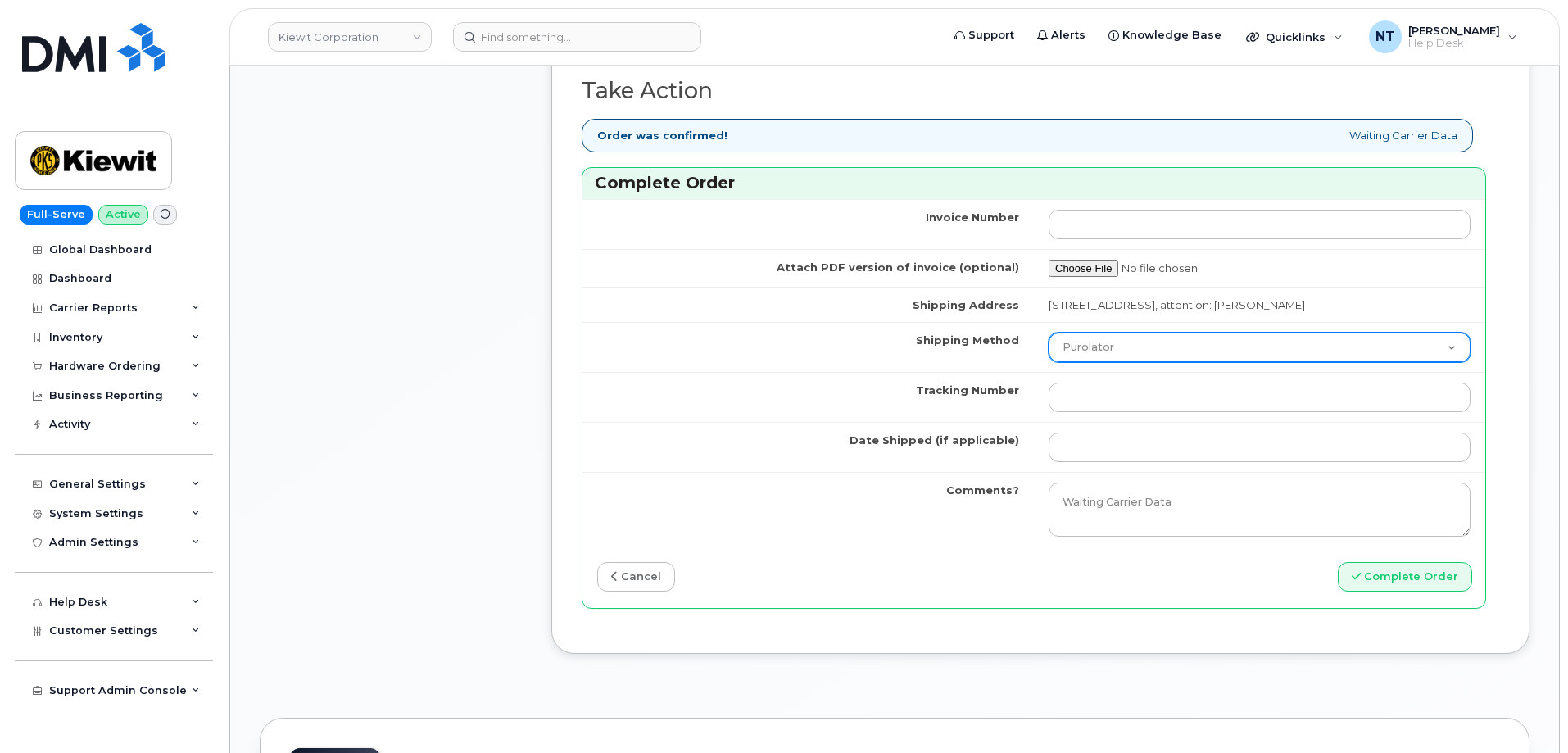
click at [1109, 333] on select "Purolator UPS FedEx Canada Post Courier Other Drop Off Pick Up" at bounding box center [1259, 347] width 422 height 29
select select "FedEx"
click at [1049, 333] on select "Purolator UPS FedEx Canada Post Courier Other Drop Off Pick Up" at bounding box center [1259, 347] width 422 height 29
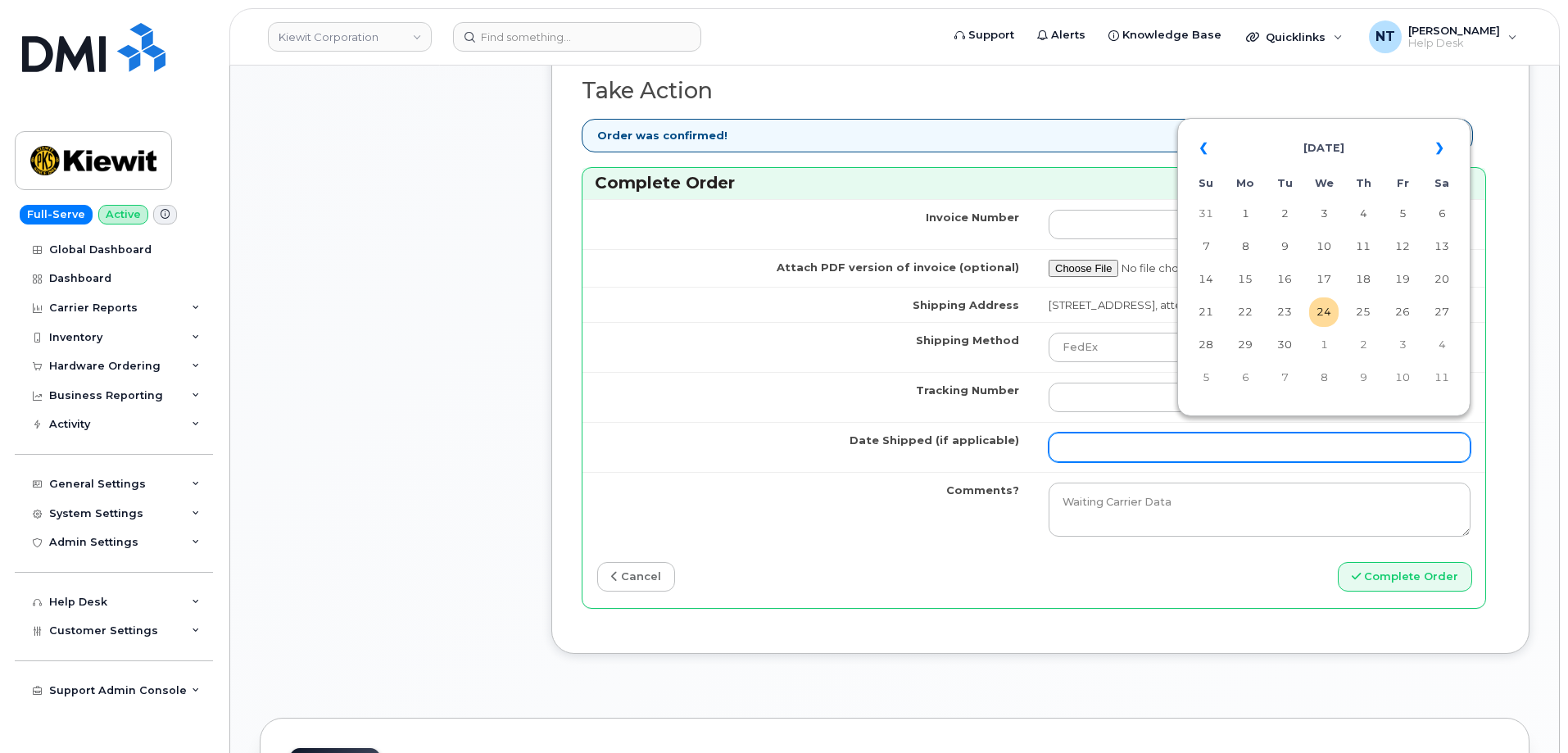
click at [1109, 432] on input "Date Shipped (if applicable)" at bounding box center [1259, 447] width 422 height 29
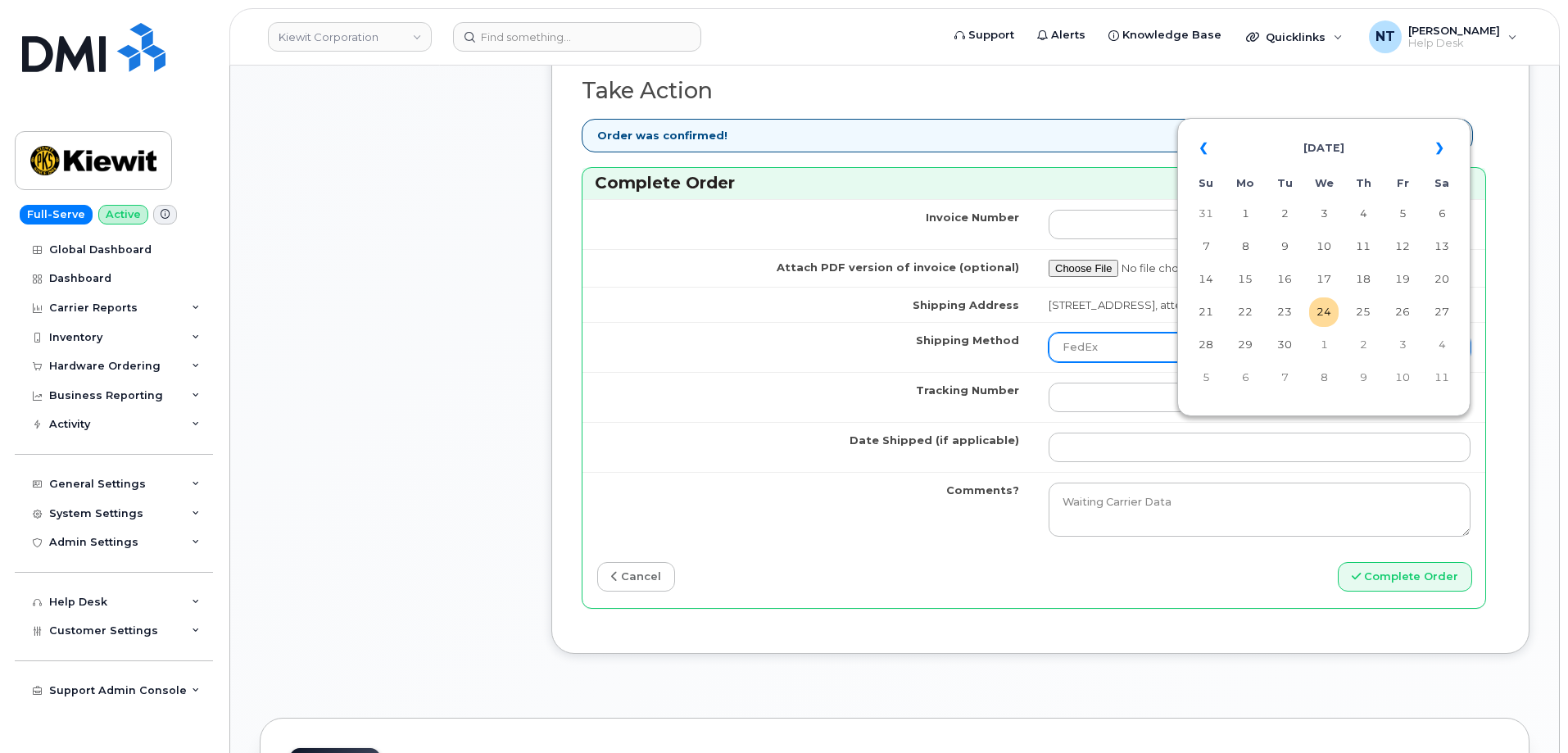
click at [1320, 309] on td "24" at bounding box center [1323, 312] width 29 height 29
type input "[DATE]"
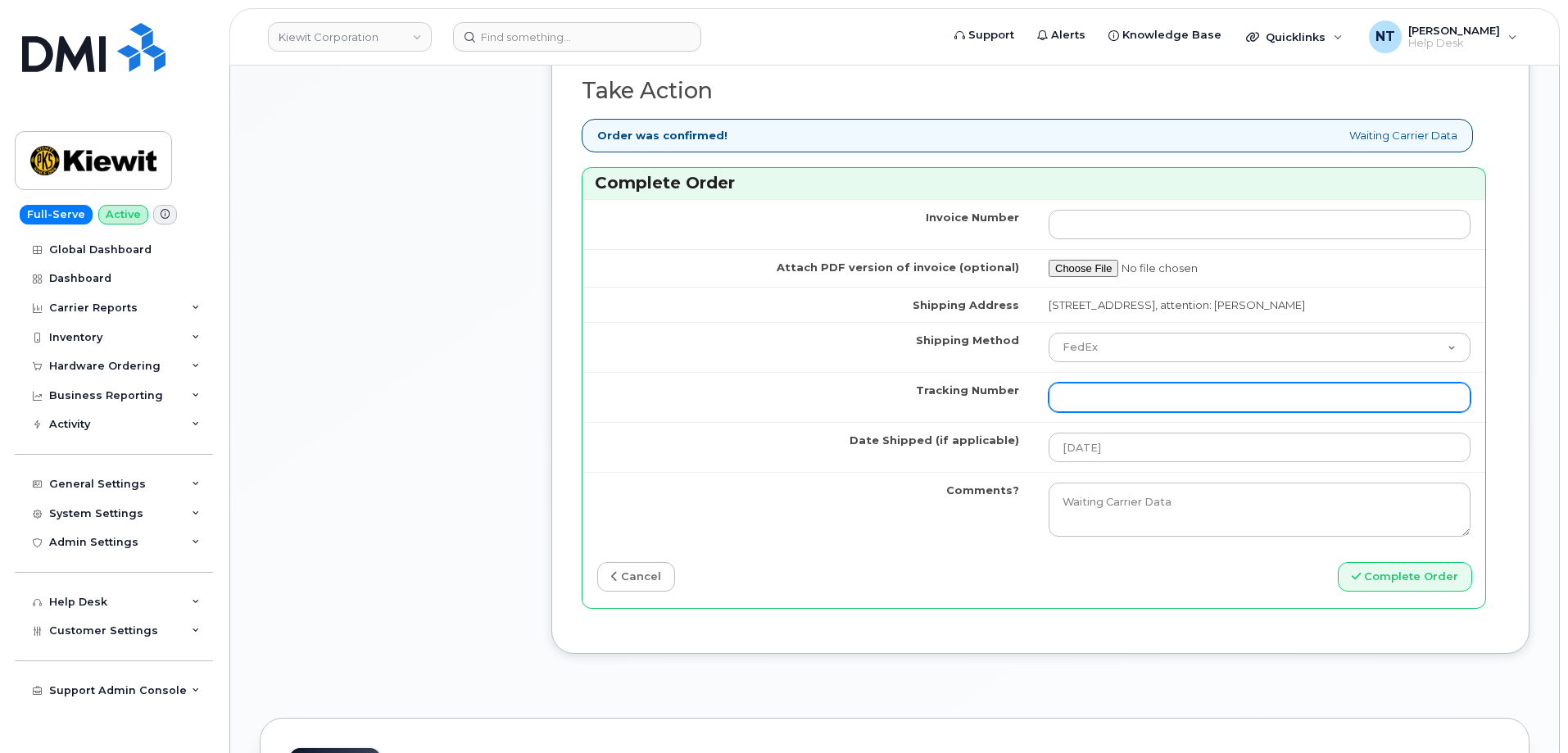
drag, startPoint x: 1167, startPoint y: 390, endPoint x: 908, endPoint y: 294, distance: 276.2
click at [1166, 390] on input "Tracking Number" at bounding box center [1259, 397] width 422 height 29
paste input "444401118918"
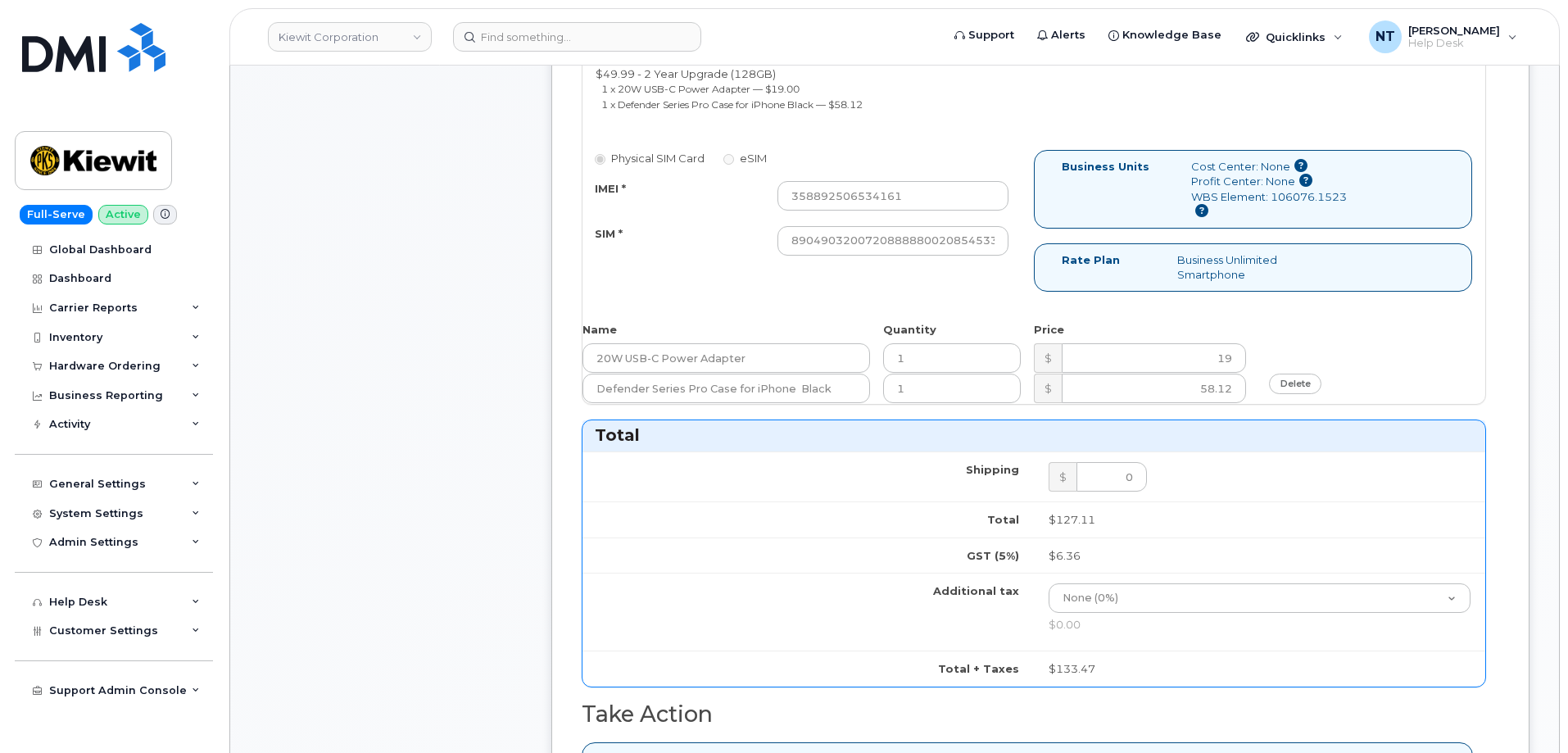
scroll to position [739, 0]
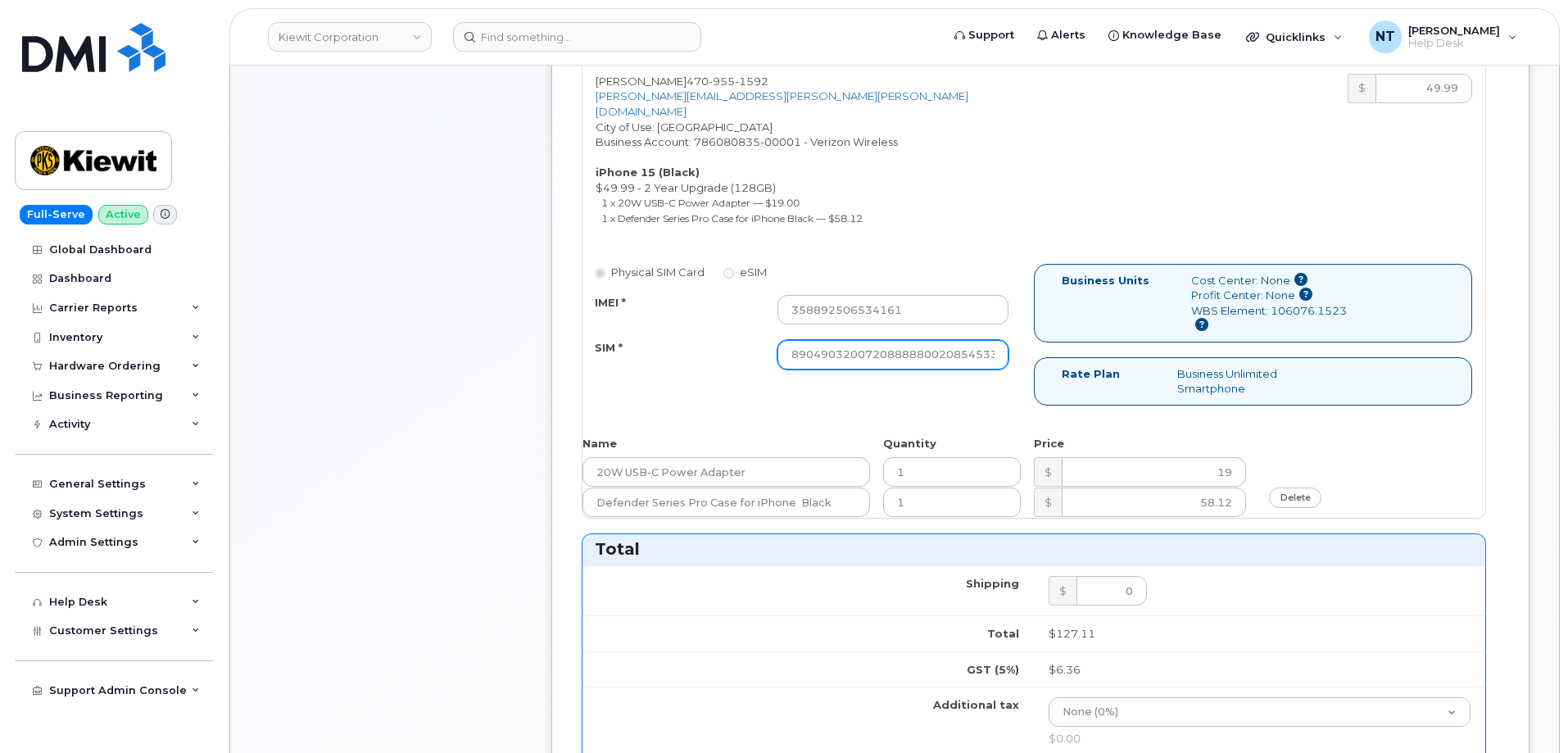
type input "444401118918"
drag, startPoint x: 941, startPoint y: 353, endPoint x: 1058, endPoint y: 365, distance: 117.6
click at [1058, 365] on div "Physical SIM Card eSIM IMEI * 358892506534161 SIM * 890490320072088888002085453…" at bounding box center [1034, 343] width 902 height 157
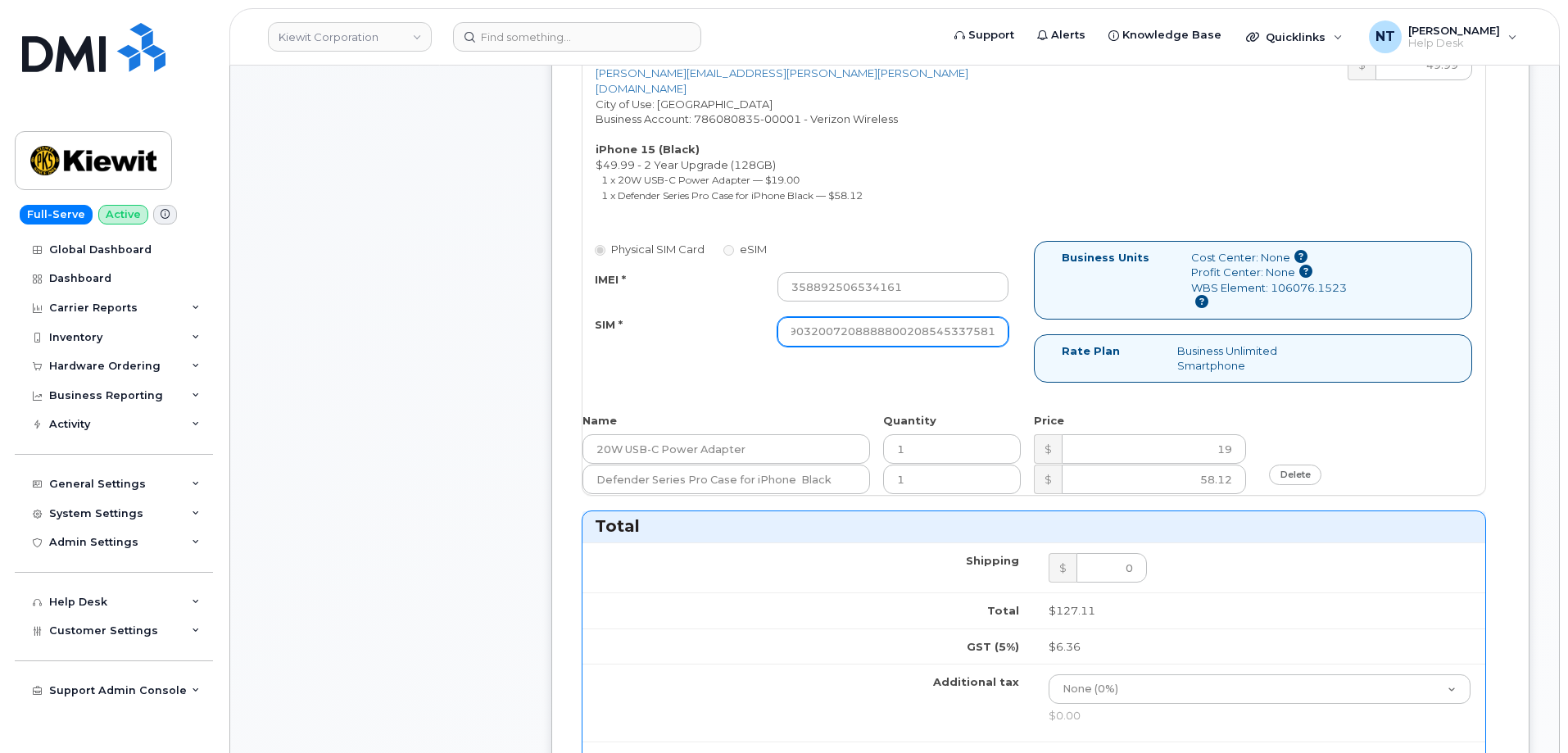
scroll to position [739, 0]
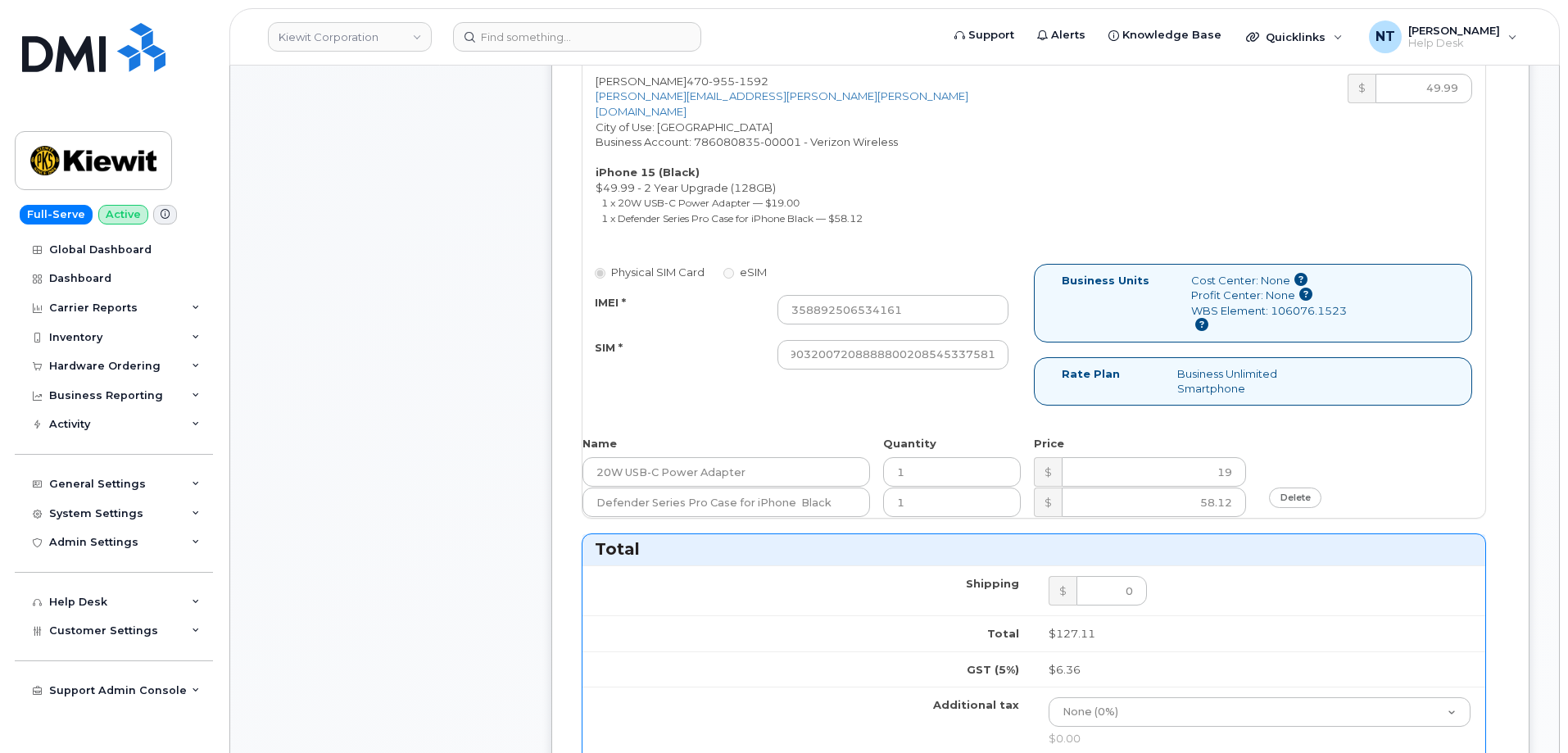
click at [831, 383] on div "Physical SIM Card eSIM IMEI * 358892506534161 SIM * 890490320072088888002085453…" at bounding box center [1034, 343] width 902 height 157
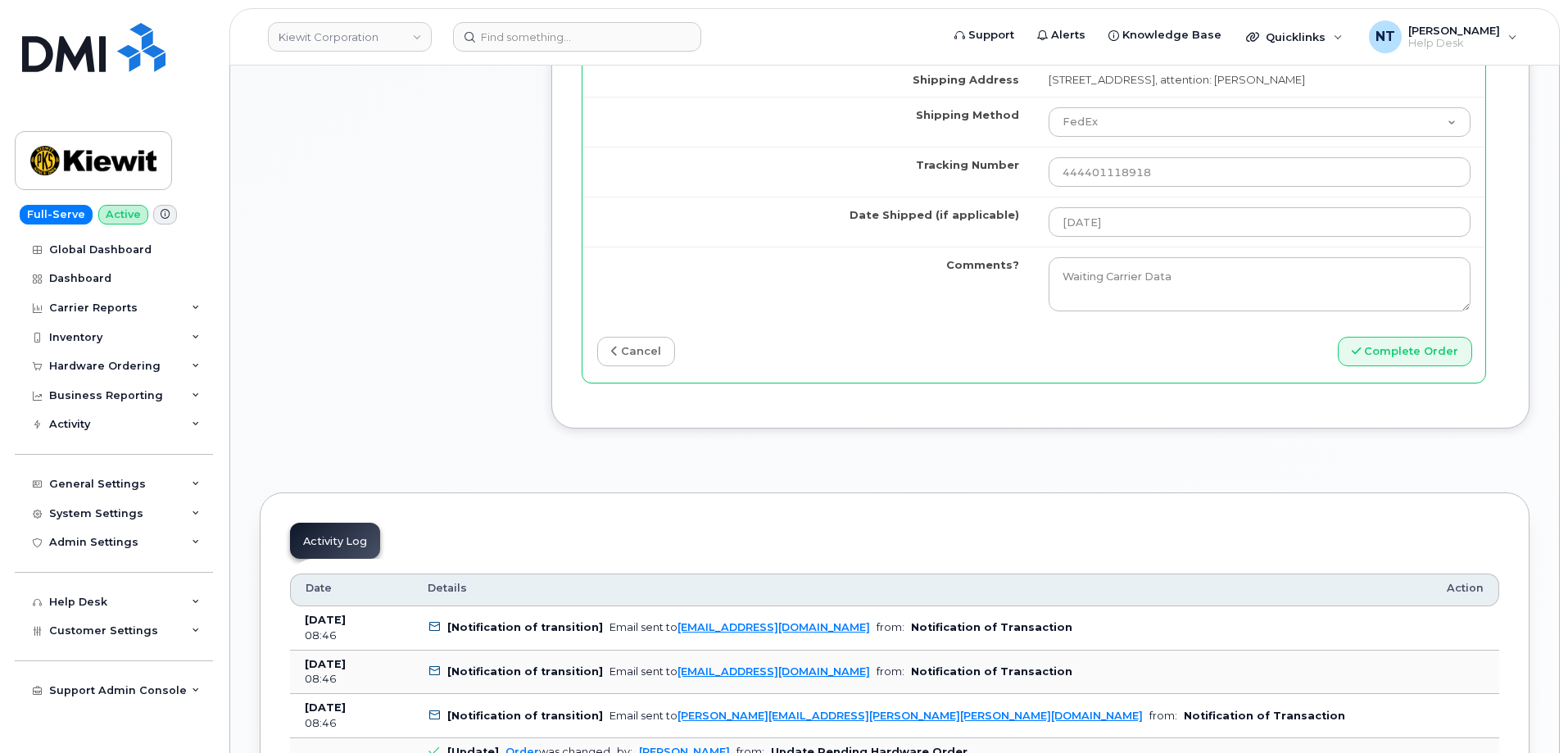
scroll to position [1723, 0]
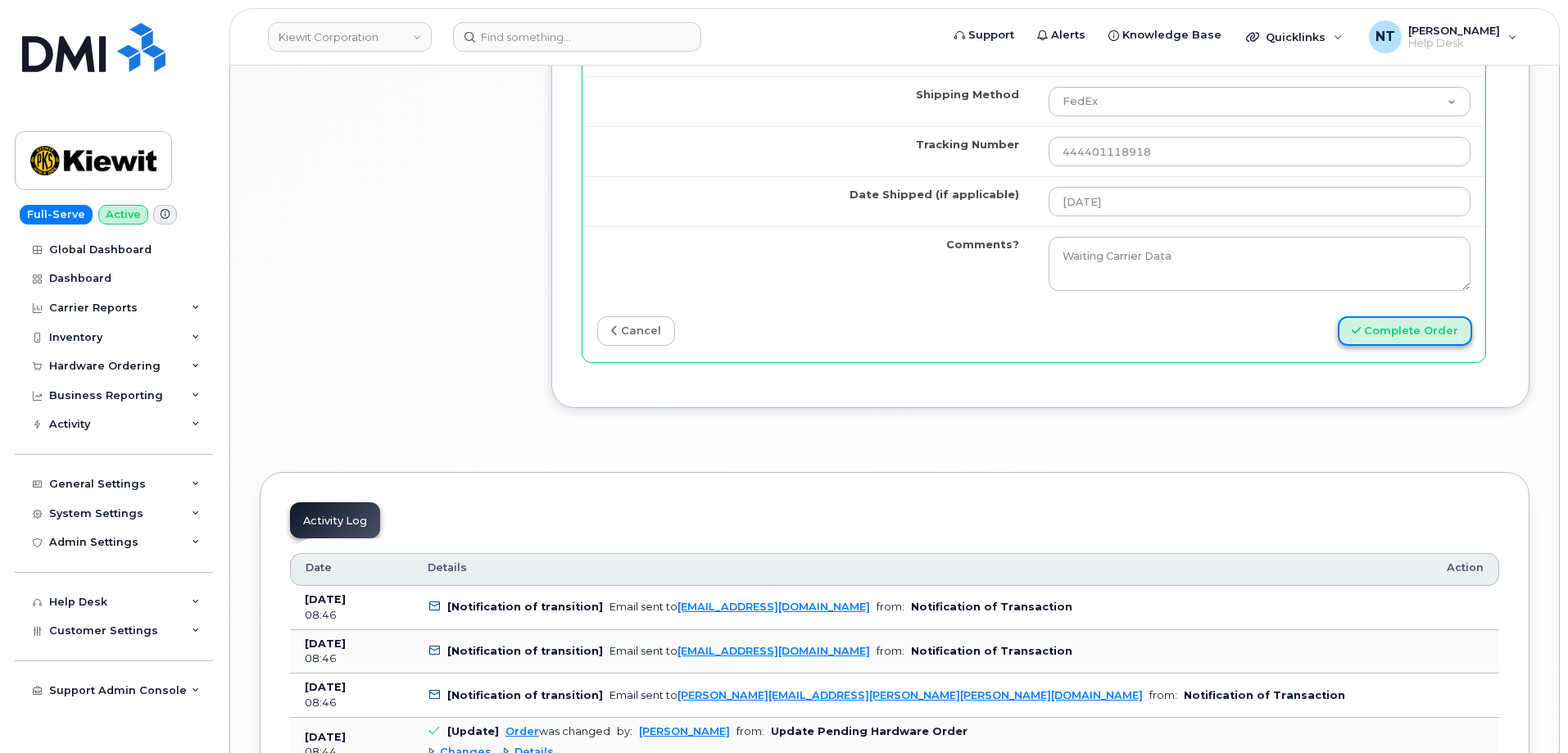
click at [1392, 329] on button "Complete Order" at bounding box center [1404, 331] width 135 height 30
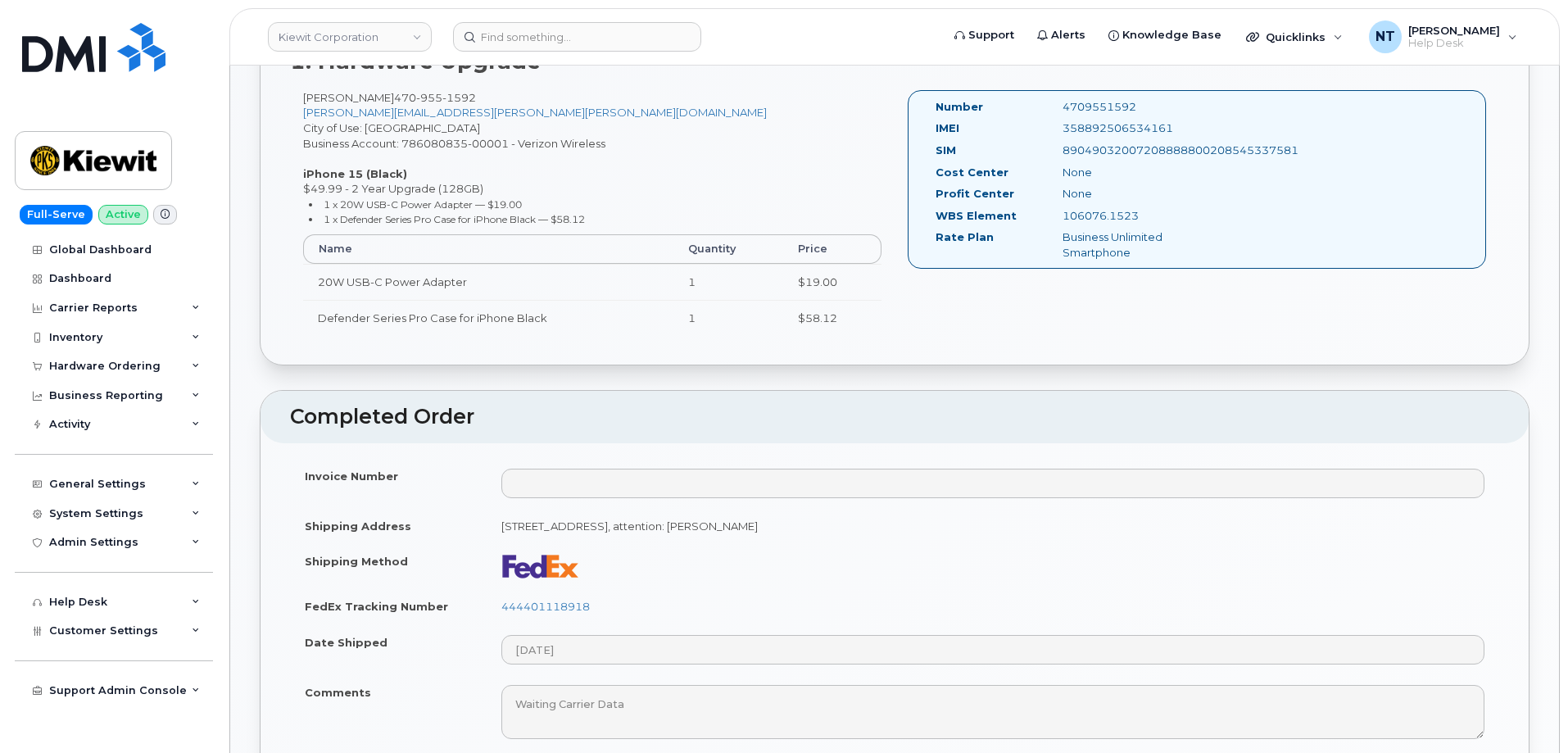
scroll to position [655, 0]
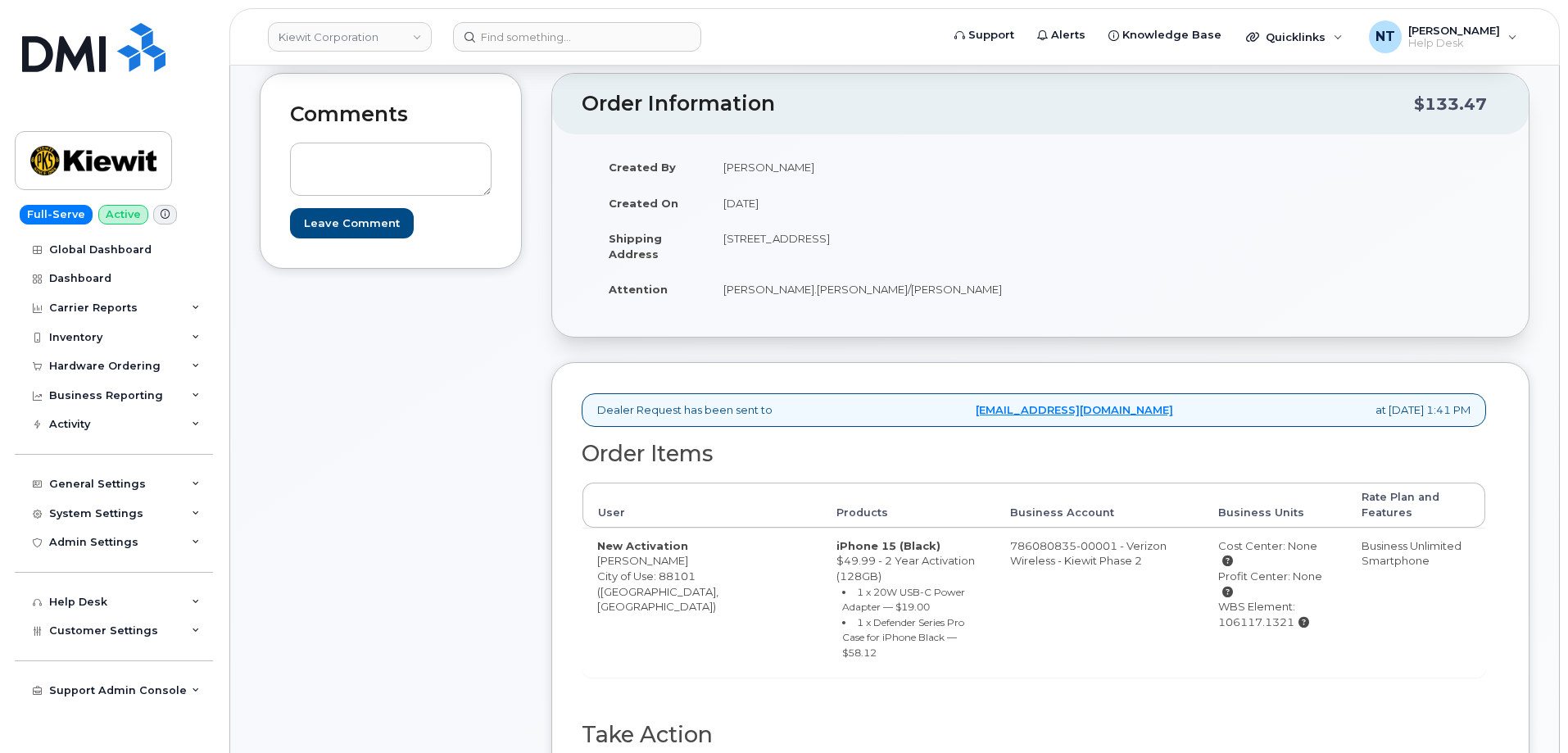
scroll to position [410, 0]
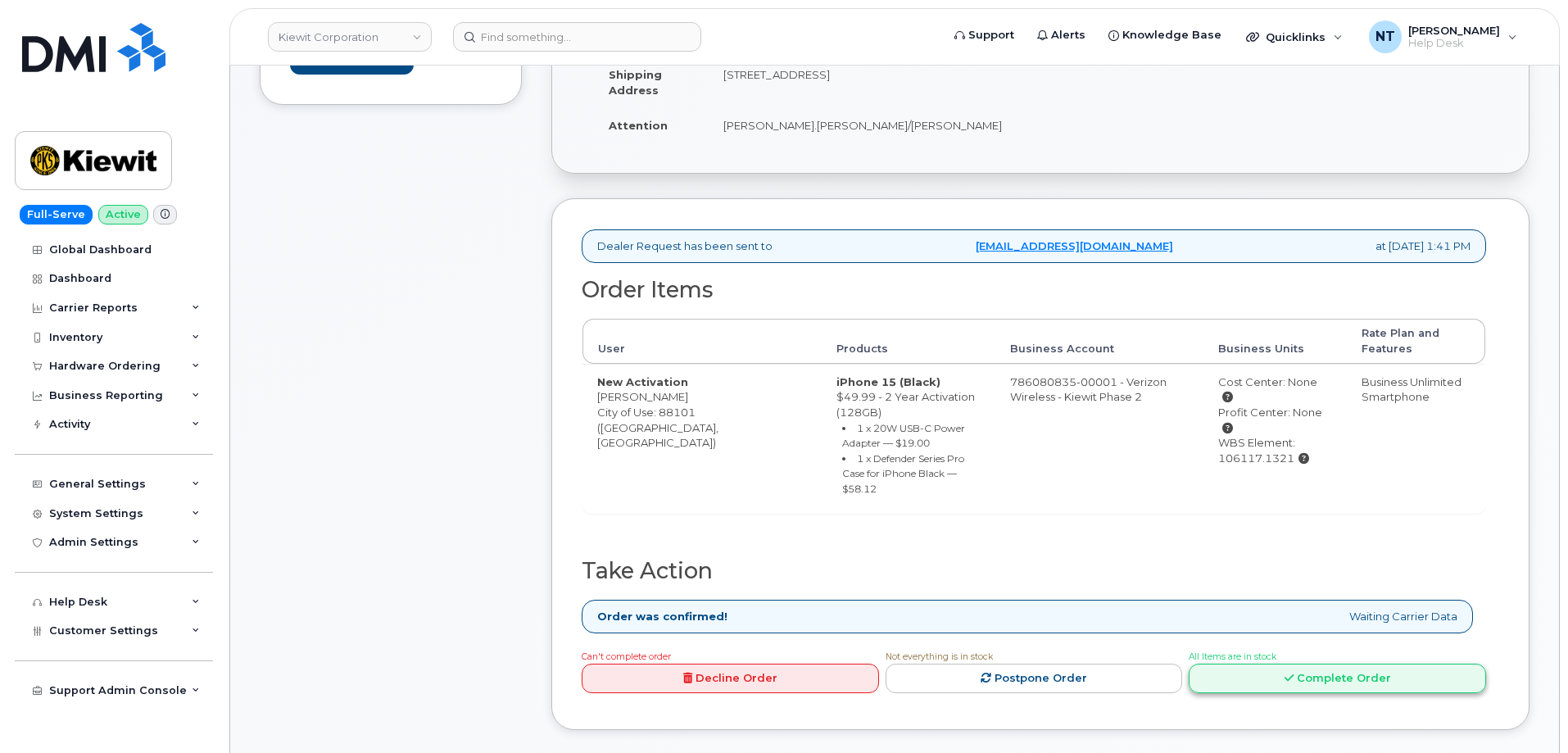
click at [1329, 664] on link "Complete Order" at bounding box center [1337, 679] width 298 height 30
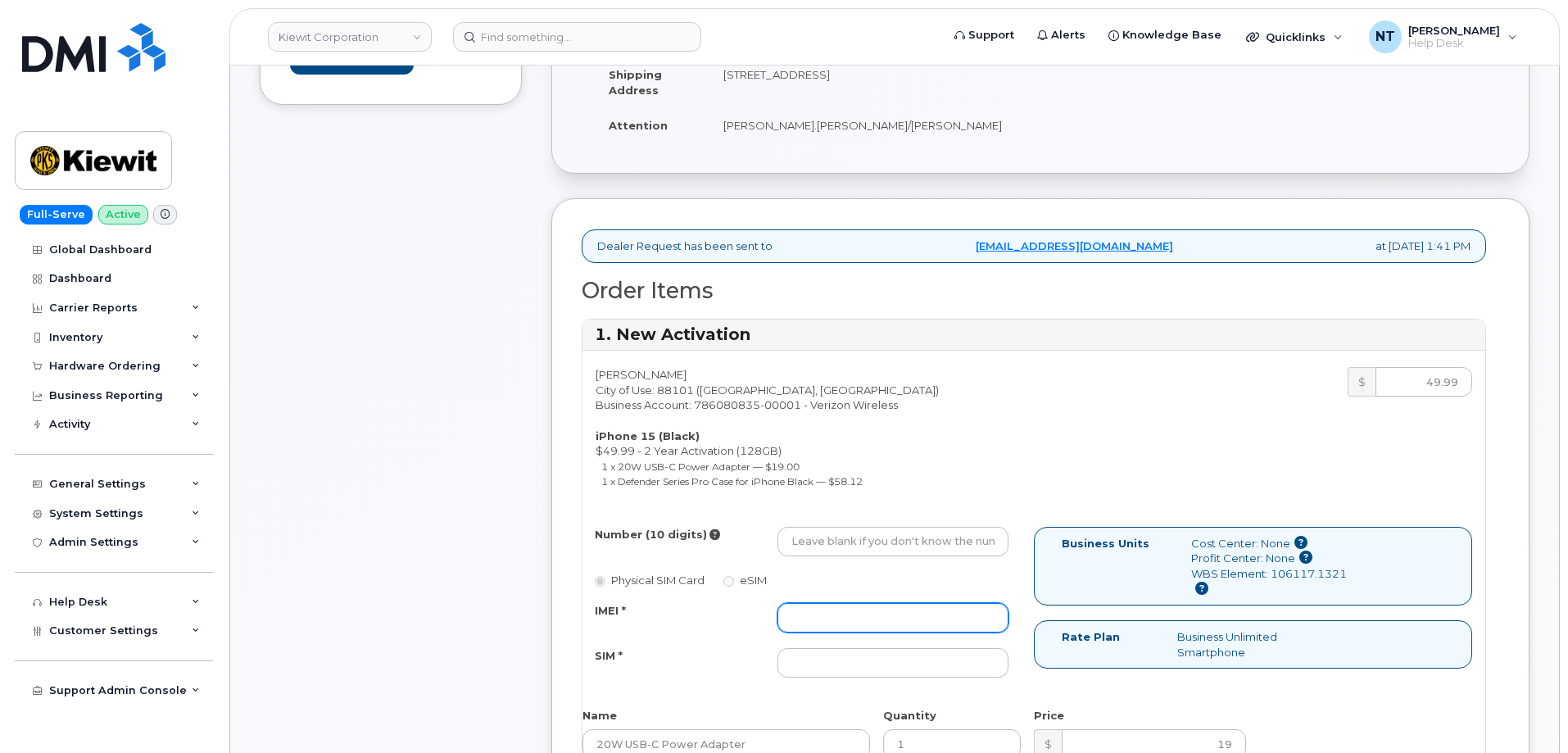
click at [827, 631] on input "IMEI *" at bounding box center [893, 617] width 231 height 29
paste input "357491838711802"
type input "357491838711802"
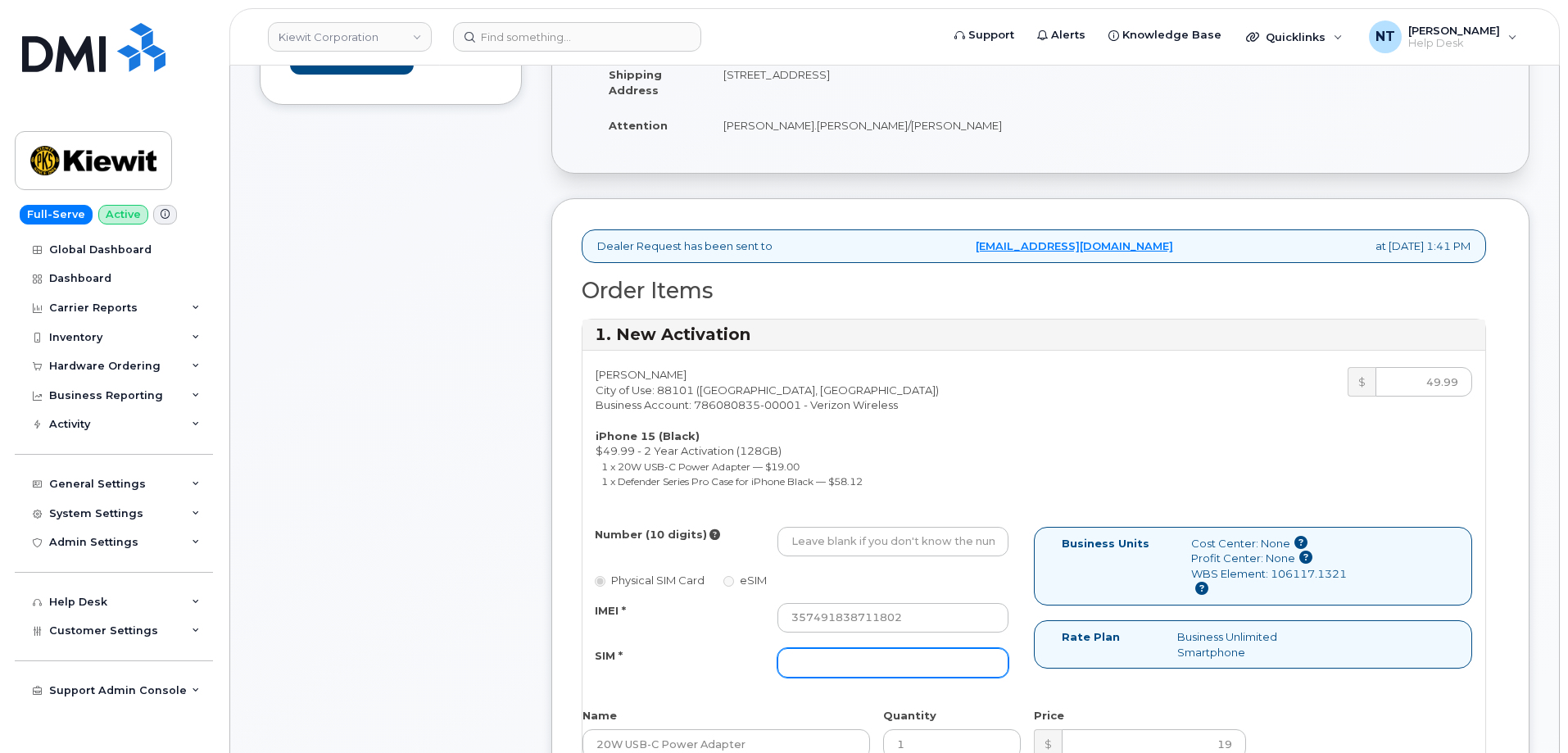
click at [848, 668] on input "SIM *" at bounding box center [893, 662] width 231 height 29
paste input "89049032007208888900180937686990"
type input "89049032007208888900180937686990"
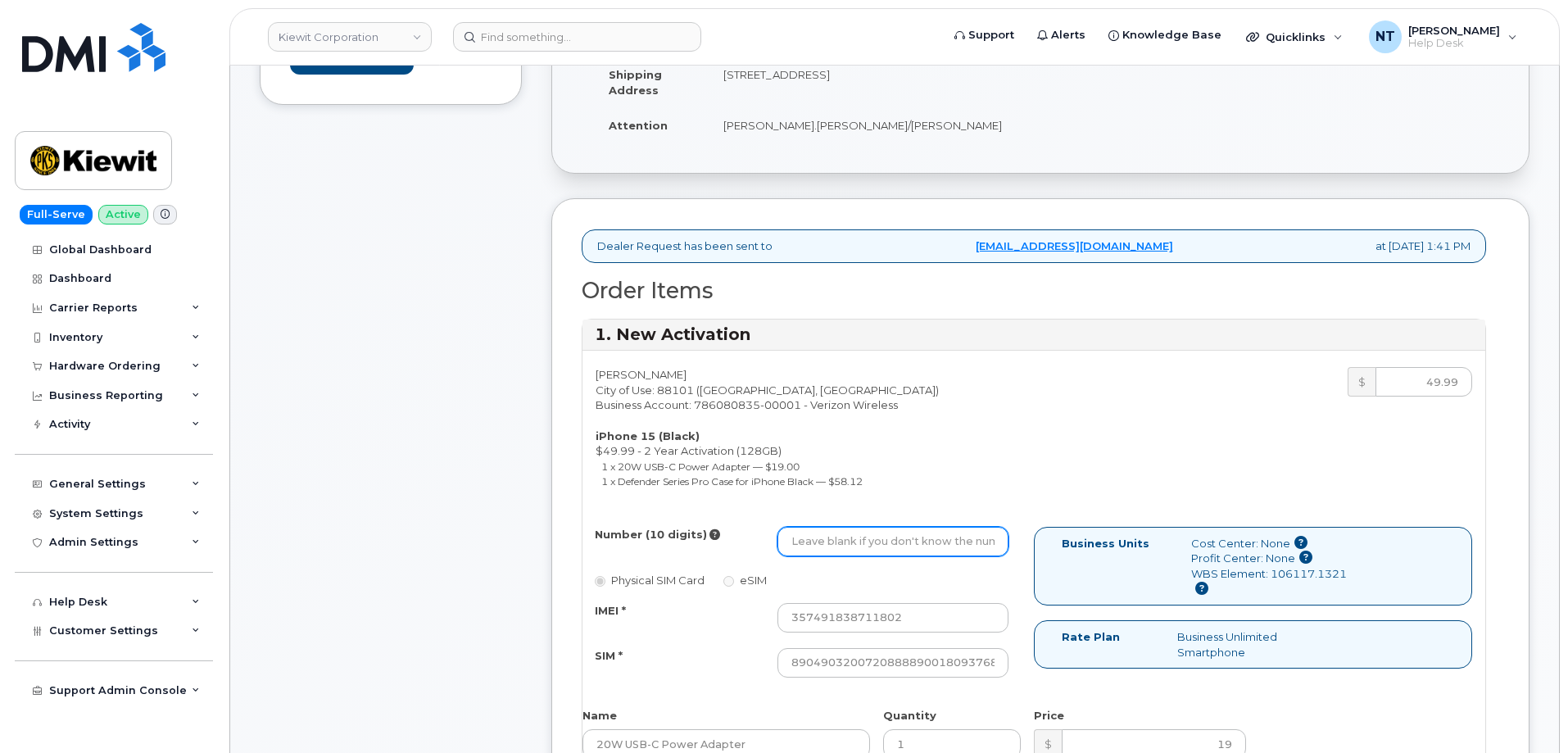
click at [866, 548] on input "Number (10 digits)" at bounding box center [893, 541] width 231 height 29
paste input "575-825-5831"
click at [843, 542] on input "575-825-5831" at bounding box center [893, 541] width 231 height 29
click at [818, 543] on input "575-8255831" at bounding box center [893, 541] width 231 height 29
drag, startPoint x: 811, startPoint y: 544, endPoint x: 837, endPoint y: 547, distance: 26.2
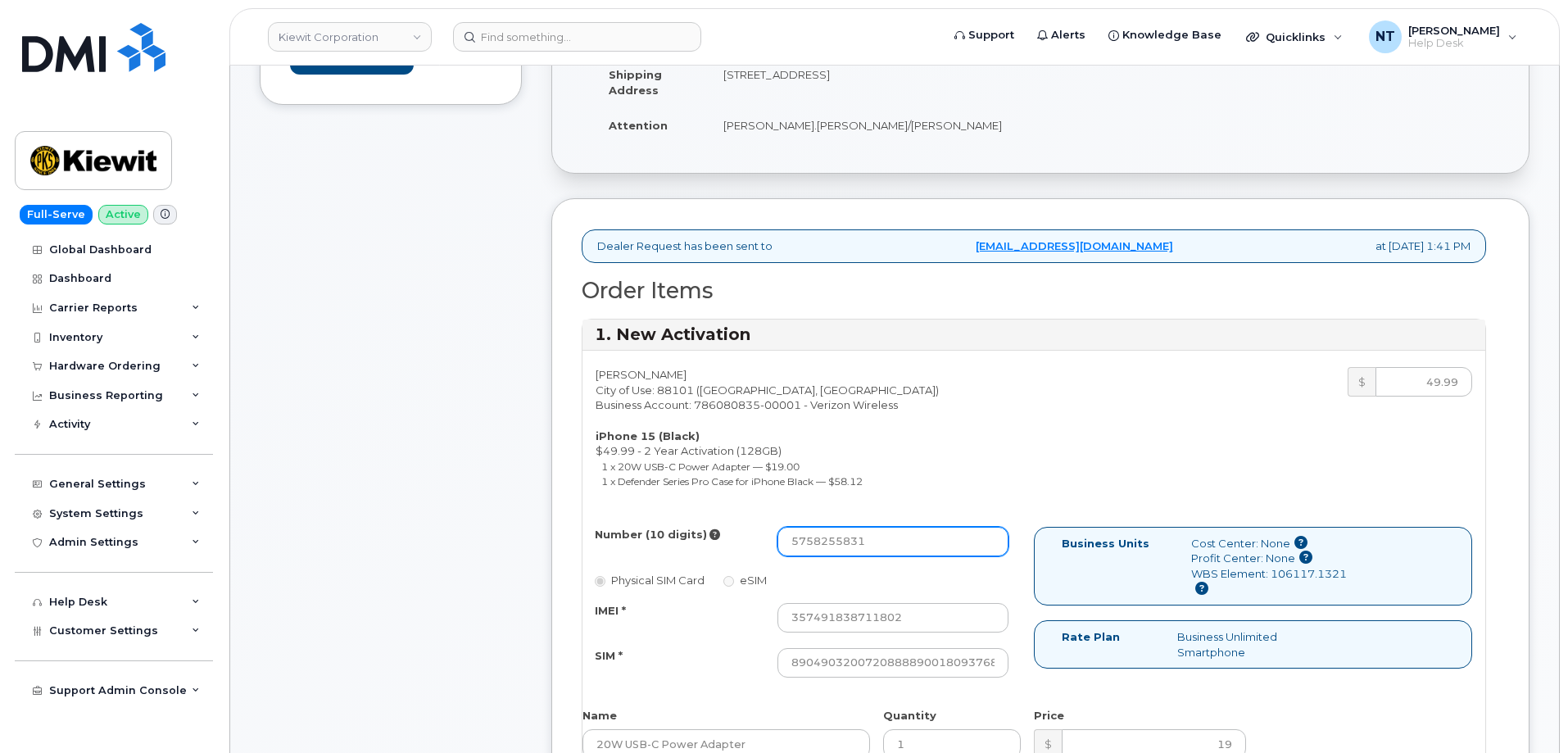
click at [837, 547] on input "5758255831" at bounding box center [893, 541] width 231 height 29
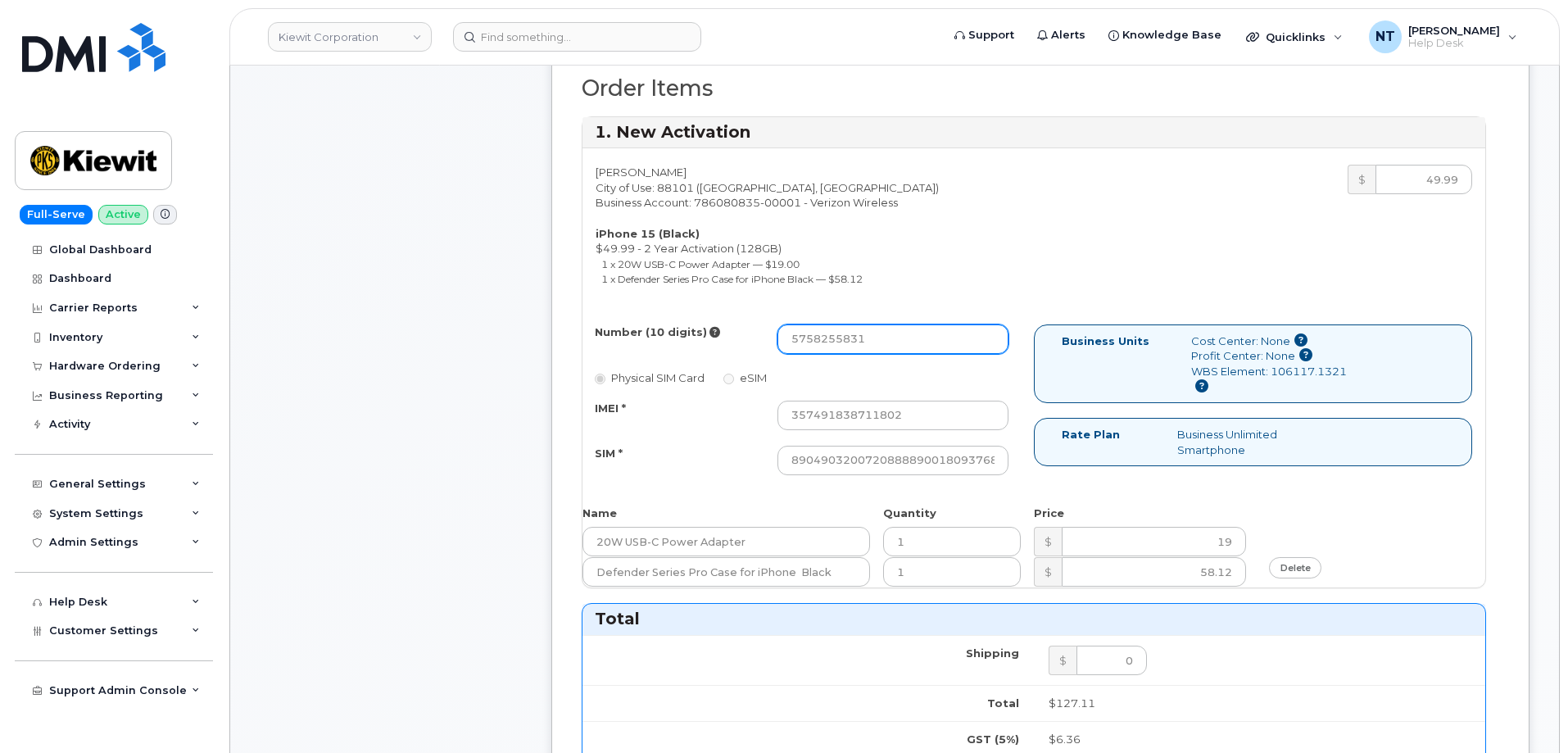
scroll to position [655, 0]
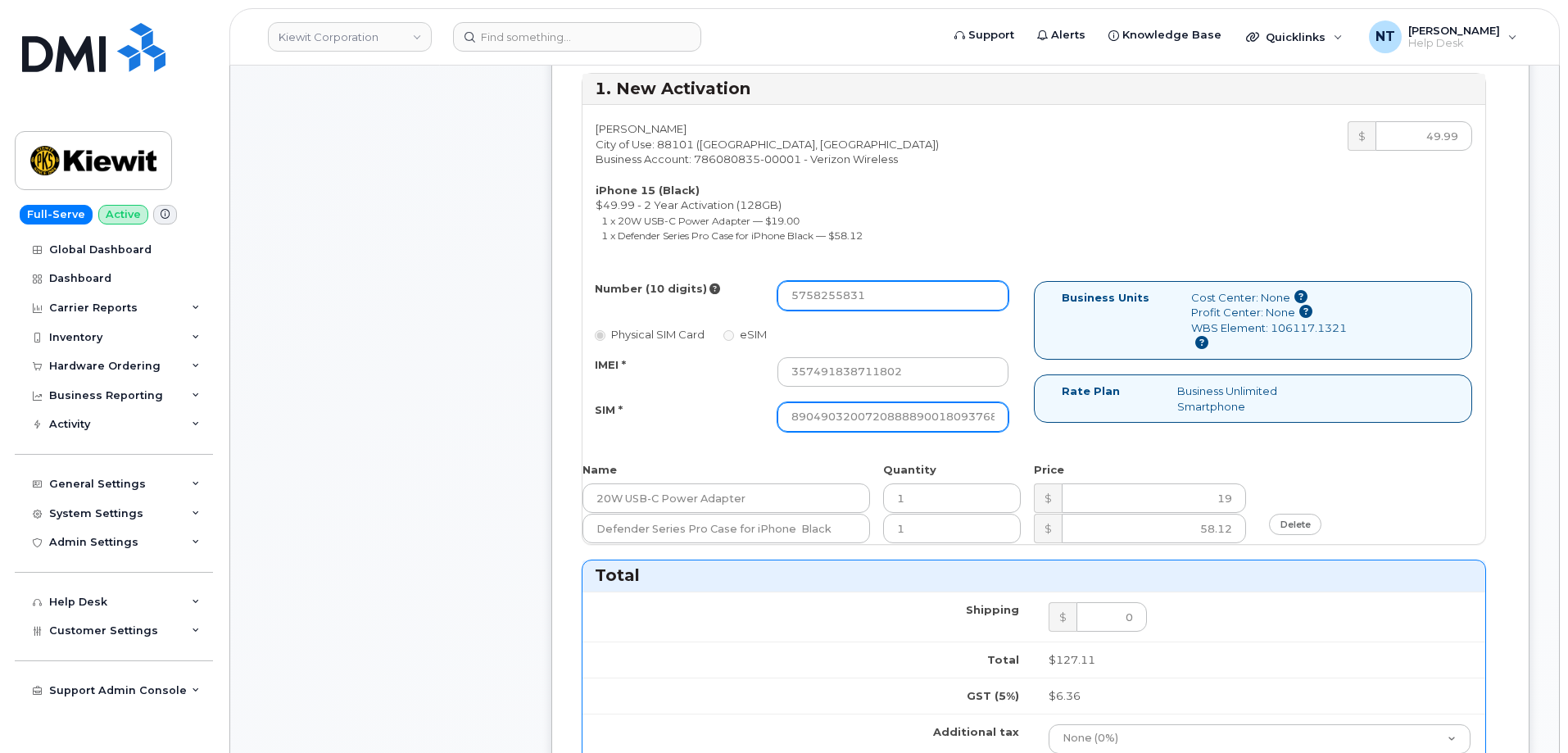
type input "5758255831"
drag, startPoint x: 960, startPoint y: 423, endPoint x: 1017, endPoint y: 422, distance: 57.0
click at [1017, 422] on div "89049032007208888900180937686990" at bounding box center [893, 417] width 255 height 29
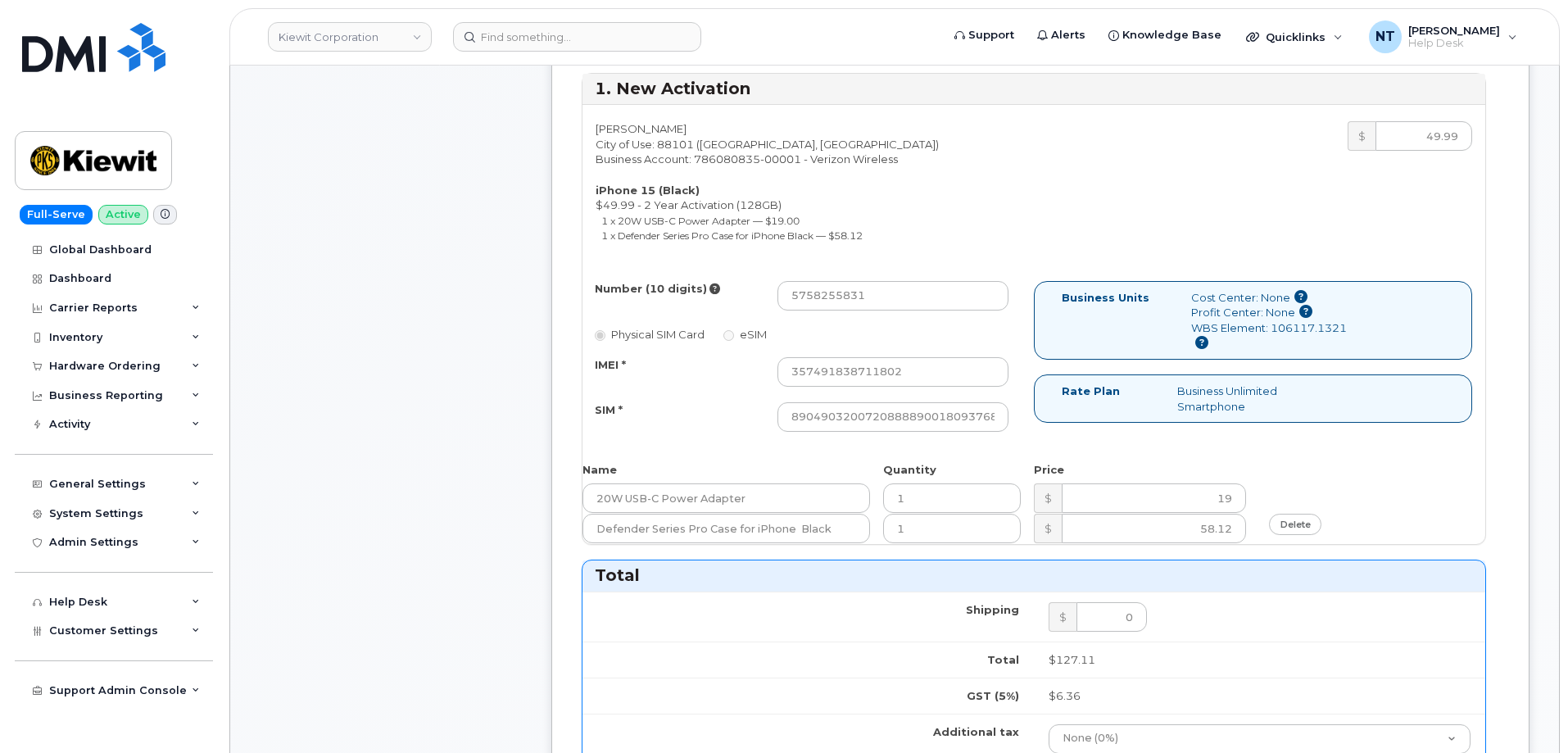
click at [415, 418] on div "Comments Leave Comment" at bounding box center [391, 561] width 262 height 1795
drag, startPoint x: 947, startPoint y: 419, endPoint x: 1052, endPoint y: 422, distance: 105.0
click at [1052, 422] on div "Number (10 digits) 5758255831 Physical SIM Card eSIM IMEI * 357491838711802 SIM…" at bounding box center [1034, 364] width 902 height 166
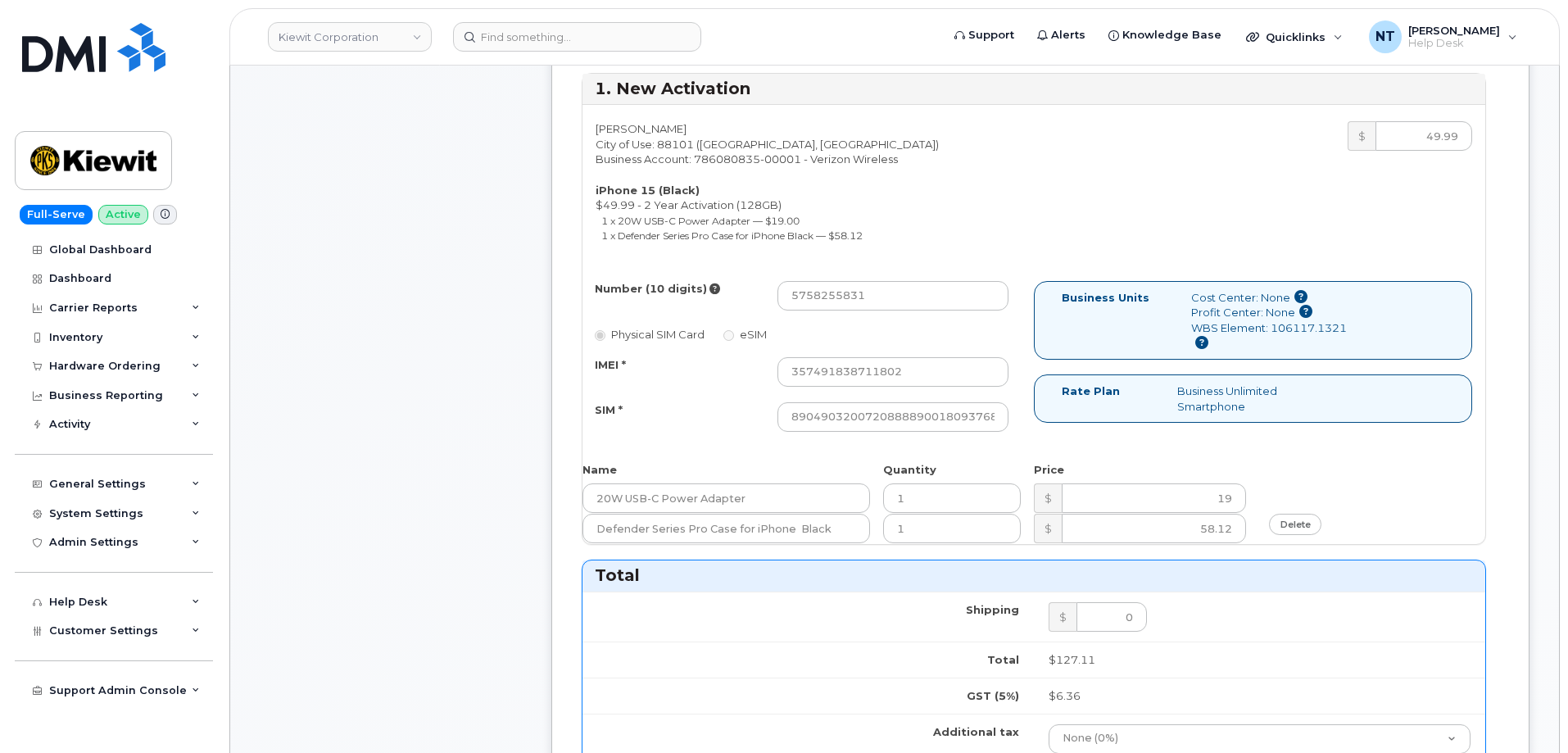
click at [489, 430] on div "Comments Leave Comment" at bounding box center [391, 561] width 262 height 1795
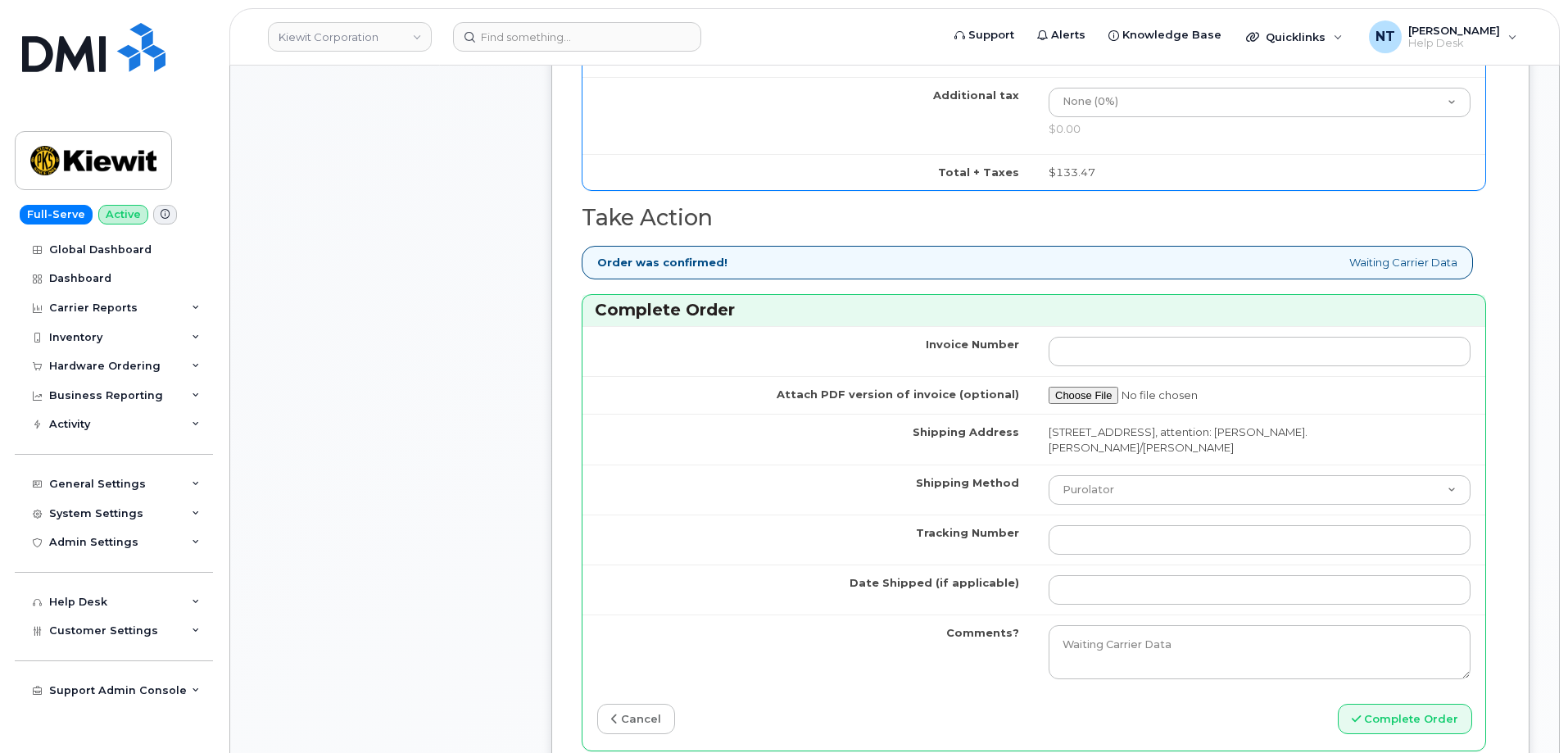
scroll to position [1311, 0]
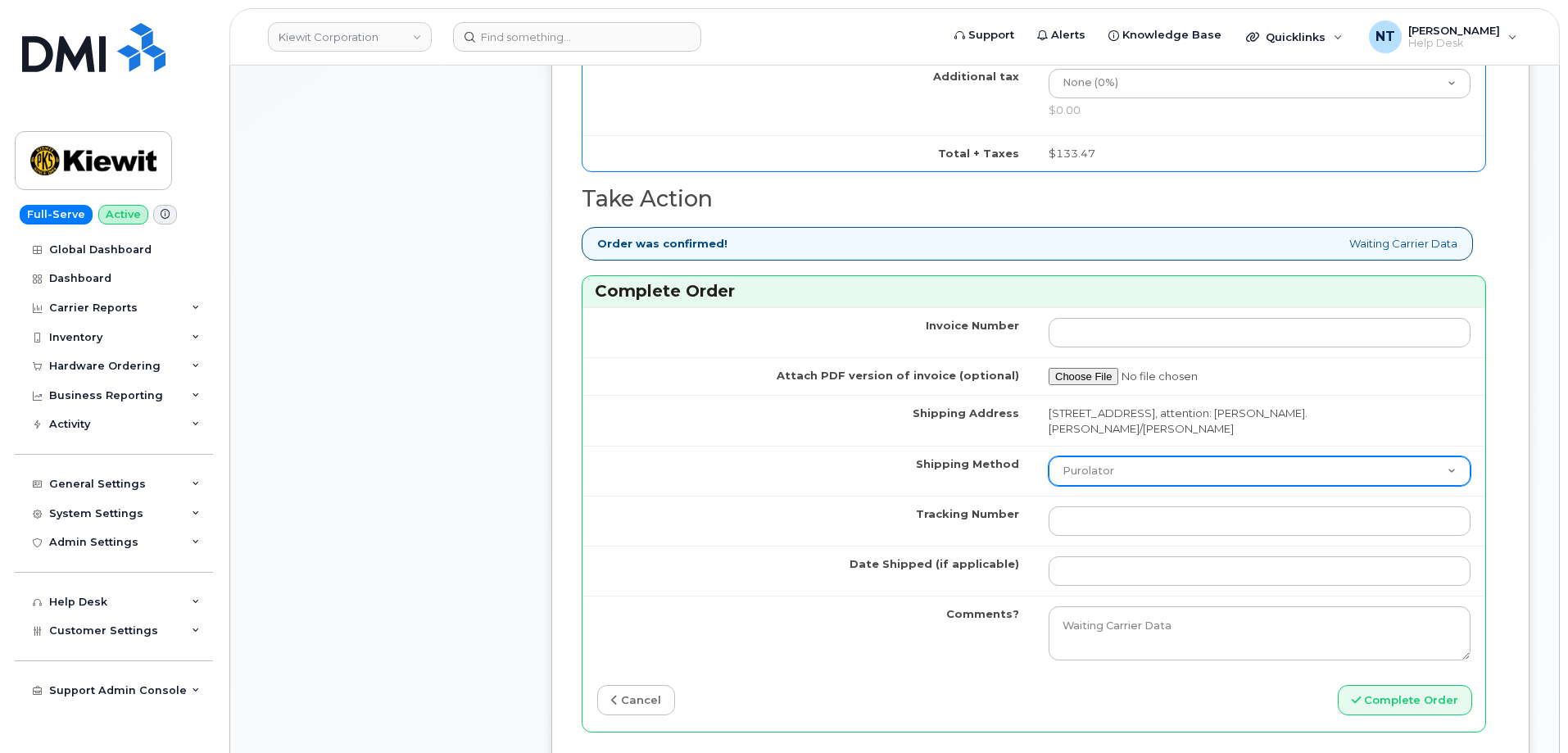
click at [1134, 477] on select "Purolator UPS FedEx Canada Post Courier Other Drop Off Pick Up" at bounding box center [1259, 470] width 422 height 29
select select "FedEx"
click at [1049, 456] on select "Purolator UPS FedEx Canada Post Courier Other Drop Off Pick Up" at bounding box center [1259, 470] width 422 height 29
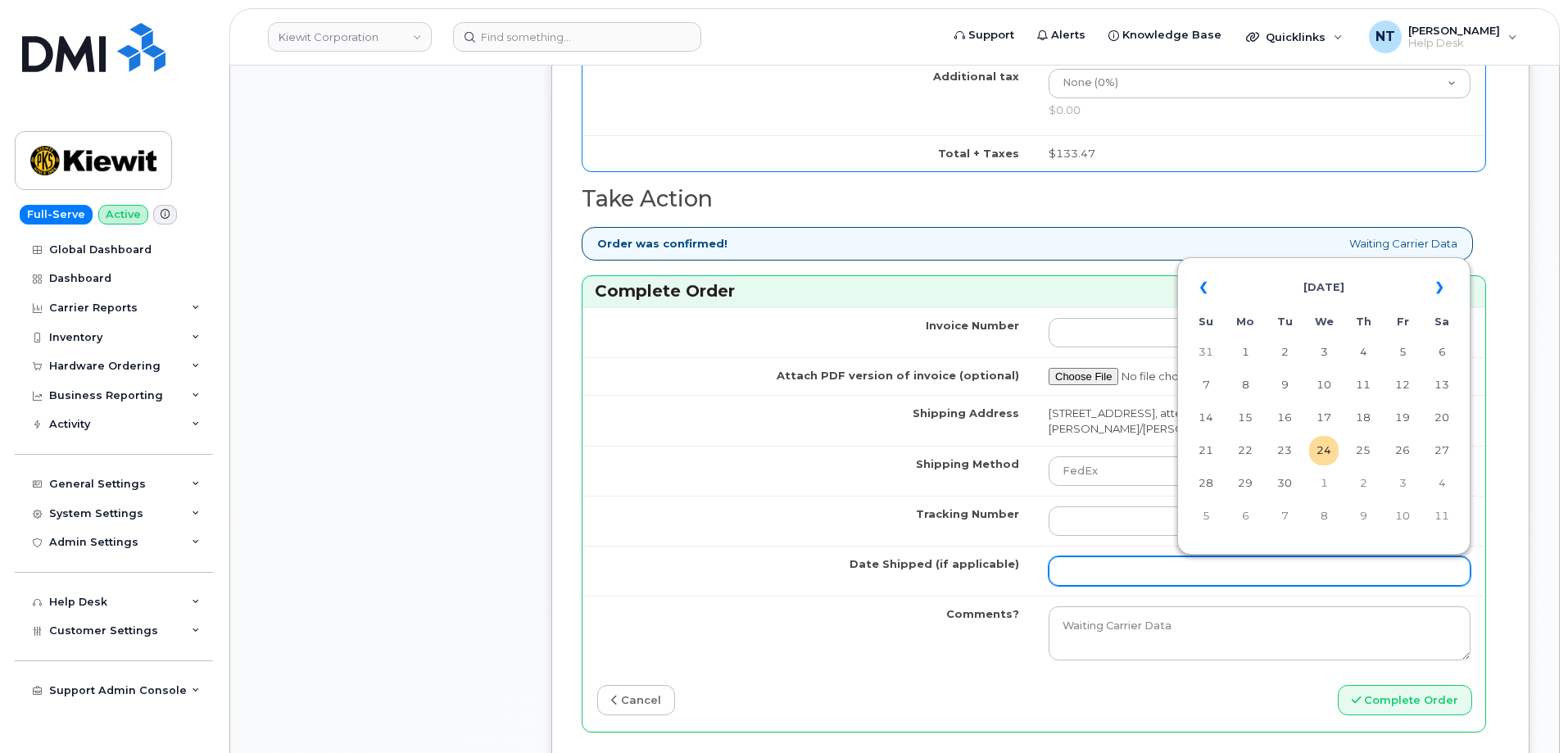
click at [1099, 561] on input "Date Shipped (if applicable)" at bounding box center [1259, 571] width 422 height 29
drag, startPoint x: 1319, startPoint y: 454, endPoint x: 1289, endPoint y: 469, distance: 33.5
click at [1319, 454] on td "24" at bounding box center [1323, 450] width 29 height 29
type input "2025-09-24"
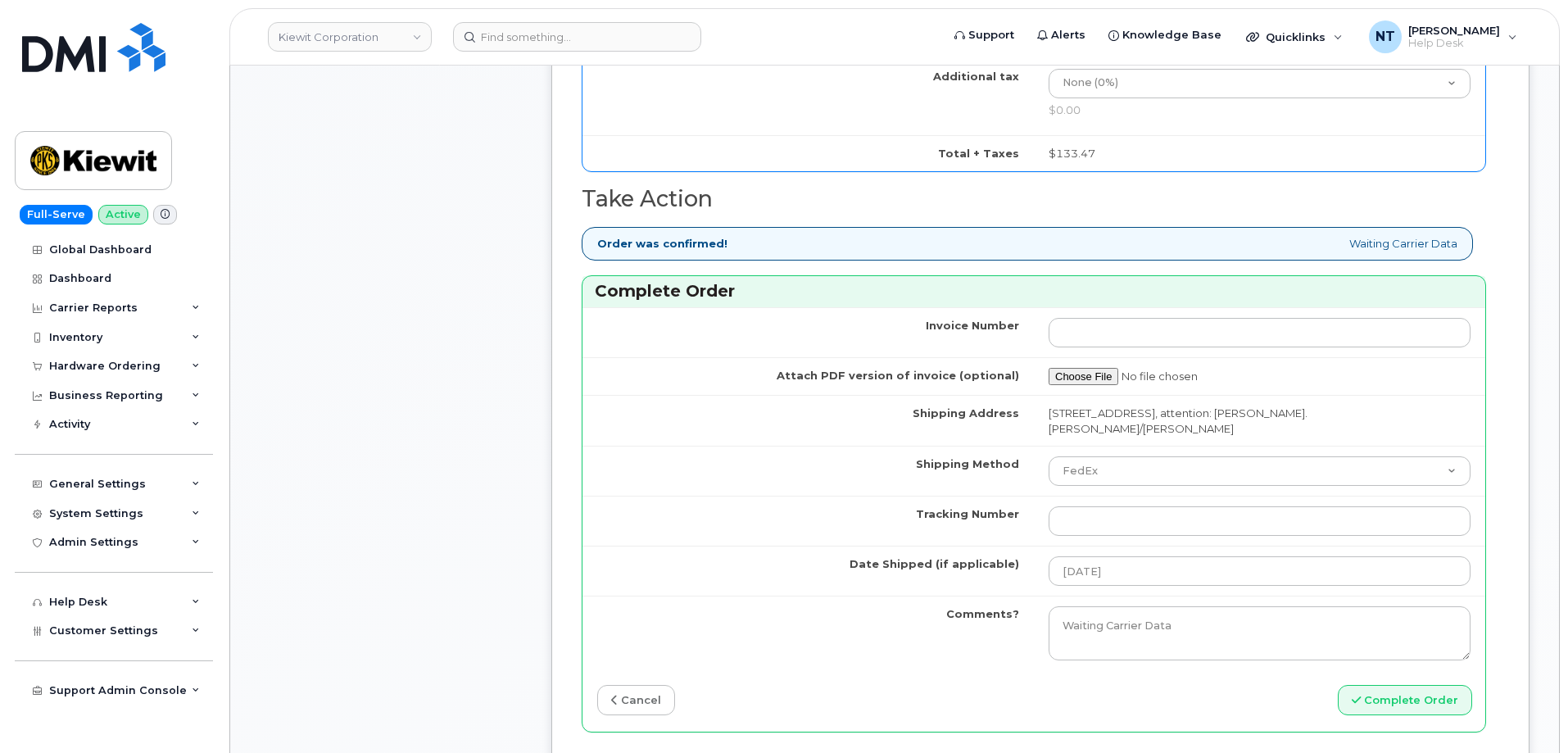
click at [1108, 502] on td at bounding box center [1259, 520] width 452 height 50
click at [1114, 515] on input "Tracking Number" at bounding box center [1259, 520] width 422 height 29
paste input "444401118930"
type input "444401118930"
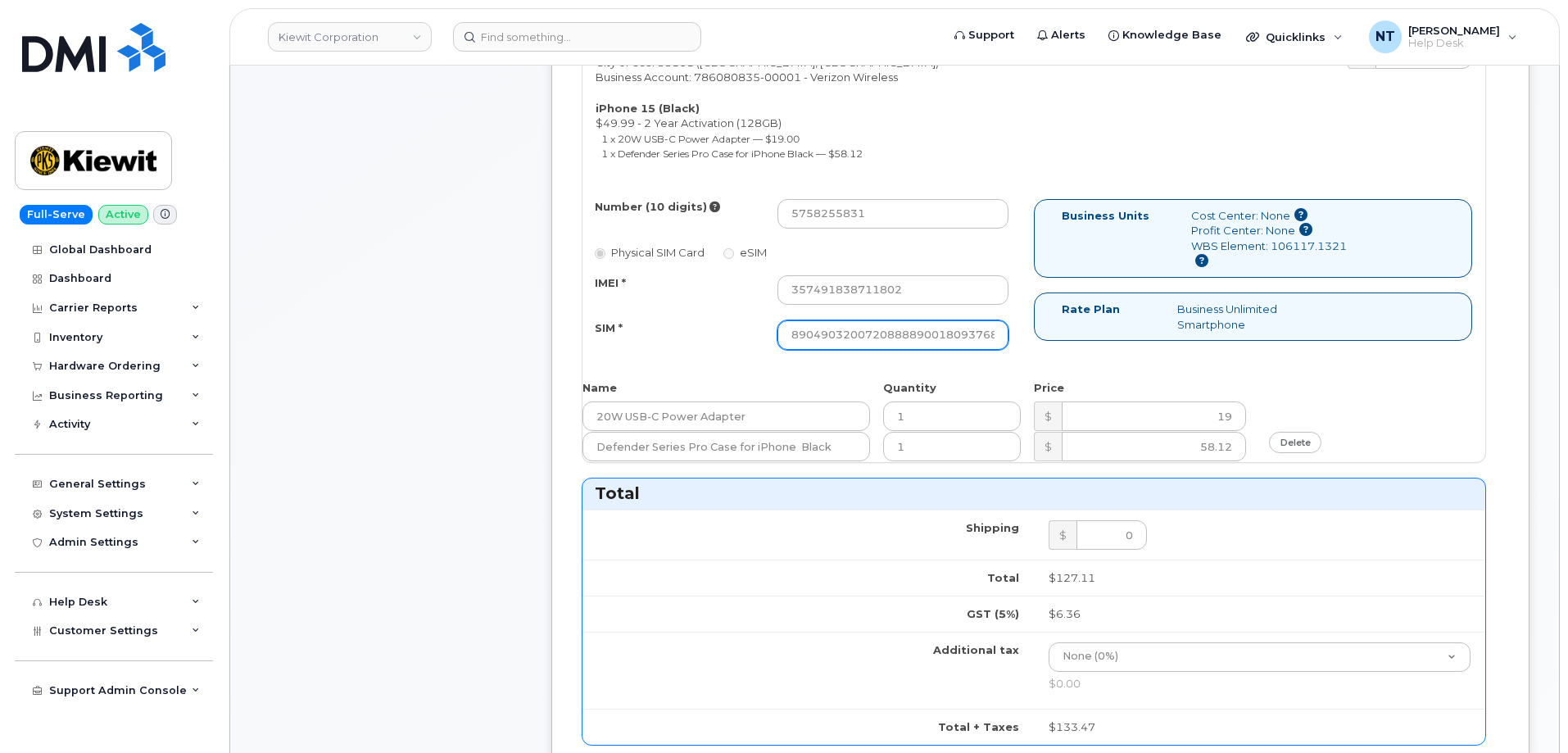
scroll to position [0, 32]
drag, startPoint x: 934, startPoint y: 329, endPoint x: 1006, endPoint y: 333, distance: 72.1
click at [1006, 333] on input "89049032007208888900180937686990" at bounding box center [893, 335] width 231 height 29
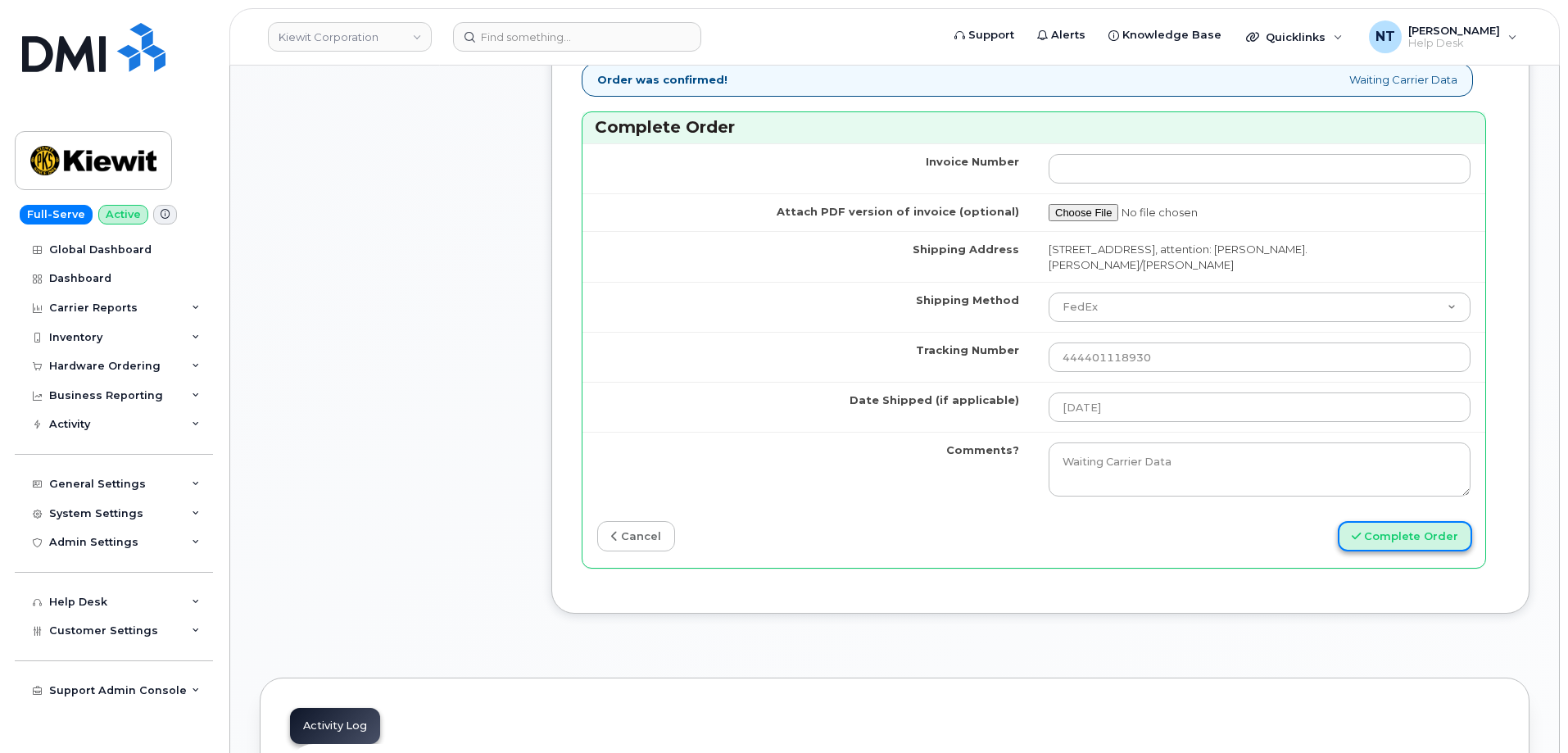
scroll to position [0, 0]
drag, startPoint x: 1371, startPoint y: 535, endPoint x: 465, endPoint y: 306, distance: 934.5
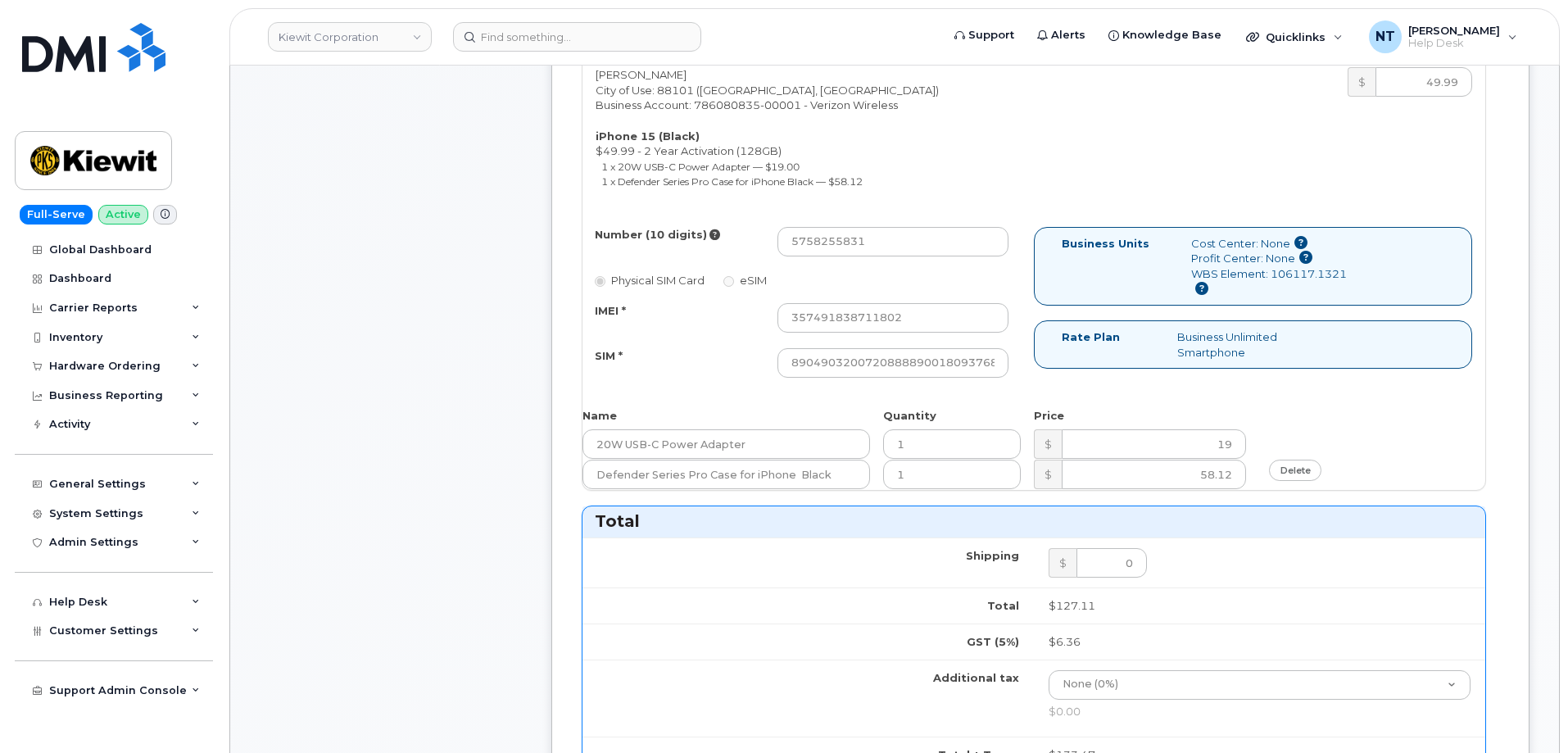
scroll to position [655, 0]
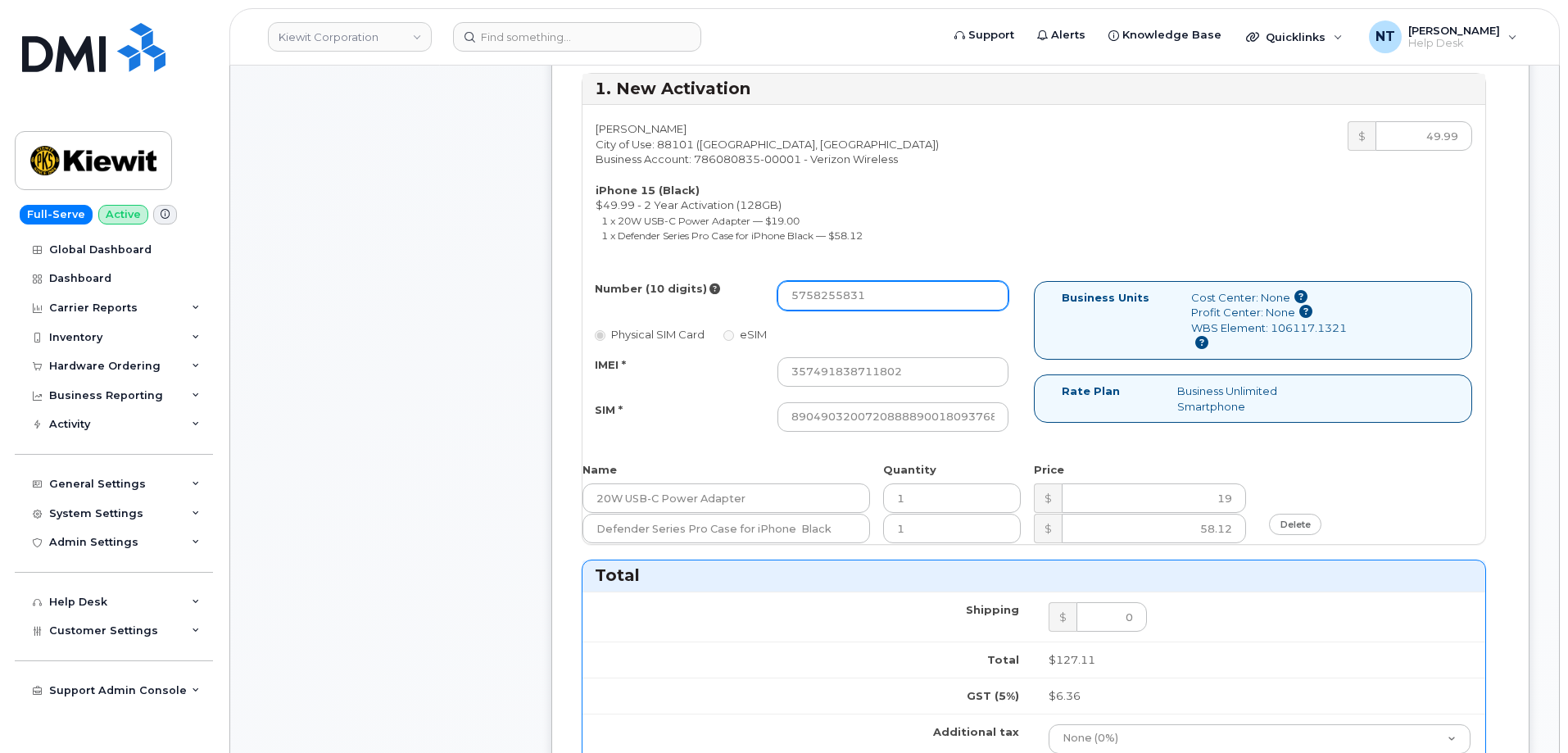
drag, startPoint x: 813, startPoint y: 302, endPoint x: 833, endPoint y: 302, distance: 20.0
click at [833, 302] on input "5758255831" at bounding box center [893, 295] width 231 height 29
drag, startPoint x: 957, startPoint y: 417, endPoint x: 1043, endPoint y: 427, distance: 86.6
click at [1043, 427] on div "Number (10 digits) 5758255831 Physical SIM Card eSIM IMEI * 357491838711802 SIM…" at bounding box center [1034, 364] width 902 height 166
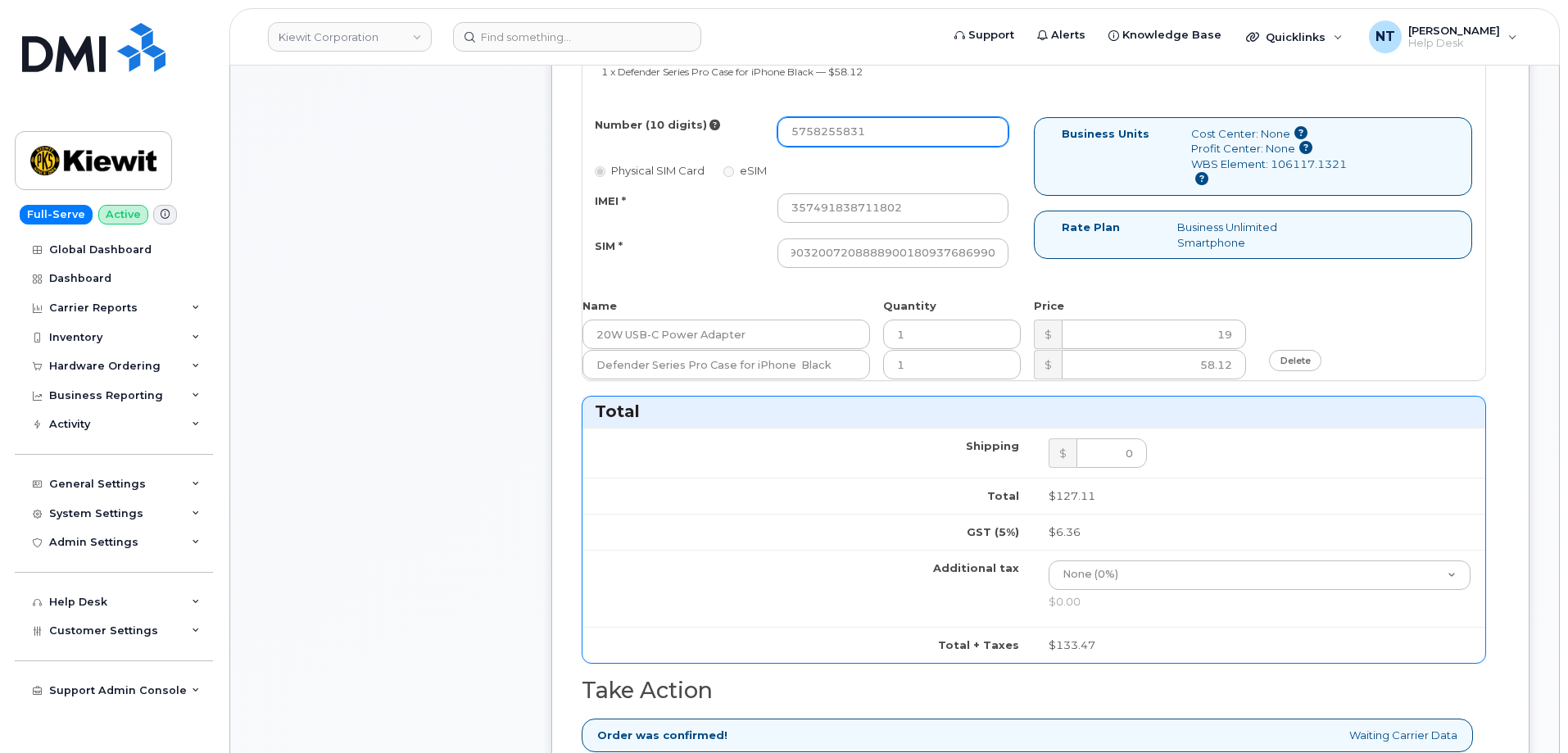
scroll to position [0, 0]
drag, startPoint x: 813, startPoint y: 139, endPoint x: 836, endPoint y: 139, distance: 23.0
click at [836, 139] on input "5758255831" at bounding box center [893, 131] width 231 height 29
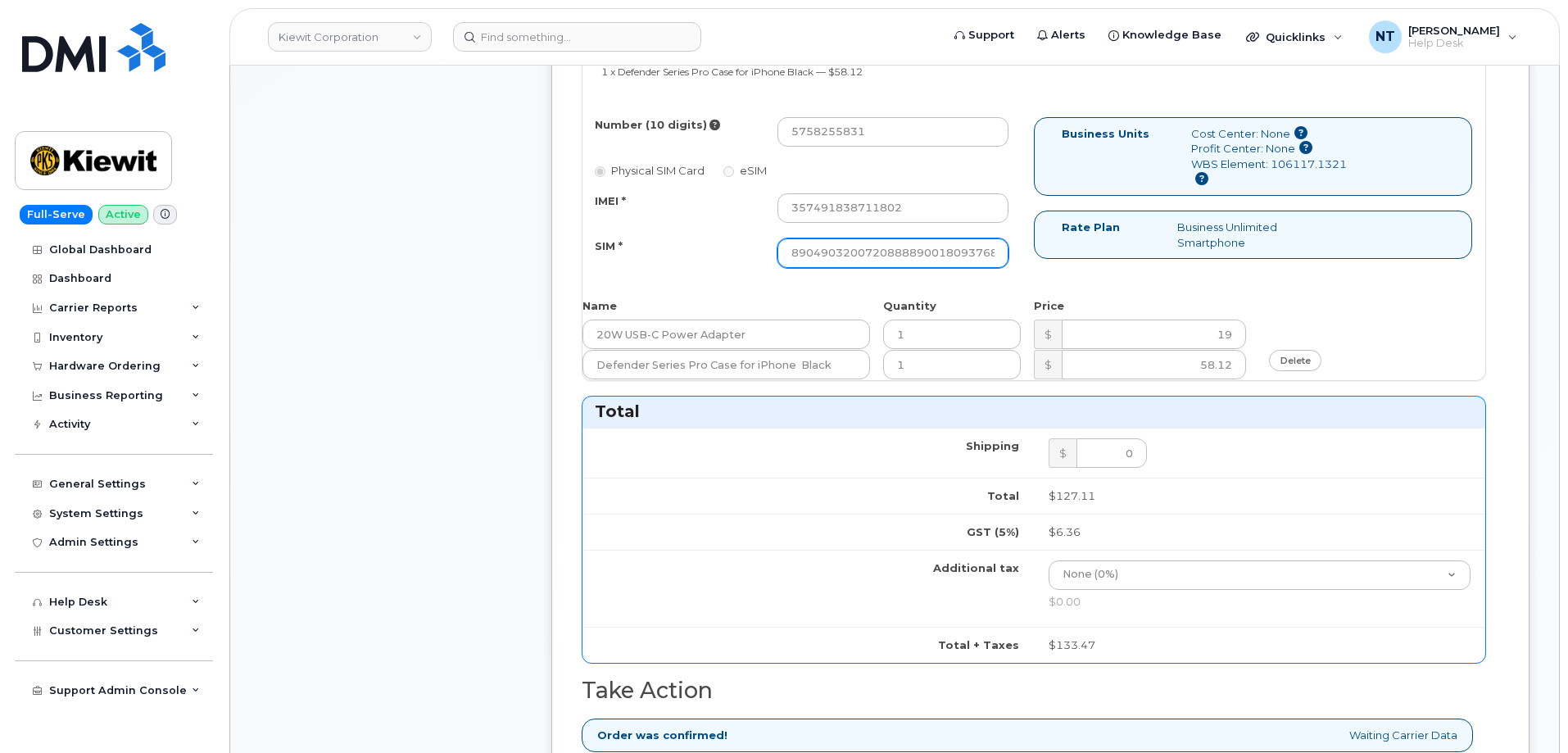
scroll to position [0, 32]
drag, startPoint x: 1090, startPoint y: 270, endPoint x: 1107, endPoint y: 274, distance: 17.5
click at [1107, 274] on div "Number (10 digits) 5758255831 Physical SIM Card eSIM IMEI * 357491838711802 SIM…" at bounding box center [1034, 200] width 902 height 166
click at [437, 365] on div "Comments Leave Comment" at bounding box center [391, 396] width 262 height 1795
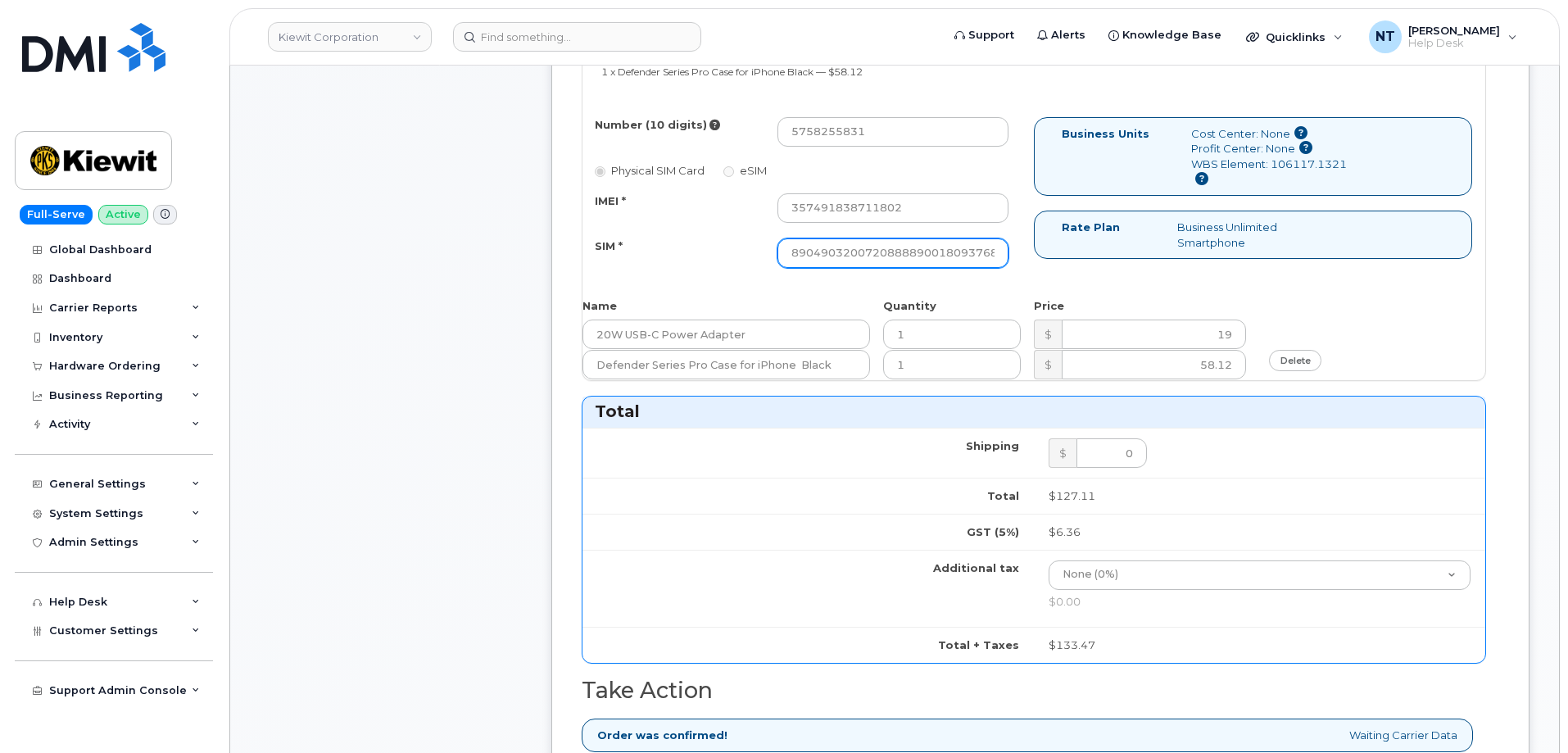
scroll to position [0, 32]
drag, startPoint x: 939, startPoint y: 254, endPoint x: 1038, endPoint y: 265, distance: 99.6
click at [1038, 265] on div "Number (10 digits) 5758255831 Physical SIM Card eSIM IMEI * 357491838711802 SIM…" at bounding box center [1034, 200] width 902 height 166
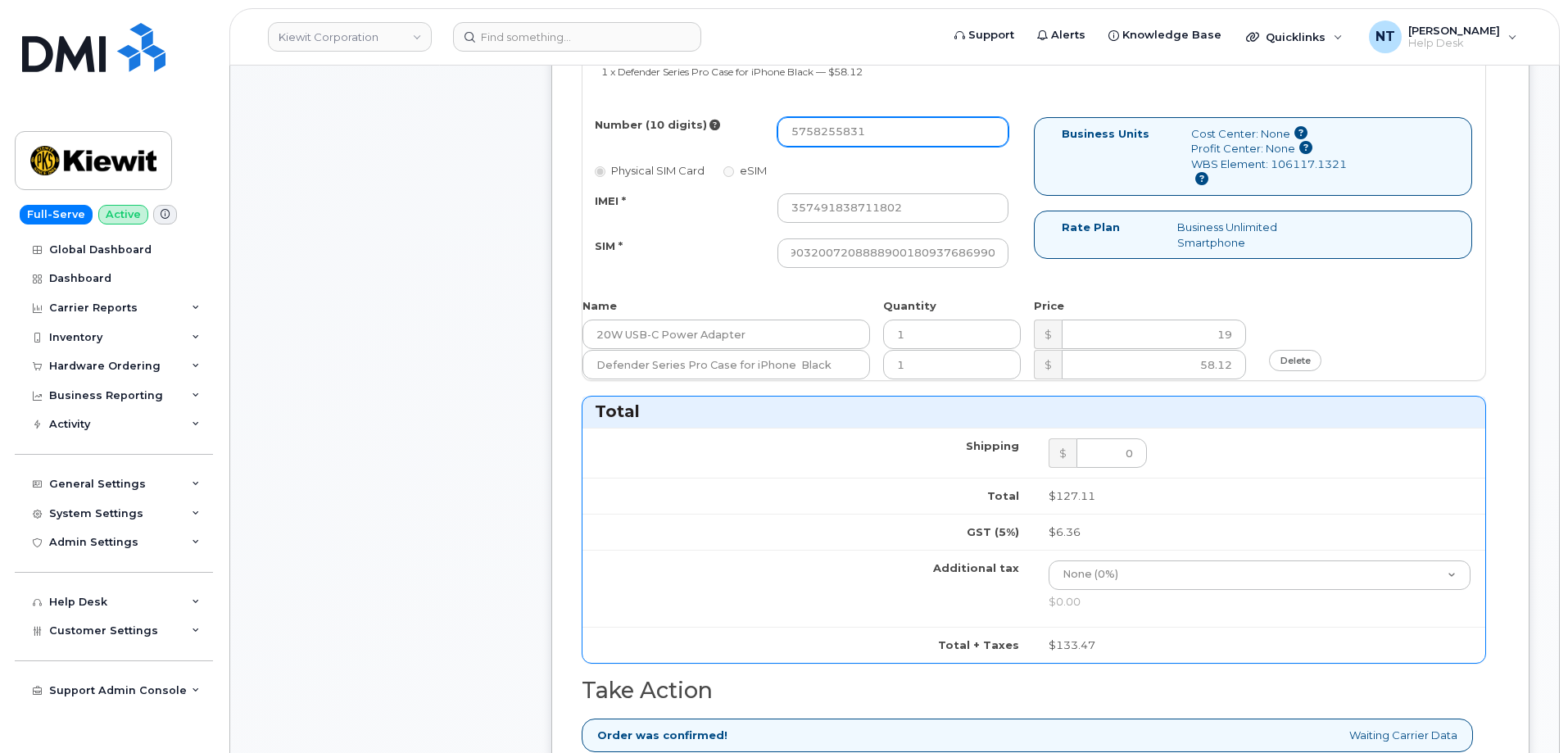
scroll to position [0, 0]
drag, startPoint x: 815, startPoint y: 136, endPoint x: 835, endPoint y: 137, distance: 20.0
click at [835, 137] on input "5758255831" at bounding box center [893, 131] width 231 height 29
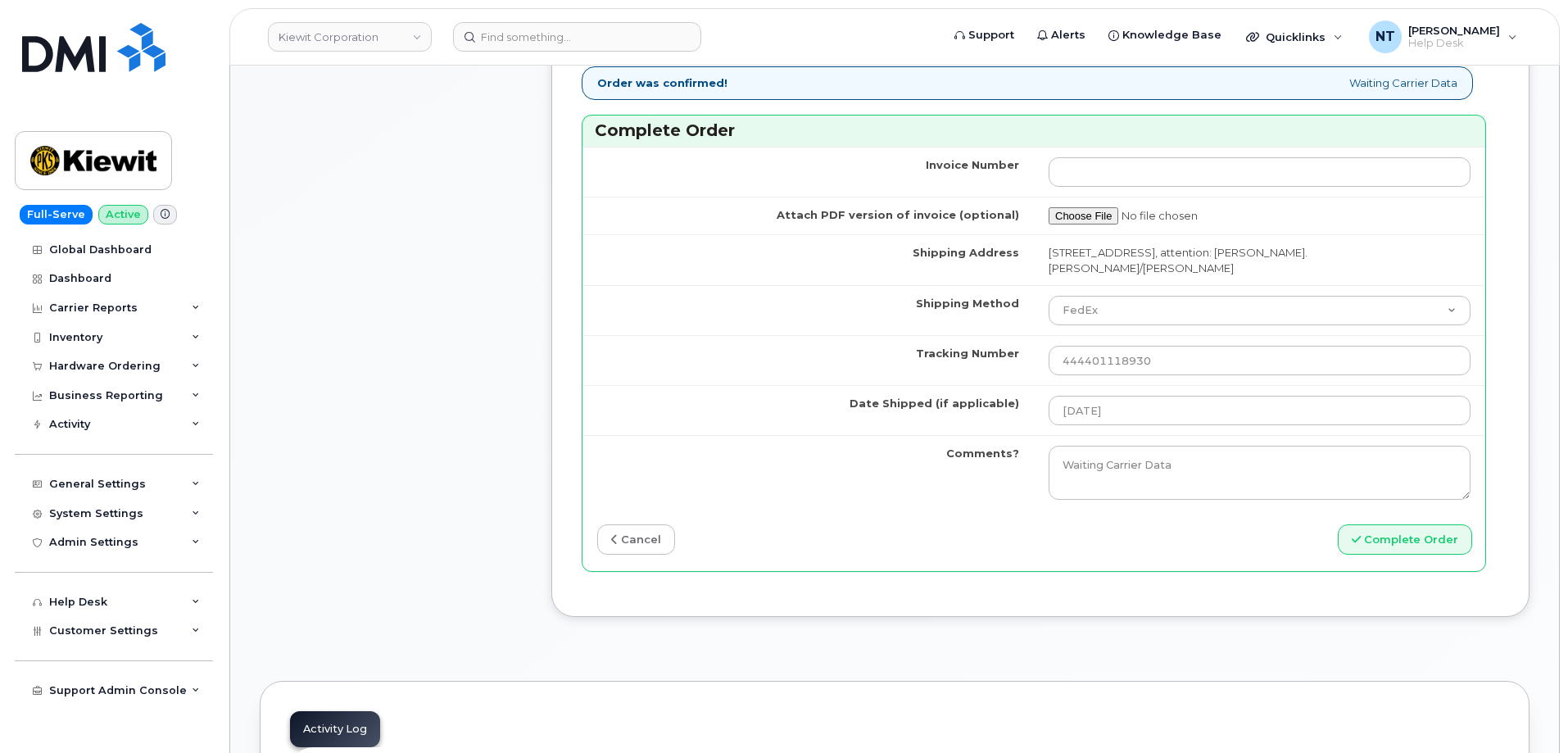
scroll to position [1475, 0]
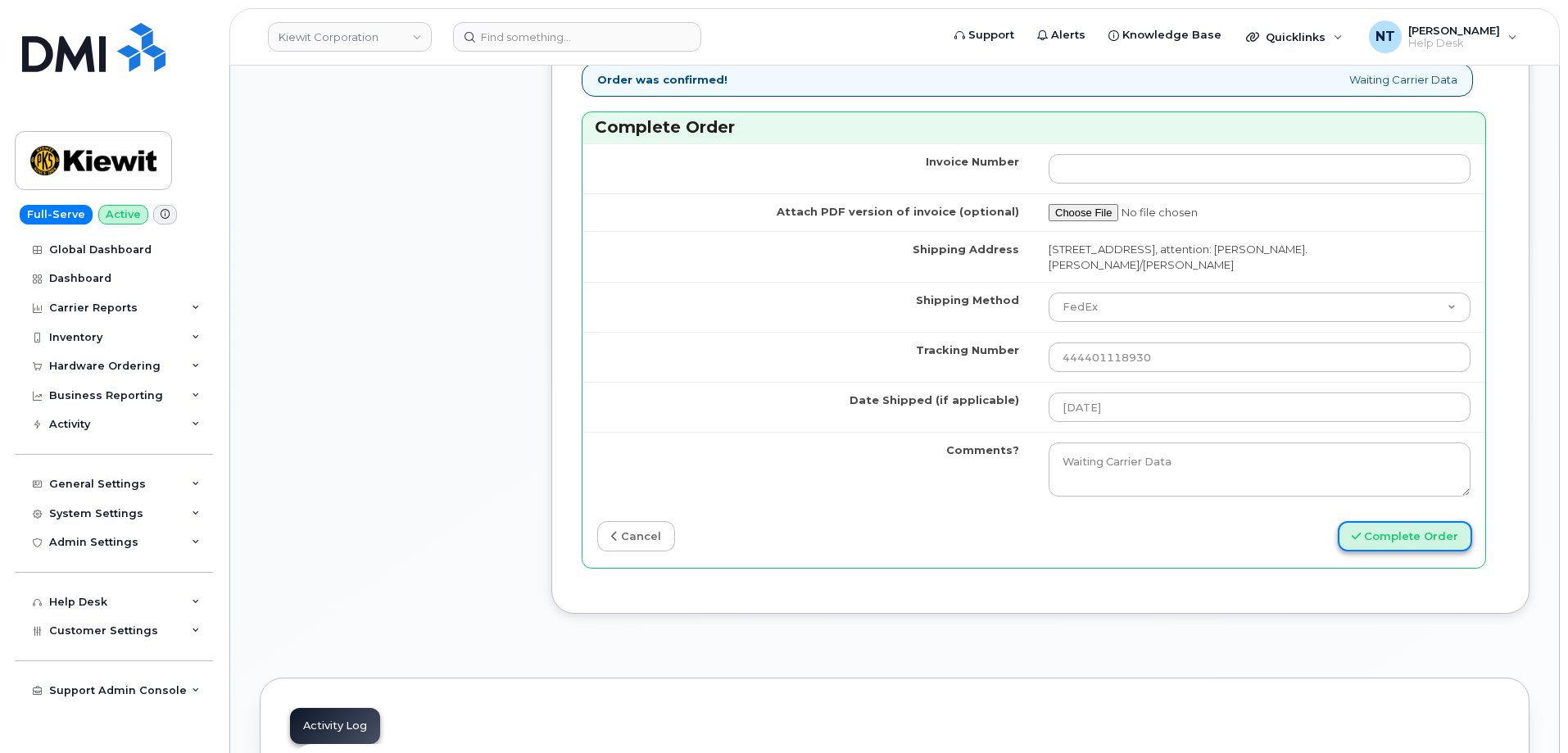
click at [1405, 543] on button "Complete Order" at bounding box center [1404, 536] width 135 height 30
